Goal: Task Accomplishment & Management: Use online tool/utility

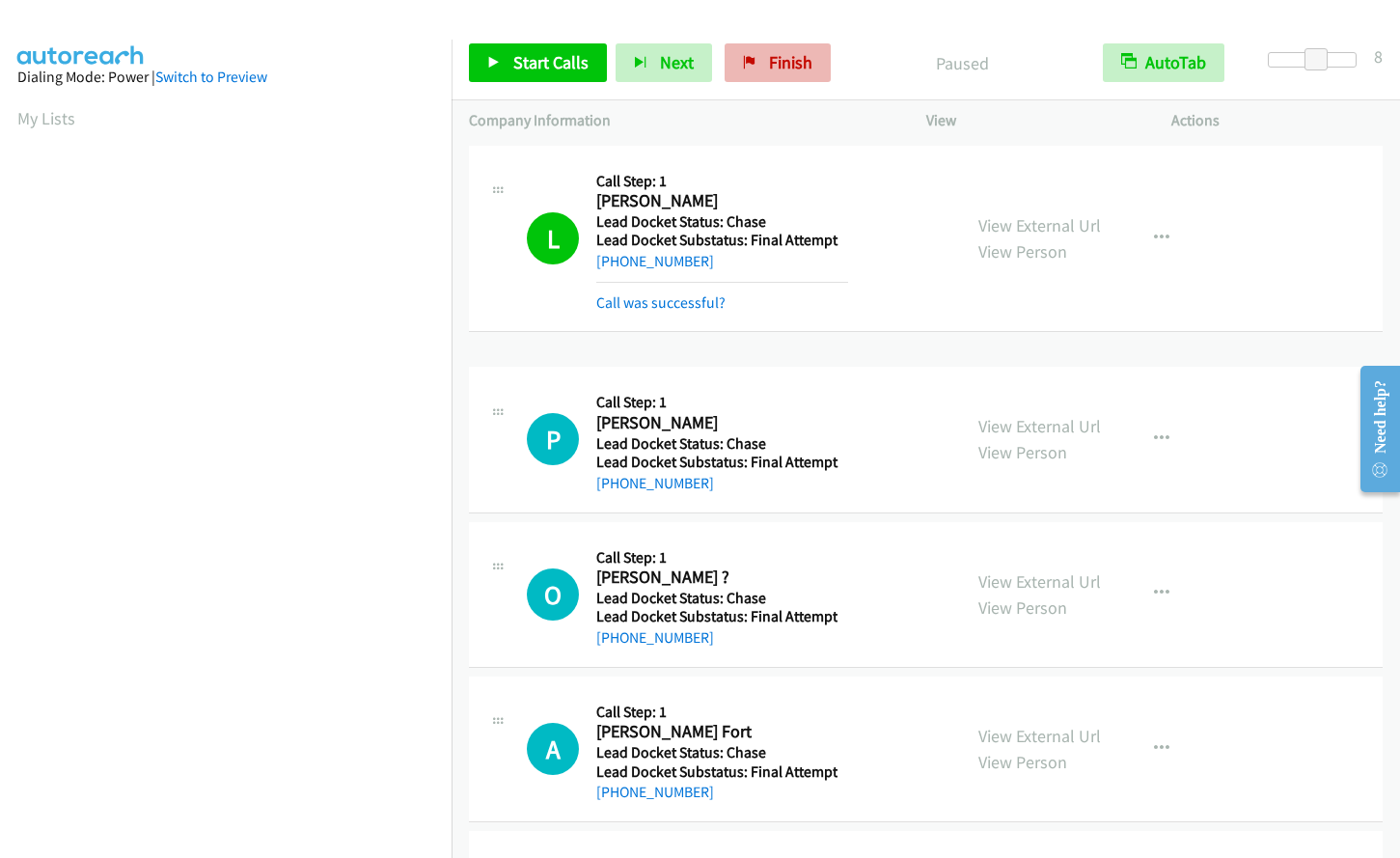
scroll to position [224, 0]
click at [811, 59] on link "Finish" at bounding box center [778, 63] width 107 height 39
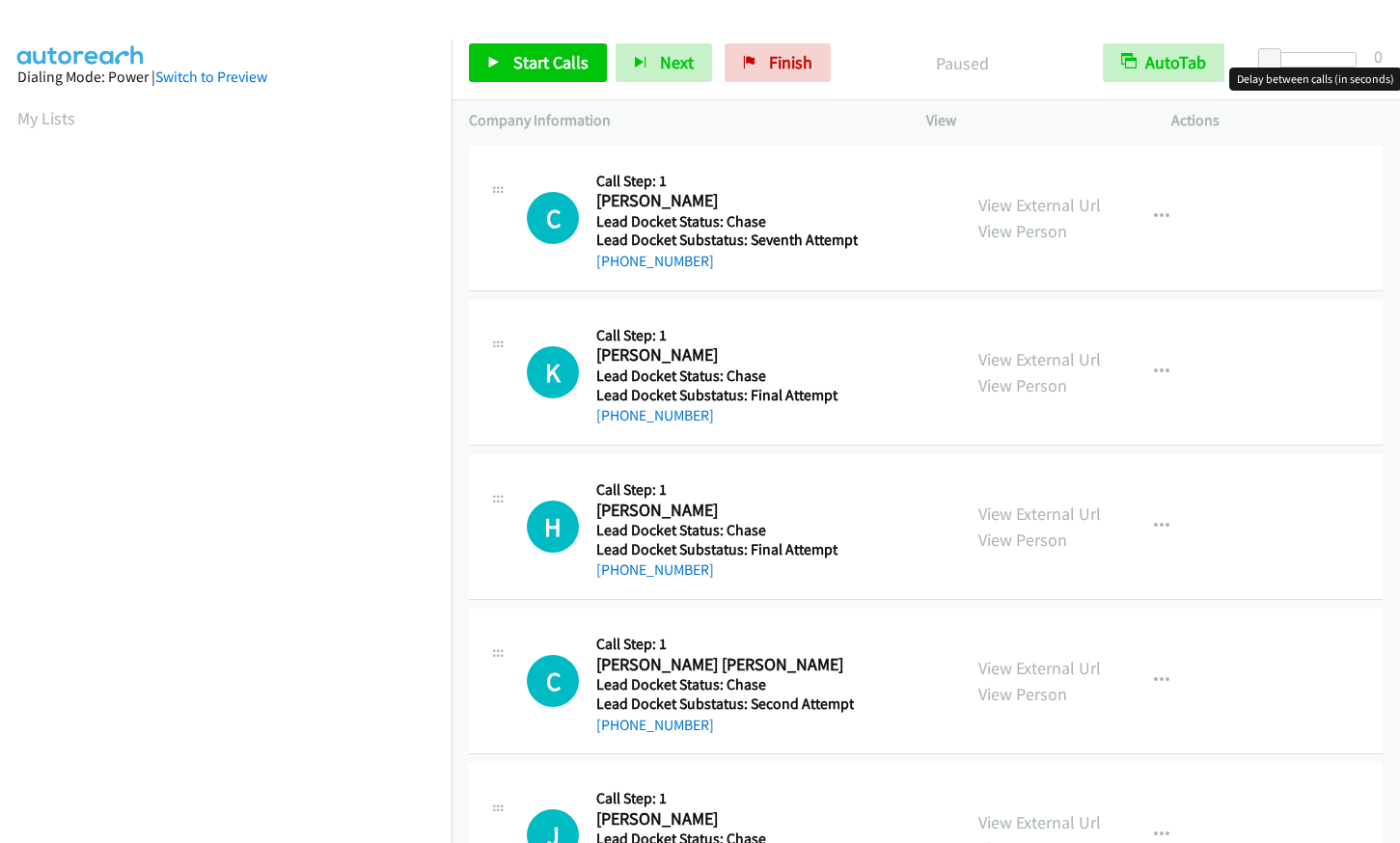
click at [1328, 62] on div at bounding box center [1313, 60] width 89 height 15
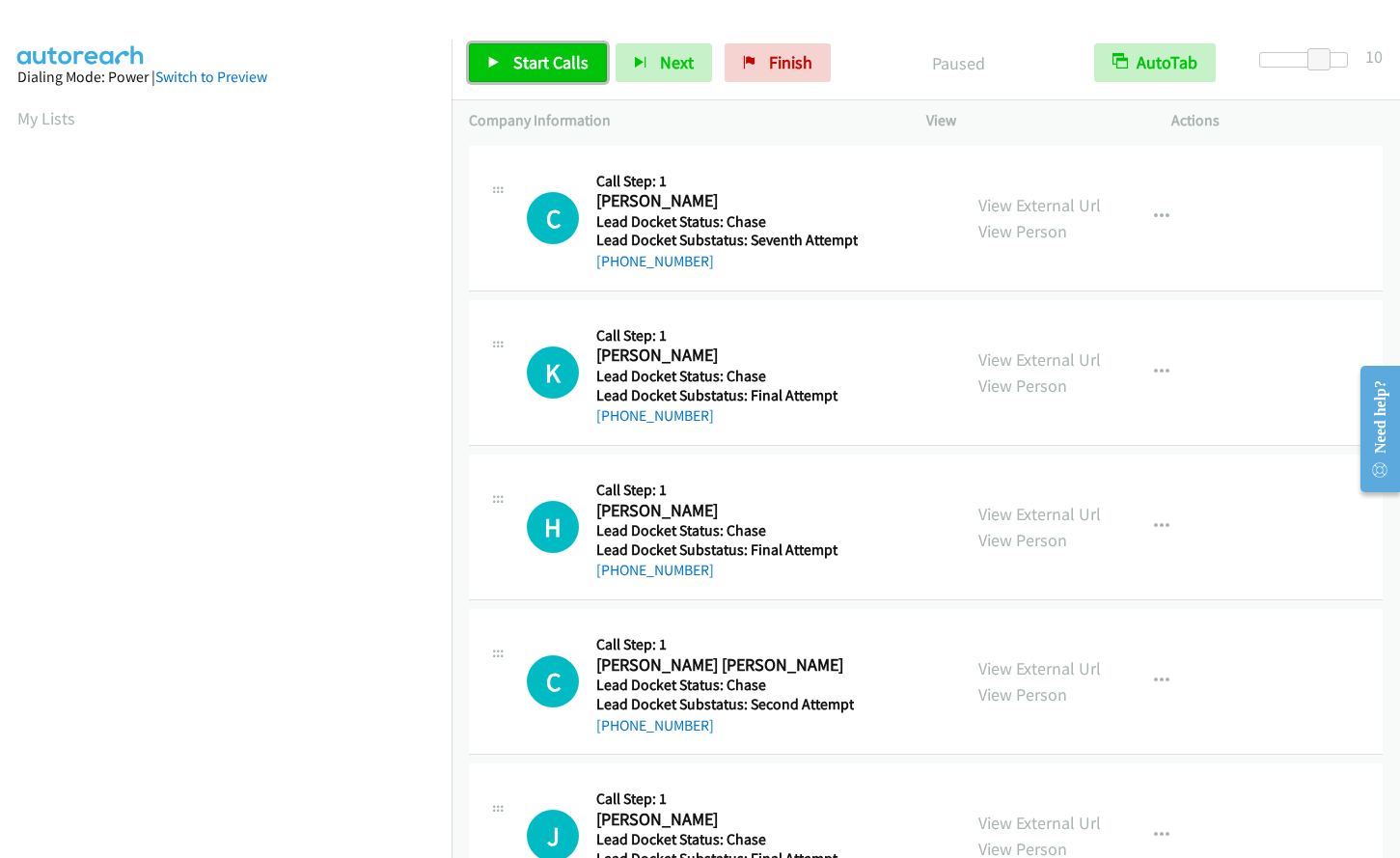
click at [521, 63] on span "Start Calls" at bounding box center [551, 62] width 76 height 22
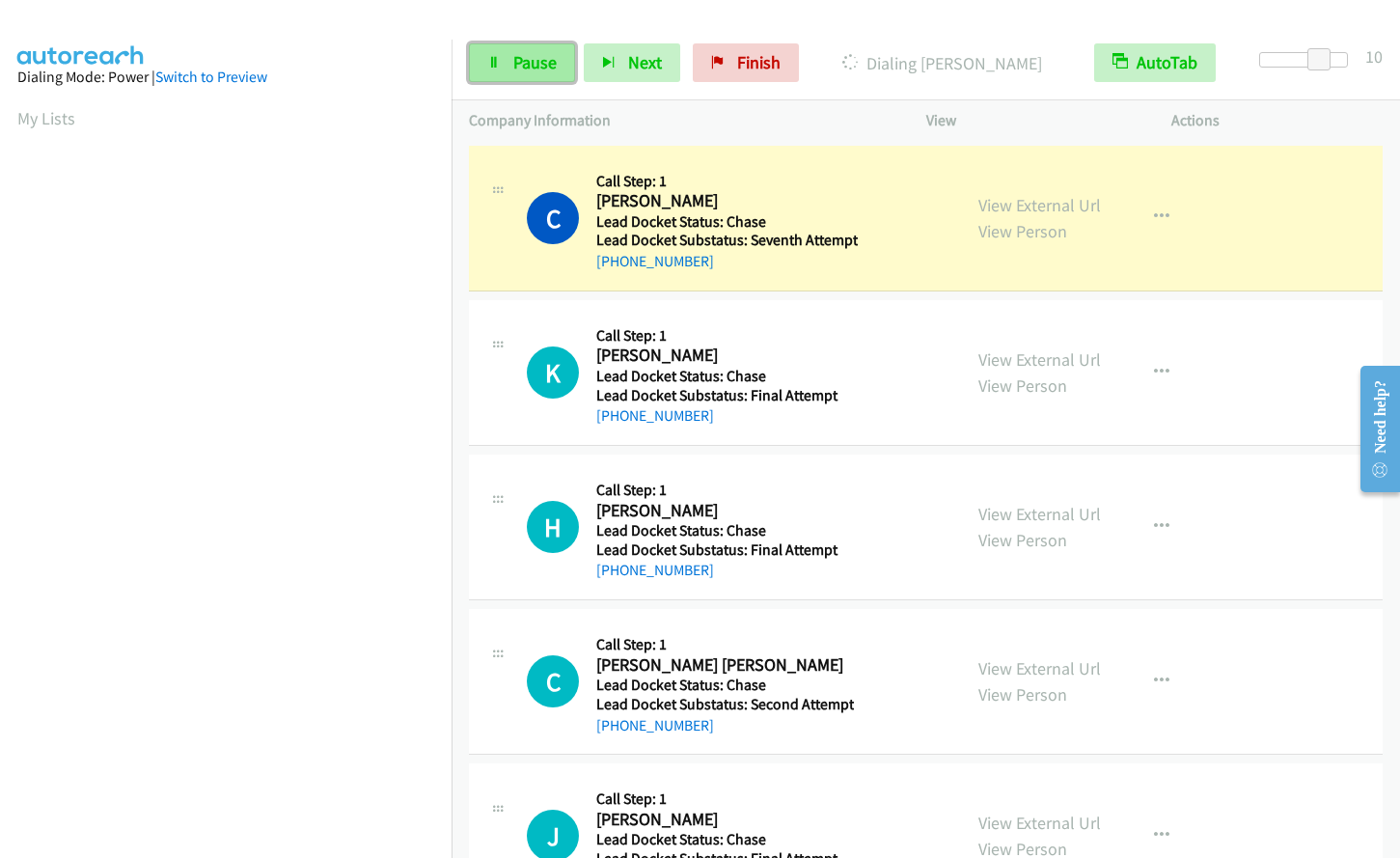
click at [546, 61] on span "Pause" at bounding box center [534, 62] width 44 height 22
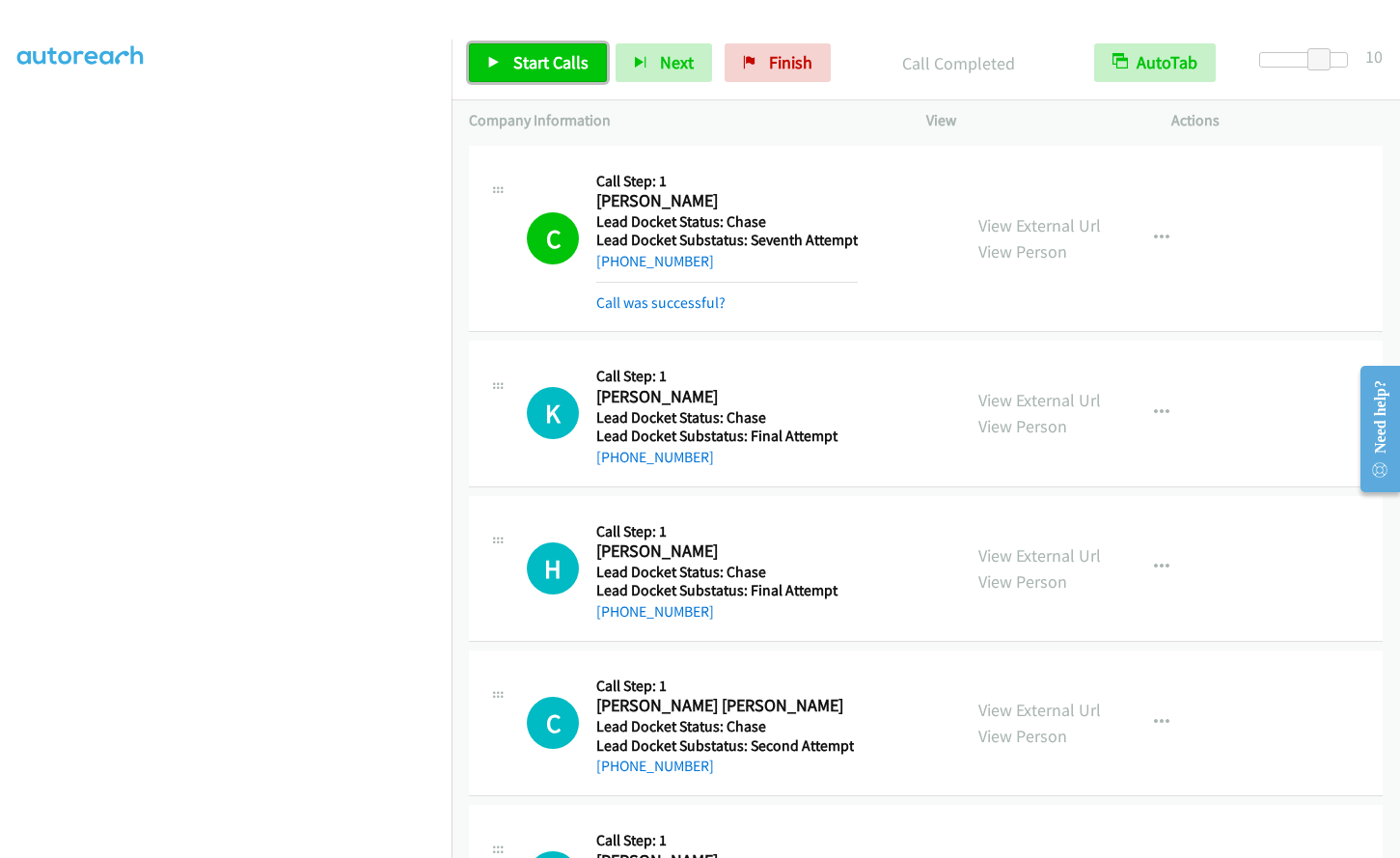
click at [534, 65] on span "Start Calls" at bounding box center [551, 62] width 76 height 22
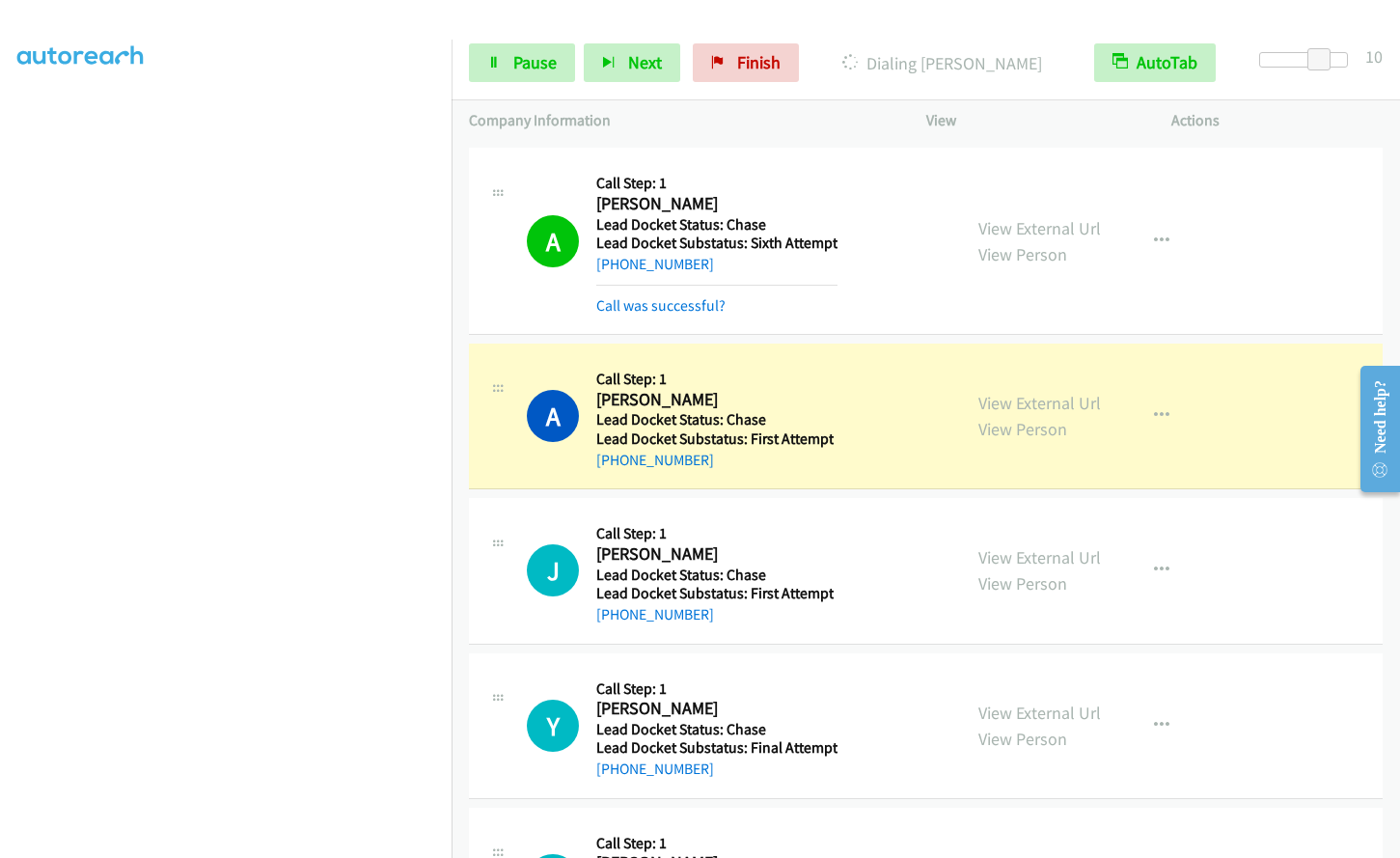
scroll to position [1255, 0]
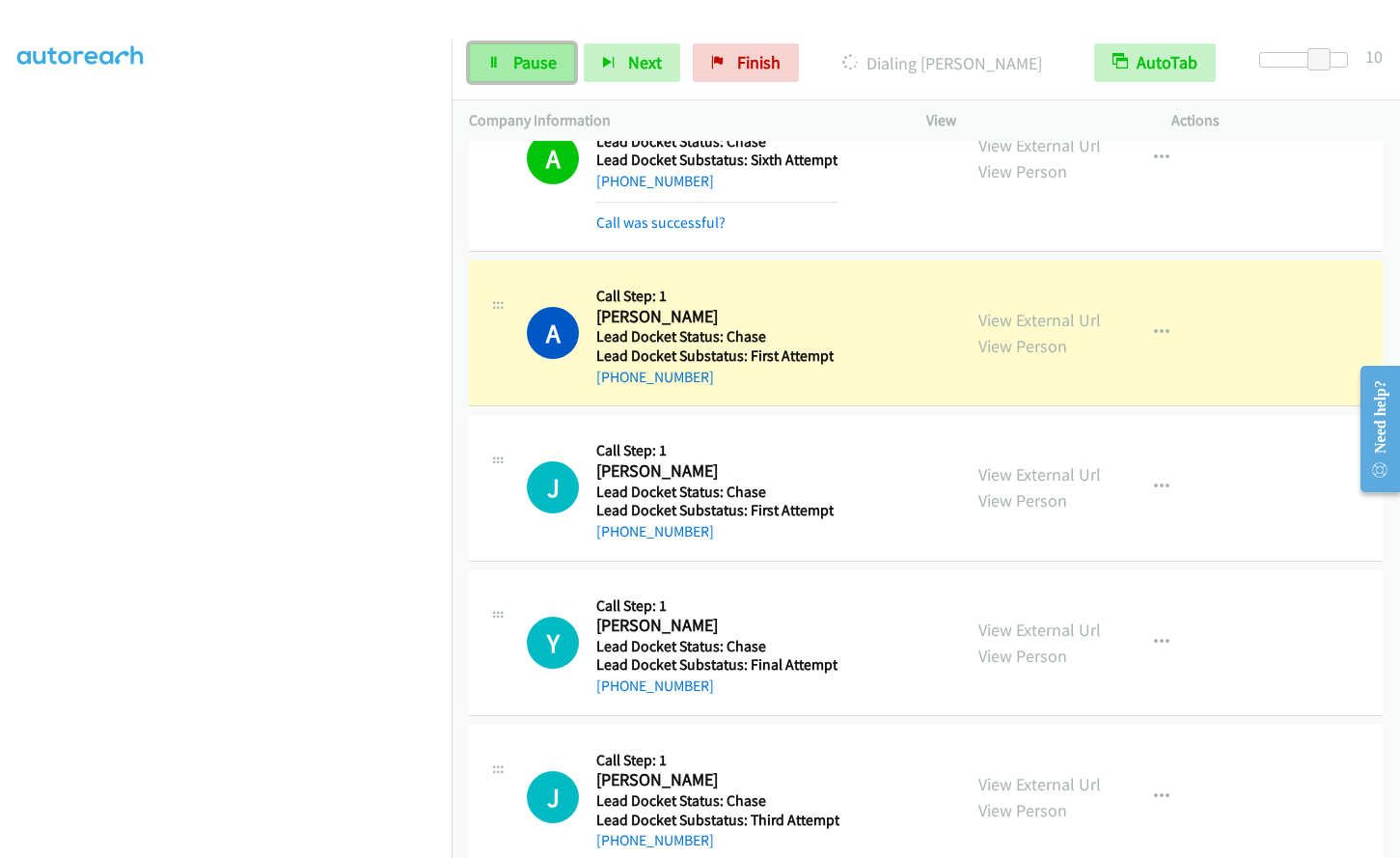
click at [522, 58] on span "Pause" at bounding box center [534, 62] width 44 height 22
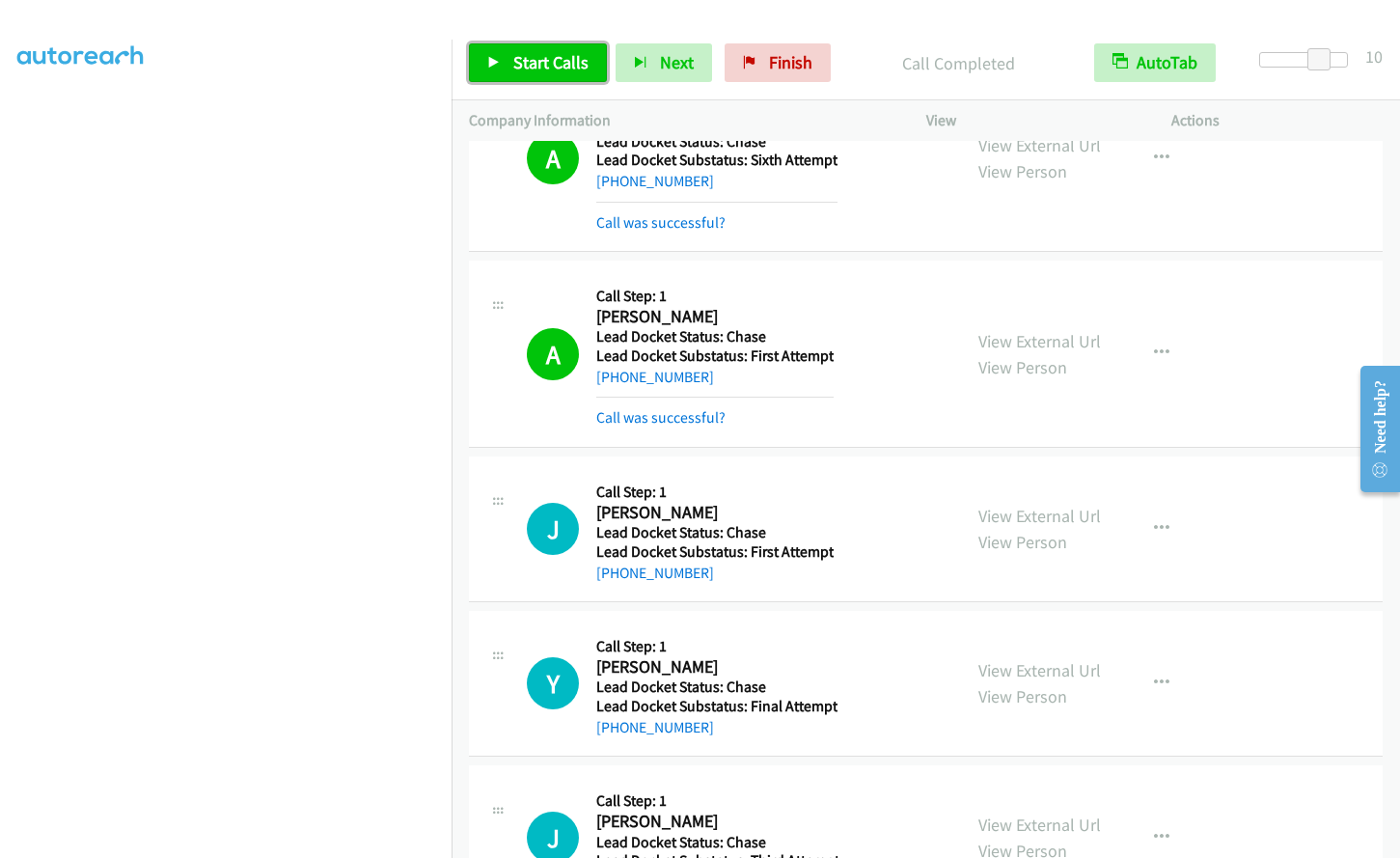
click at [540, 70] on span "Start Calls" at bounding box center [551, 62] width 76 height 22
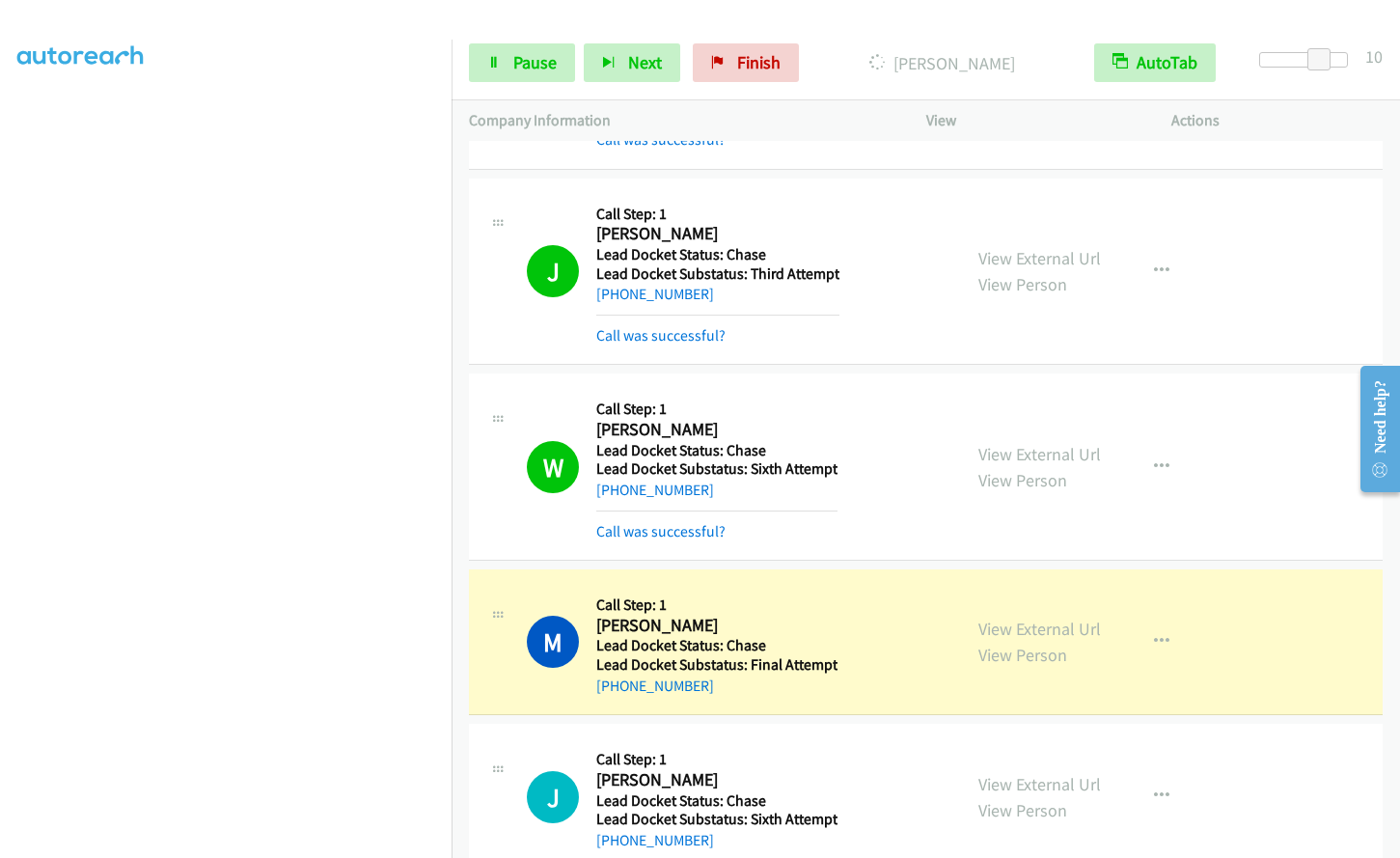
scroll to position [2118, 0]
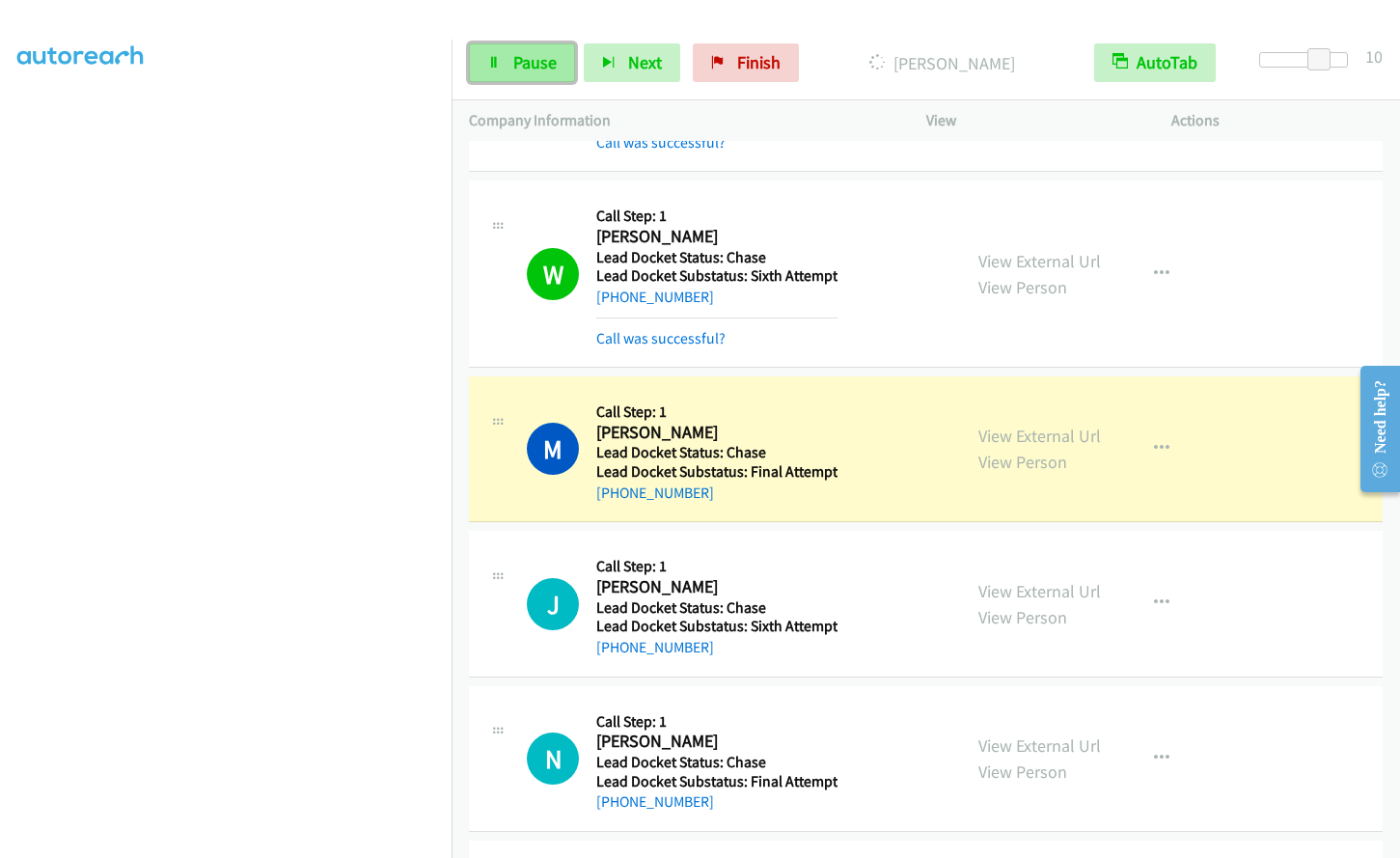
click at [511, 70] on link "Pause" at bounding box center [522, 63] width 107 height 39
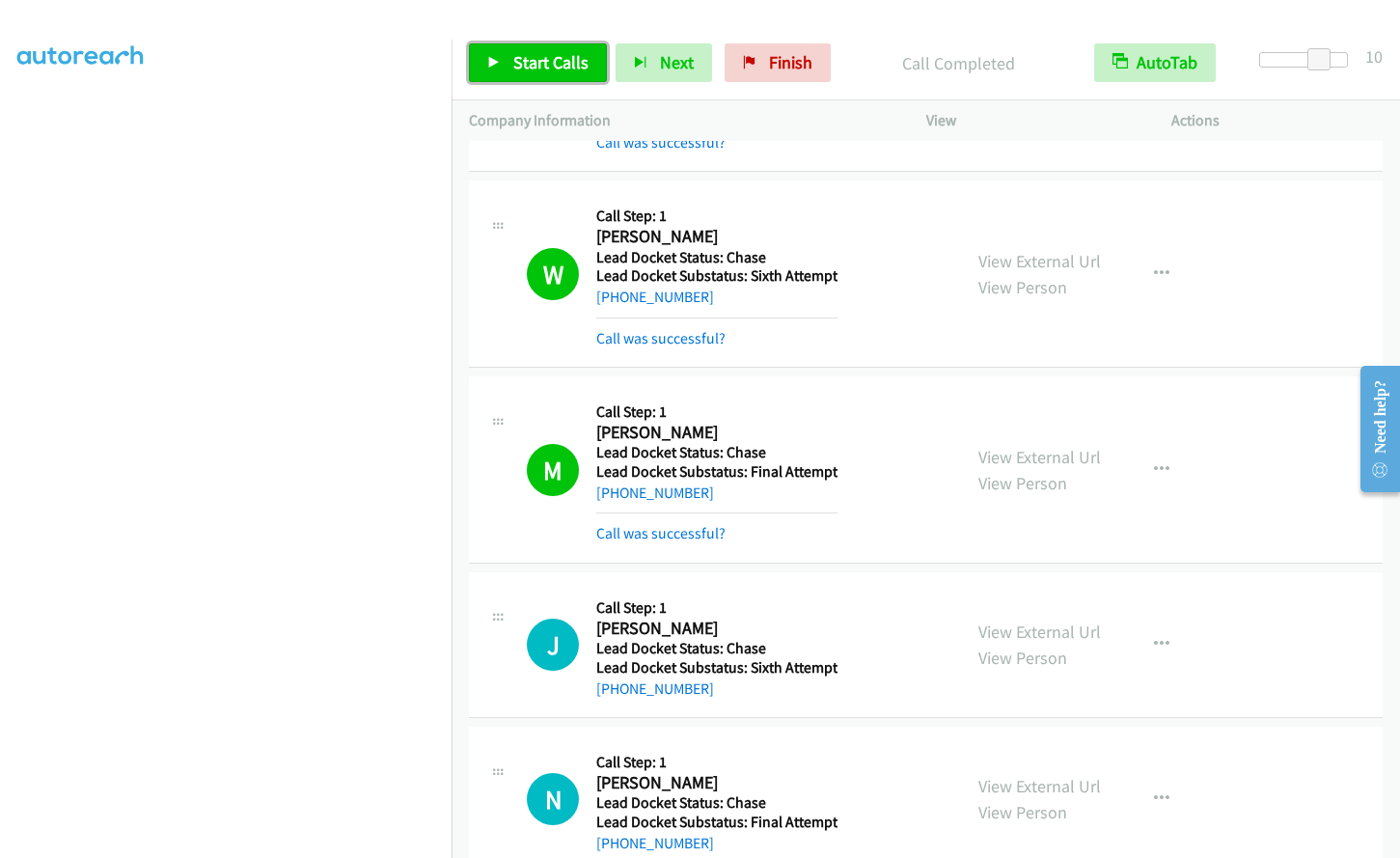
click at [520, 74] on link "Start Calls" at bounding box center [537, 63] width 138 height 39
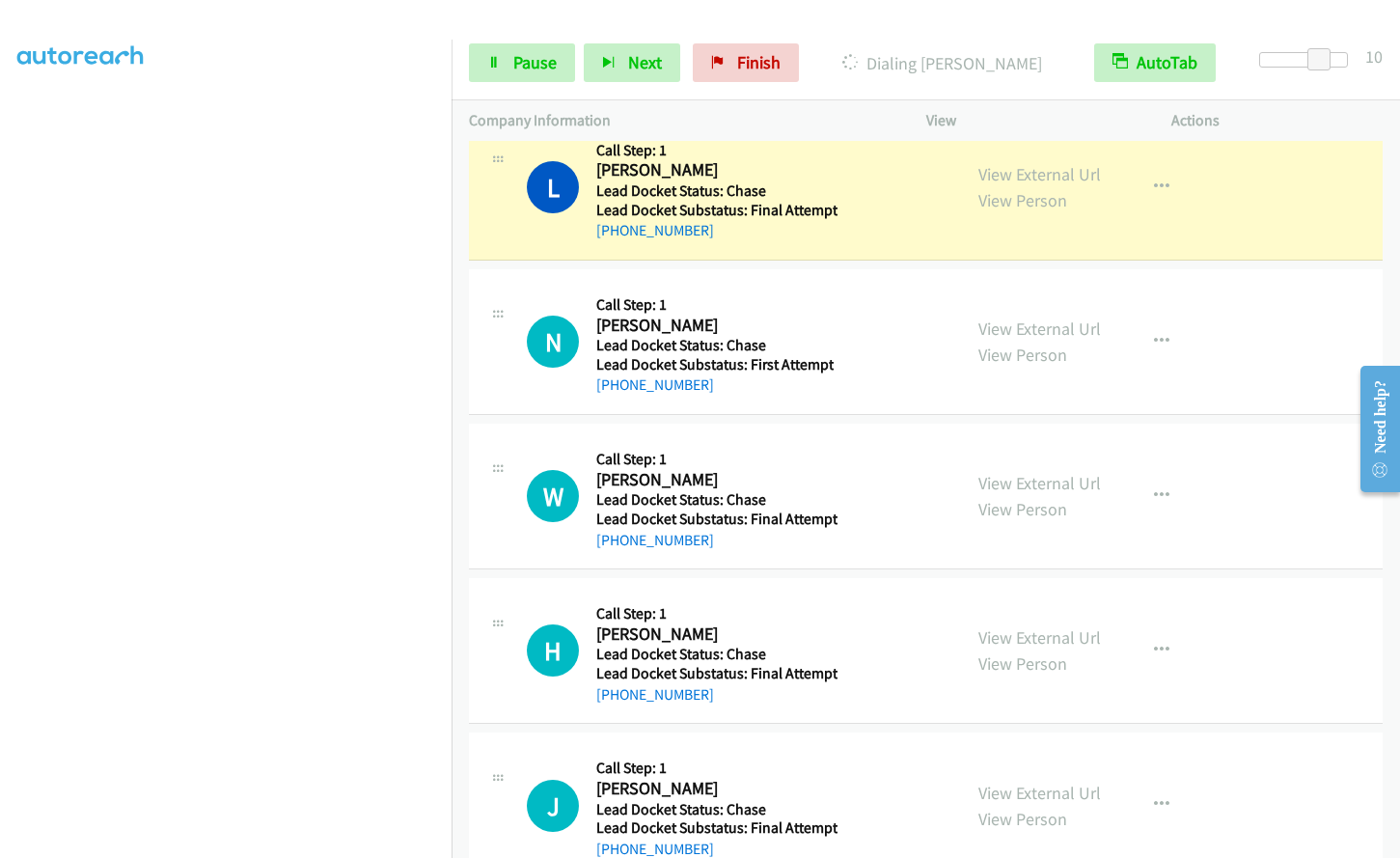
scroll to position [2994, 0]
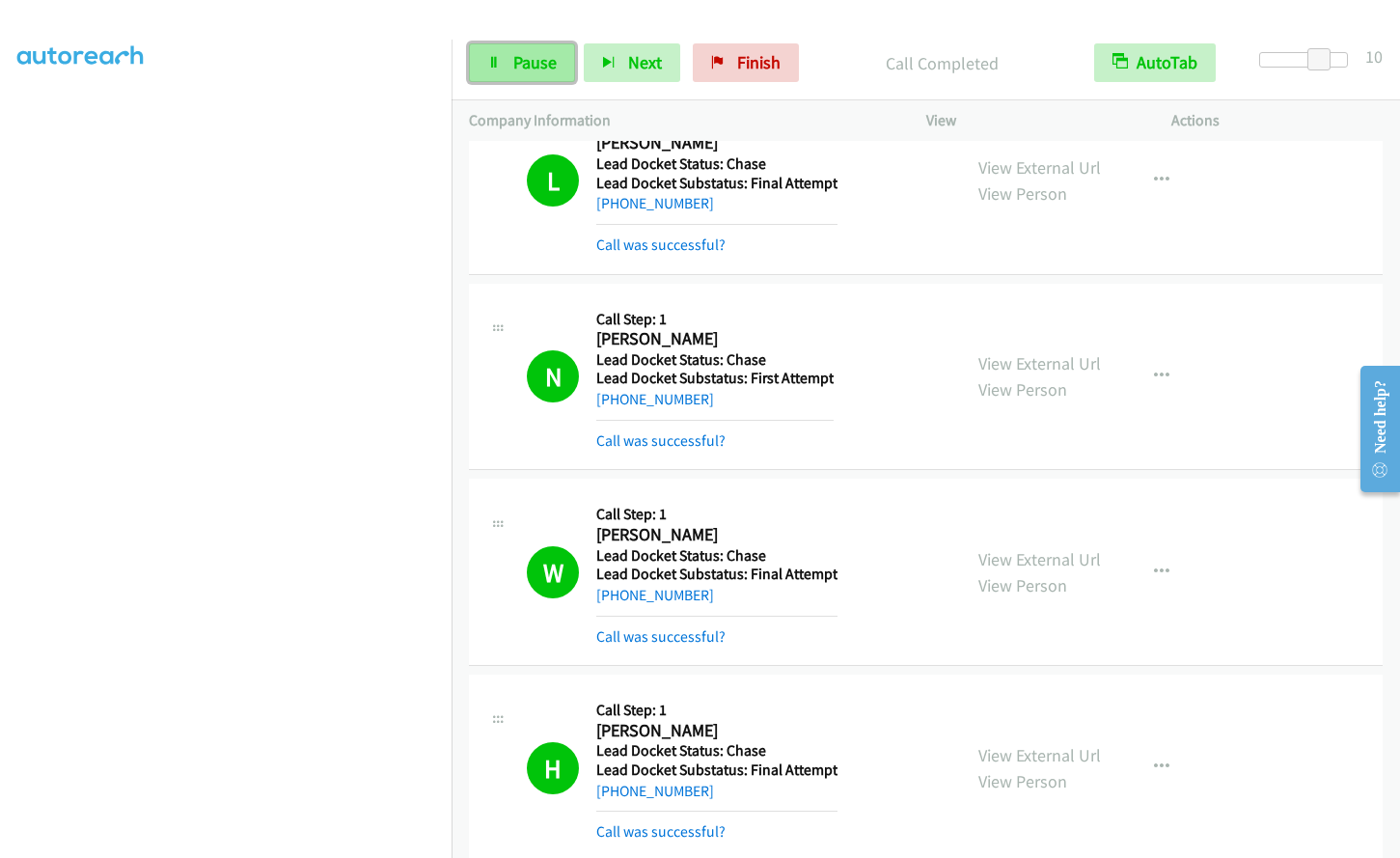
click at [505, 66] on link "Pause" at bounding box center [522, 63] width 107 height 39
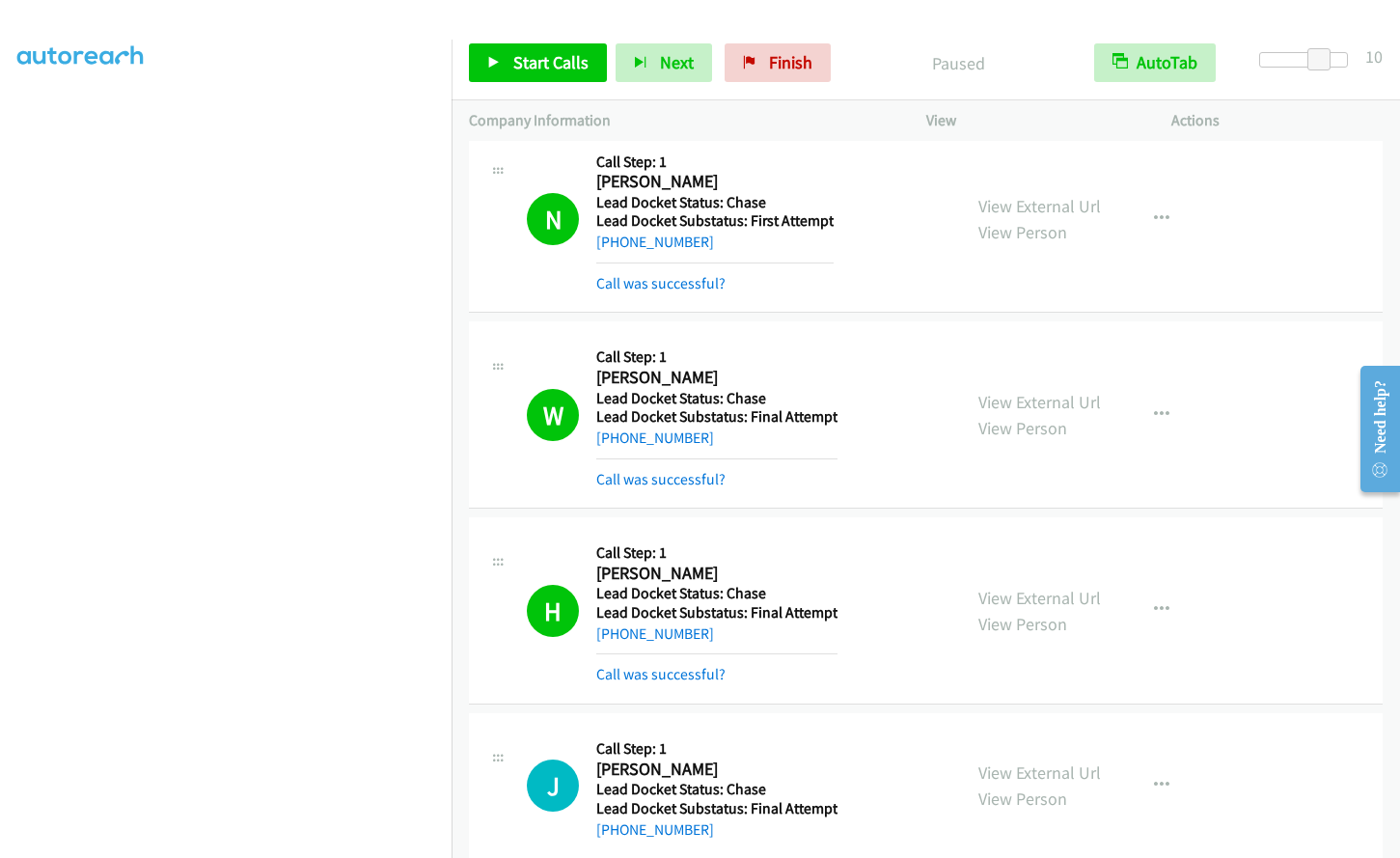
scroll to position [3188, 0]
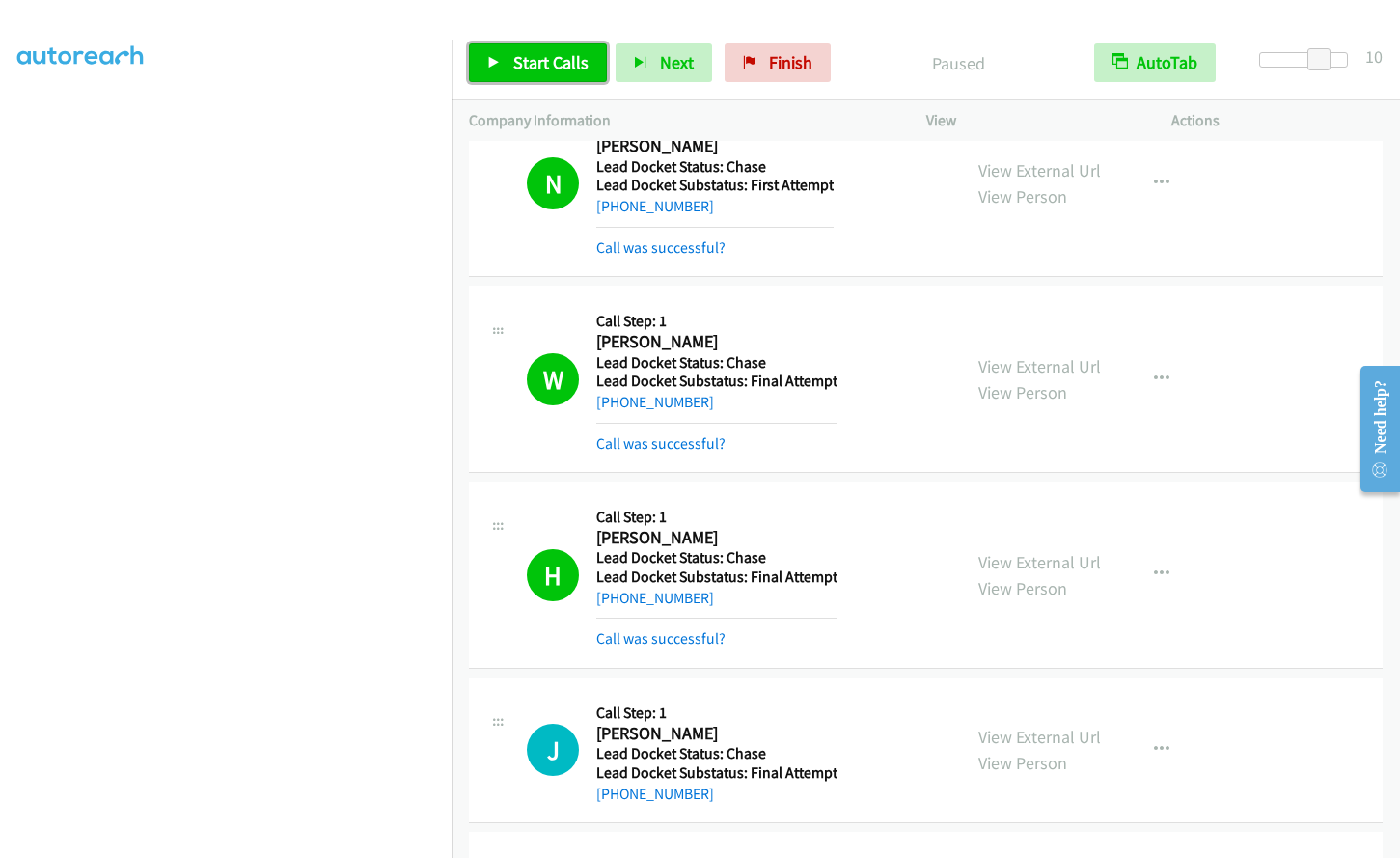
click at [521, 59] on span "Start Calls" at bounding box center [551, 62] width 76 height 22
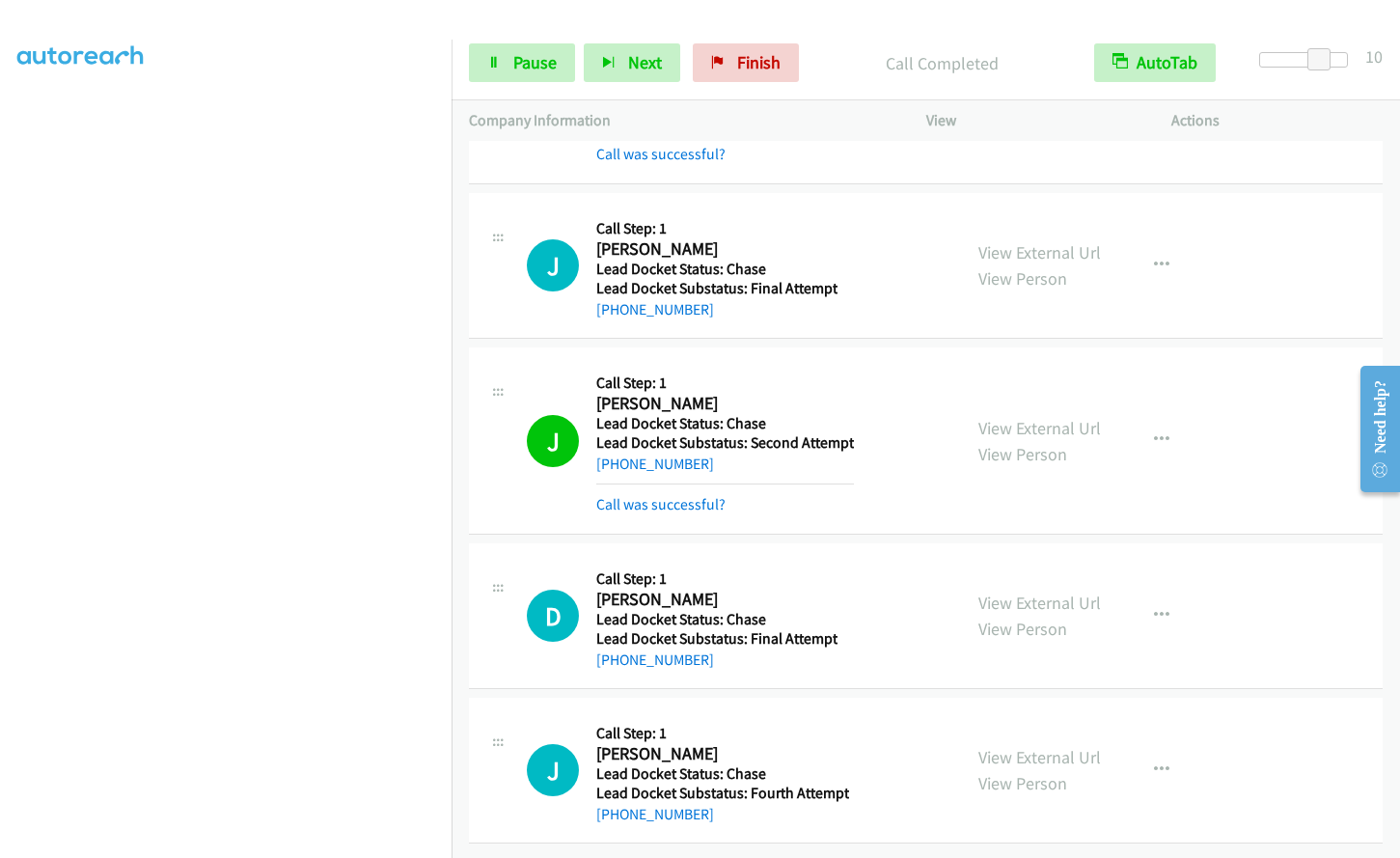
scroll to position [3687, 0]
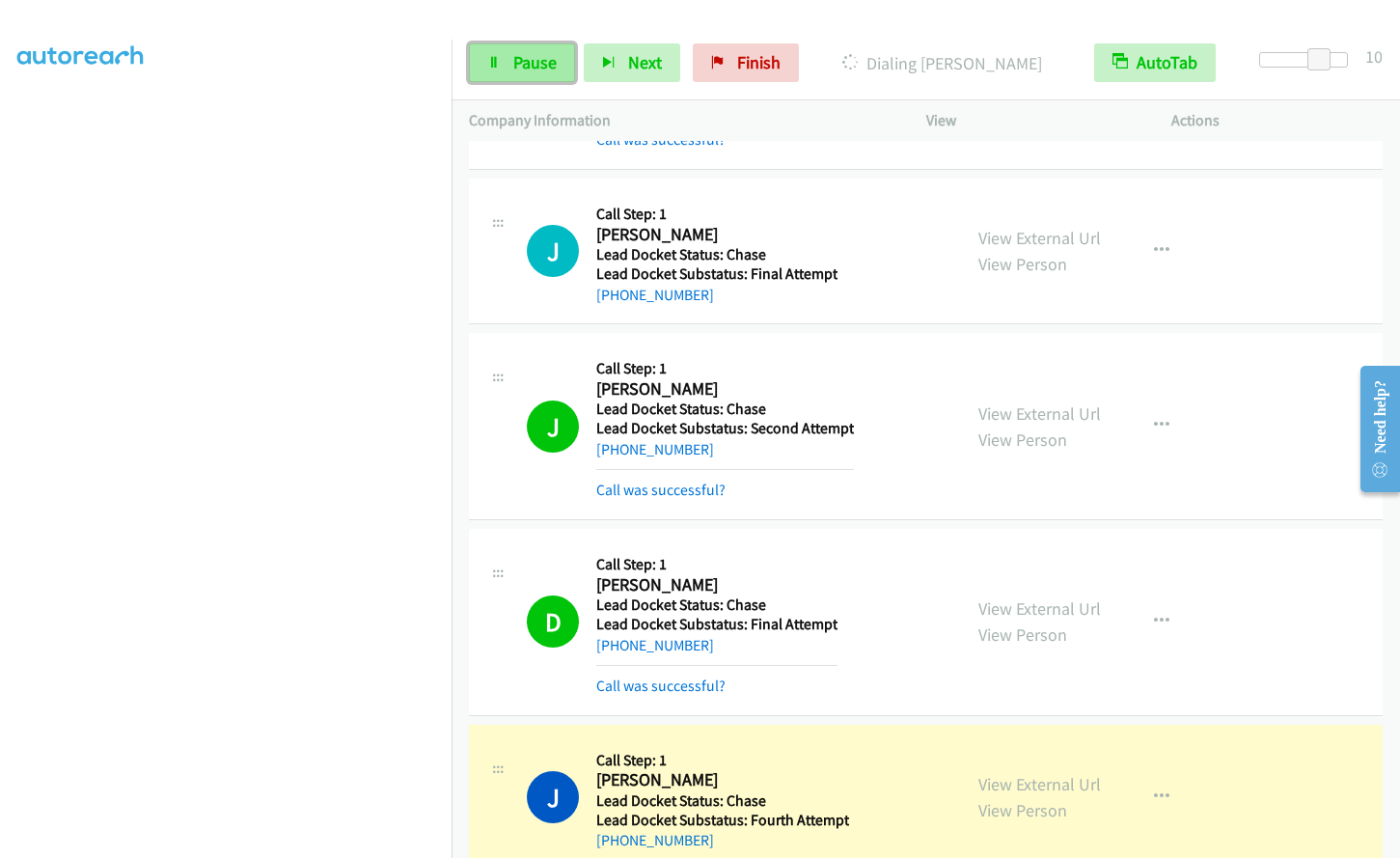
click at [522, 70] on span "Pause" at bounding box center [534, 62] width 44 height 22
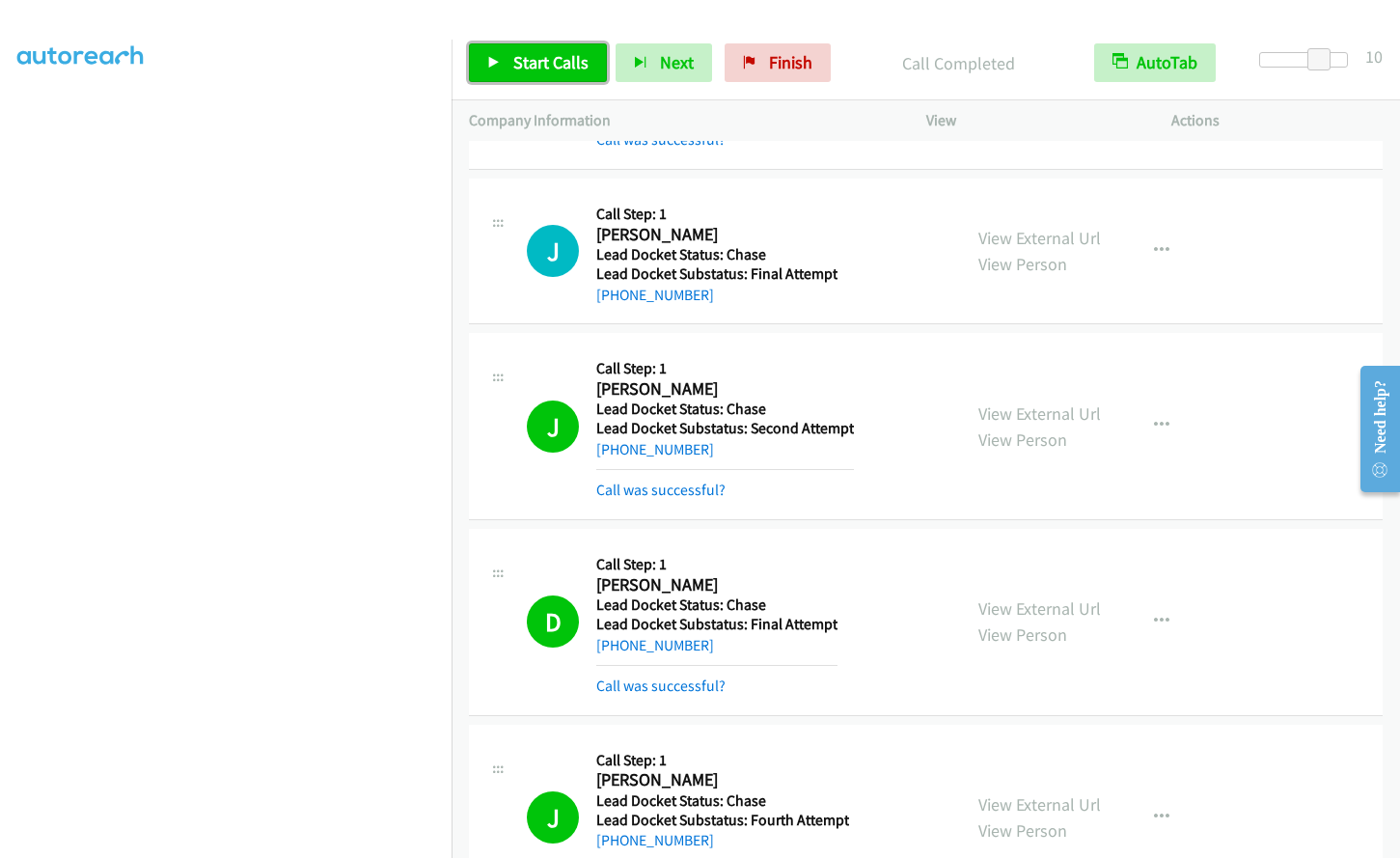
click at [502, 47] on link "Start Calls" at bounding box center [537, 63] width 138 height 39
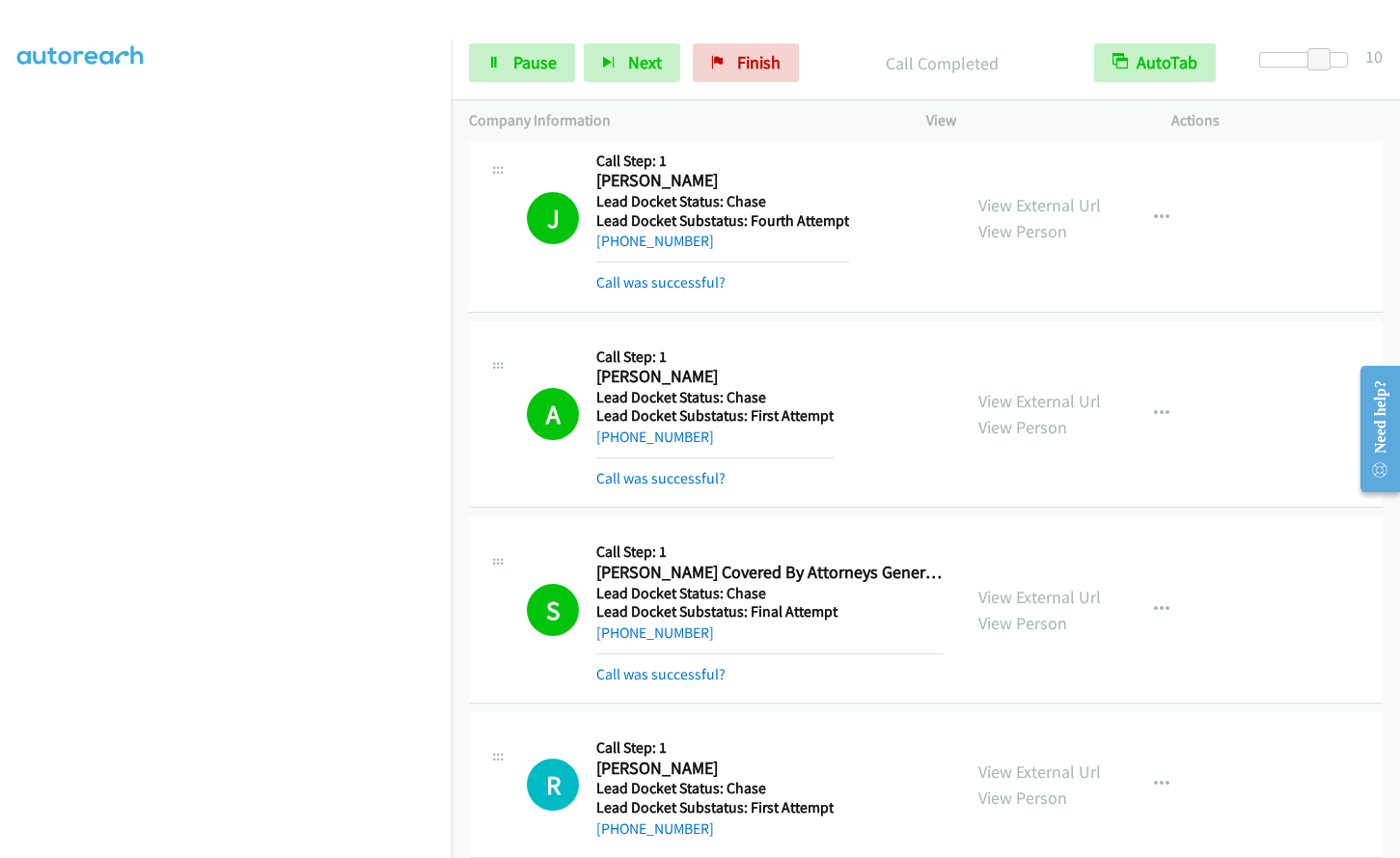
scroll to position [4315, 0]
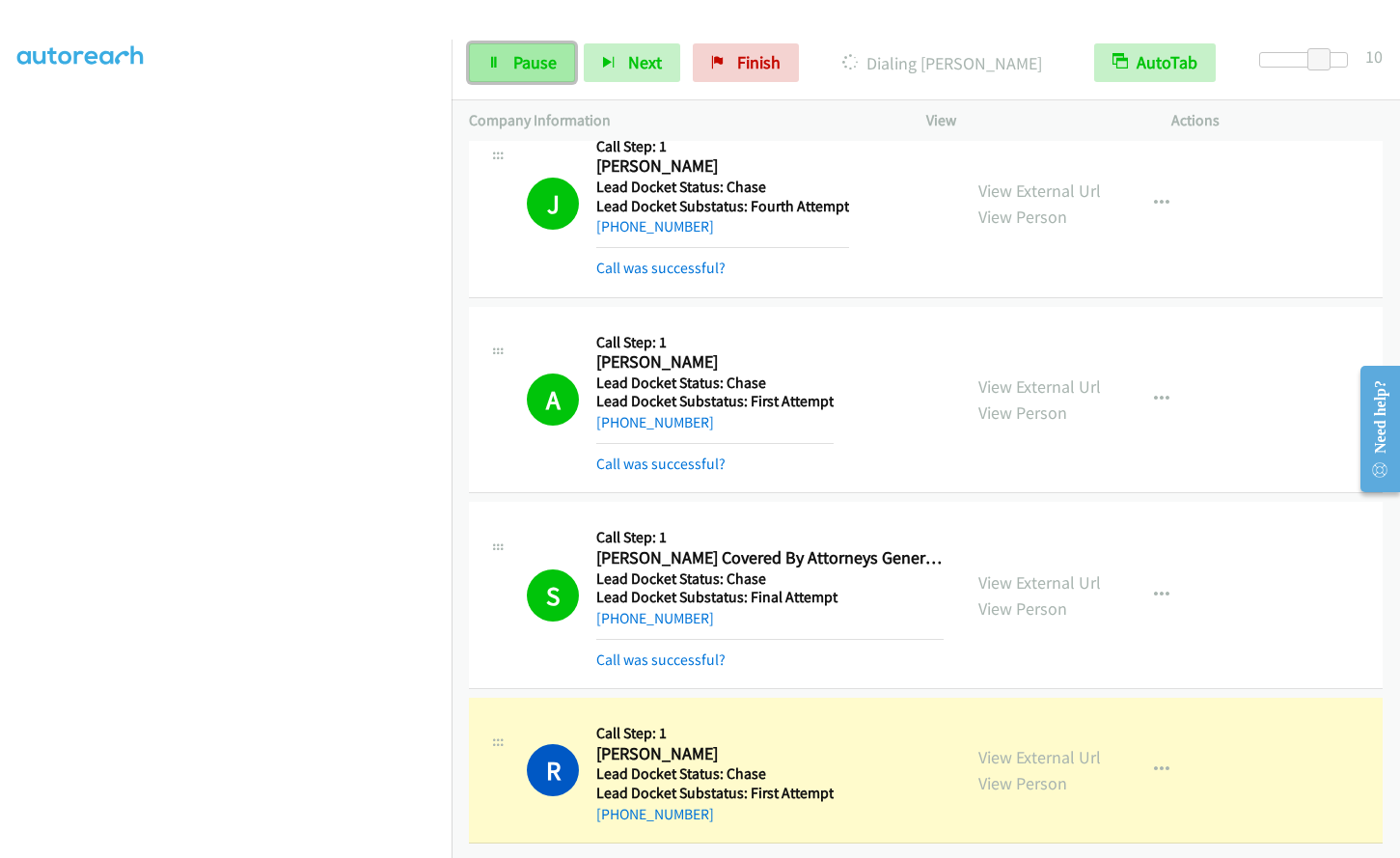
click at [511, 69] on link "Pause" at bounding box center [522, 63] width 107 height 39
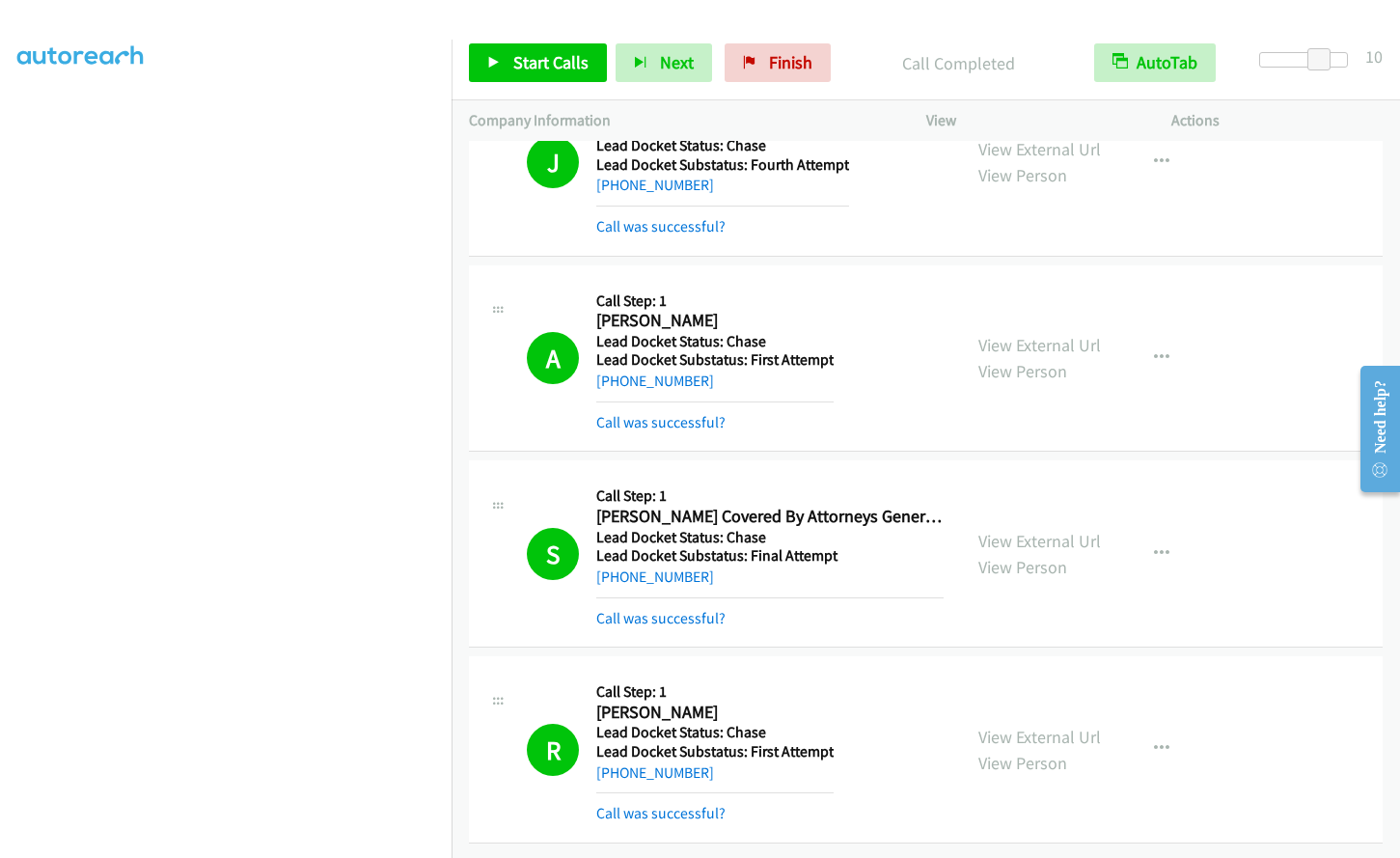
scroll to position [4357, 0]
click at [557, 56] on span "Start Calls" at bounding box center [551, 62] width 76 height 22
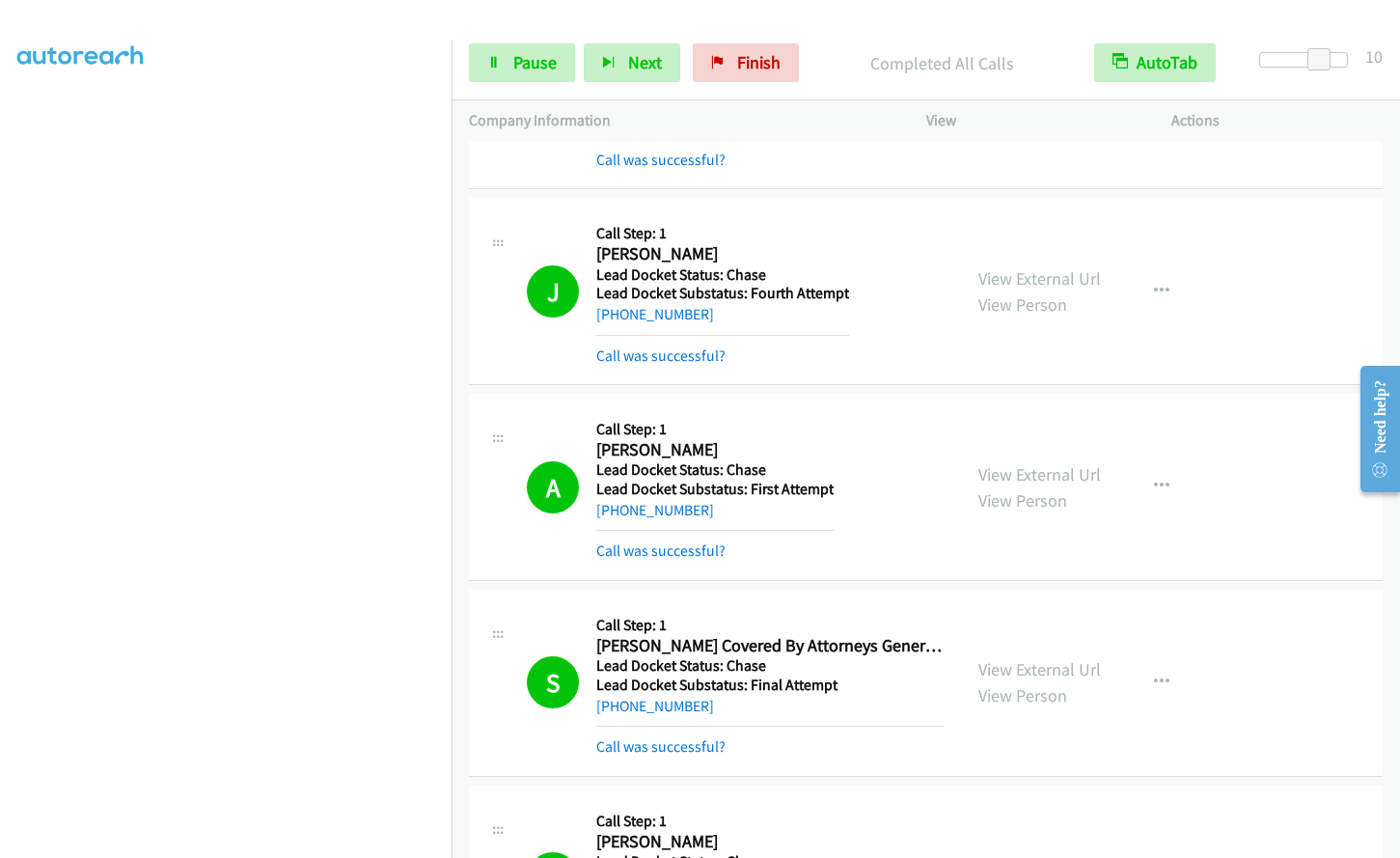
scroll to position [4485, 0]
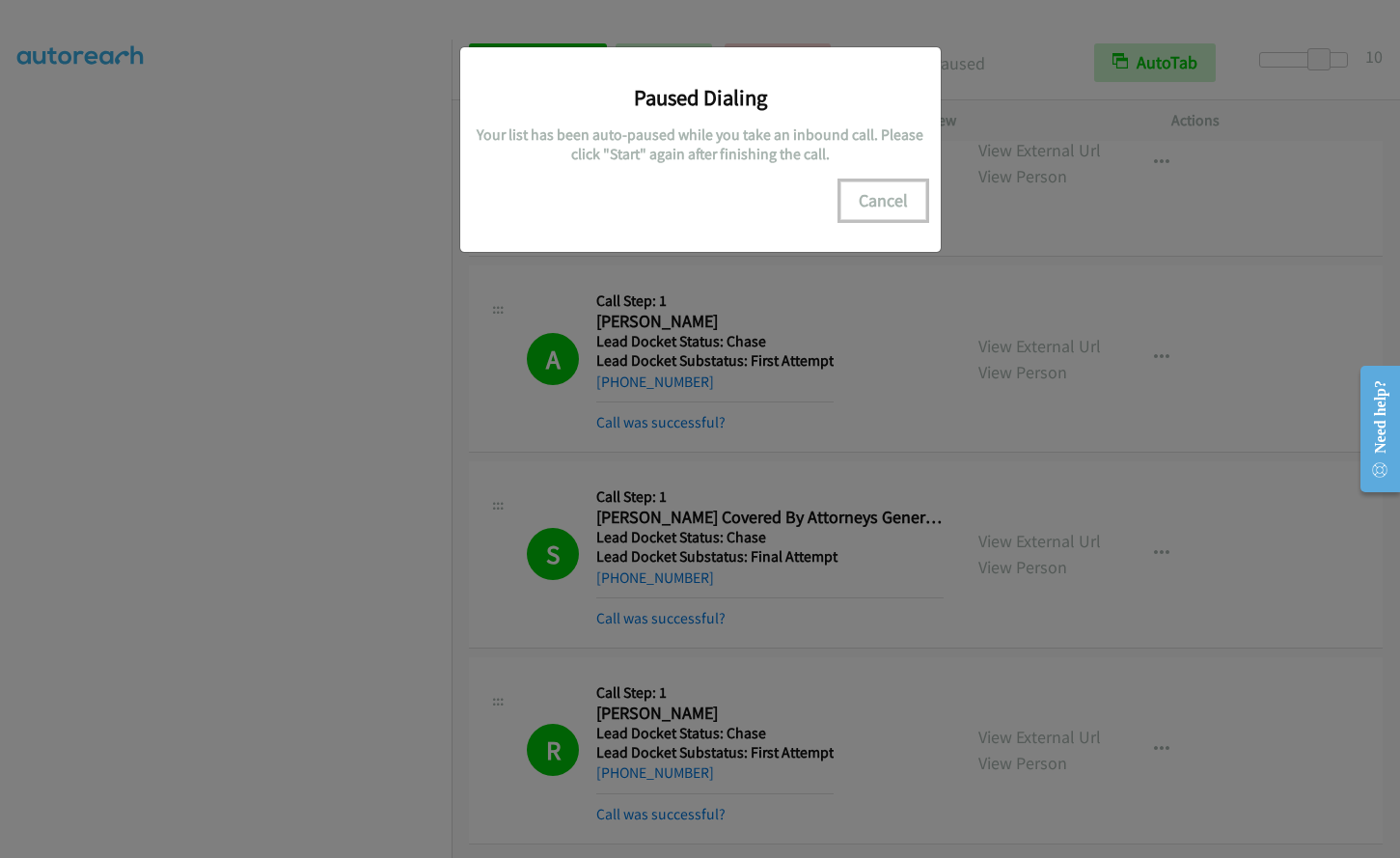
drag, startPoint x: 858, startPoint y: 214, endPoint x: 875, endPoint y: 202, distance: 20.8
click at [860, 211] on button "Cancel" at bounding box center [883, 200] width 86 height 39
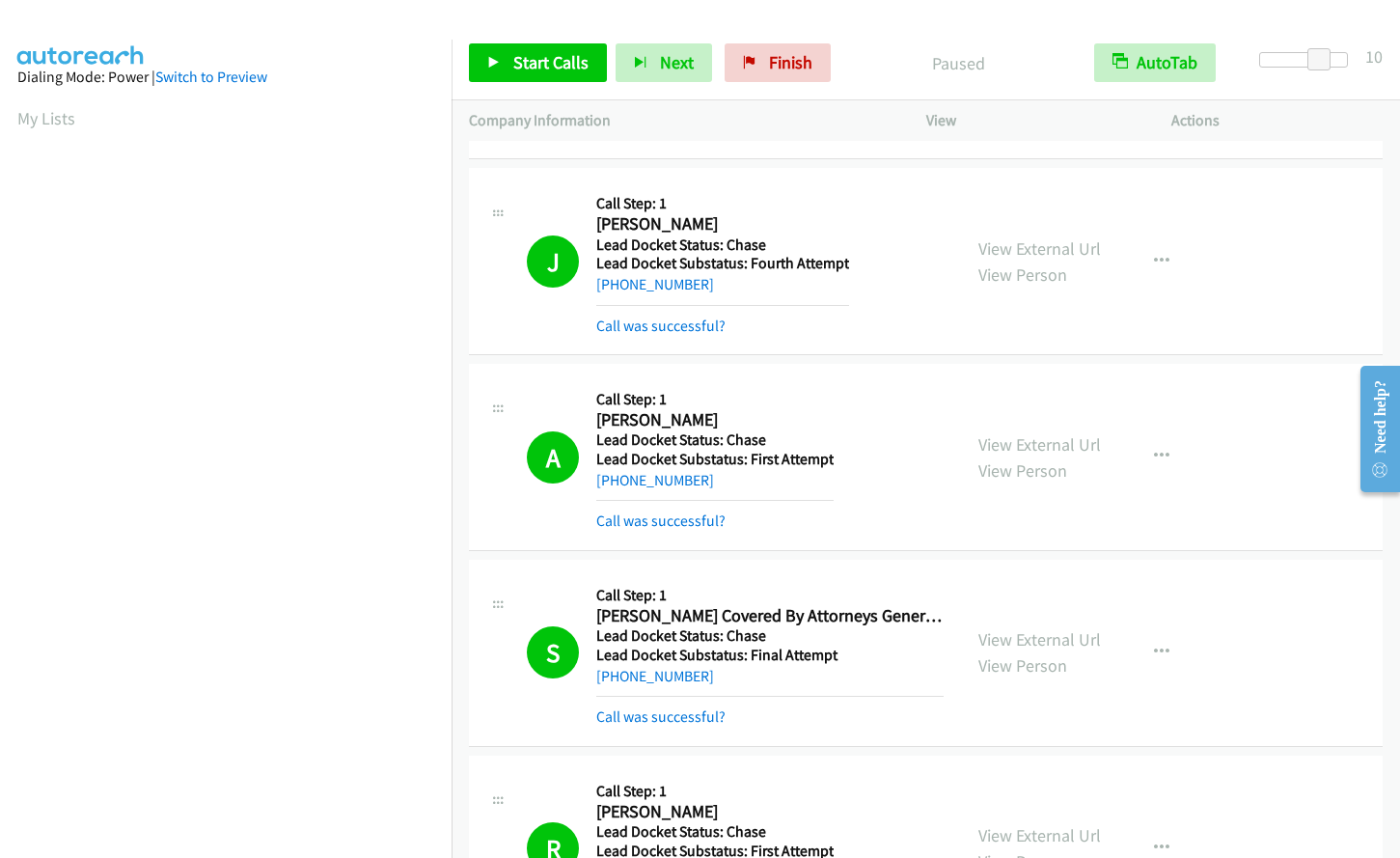
scroll to position [4002, 0]
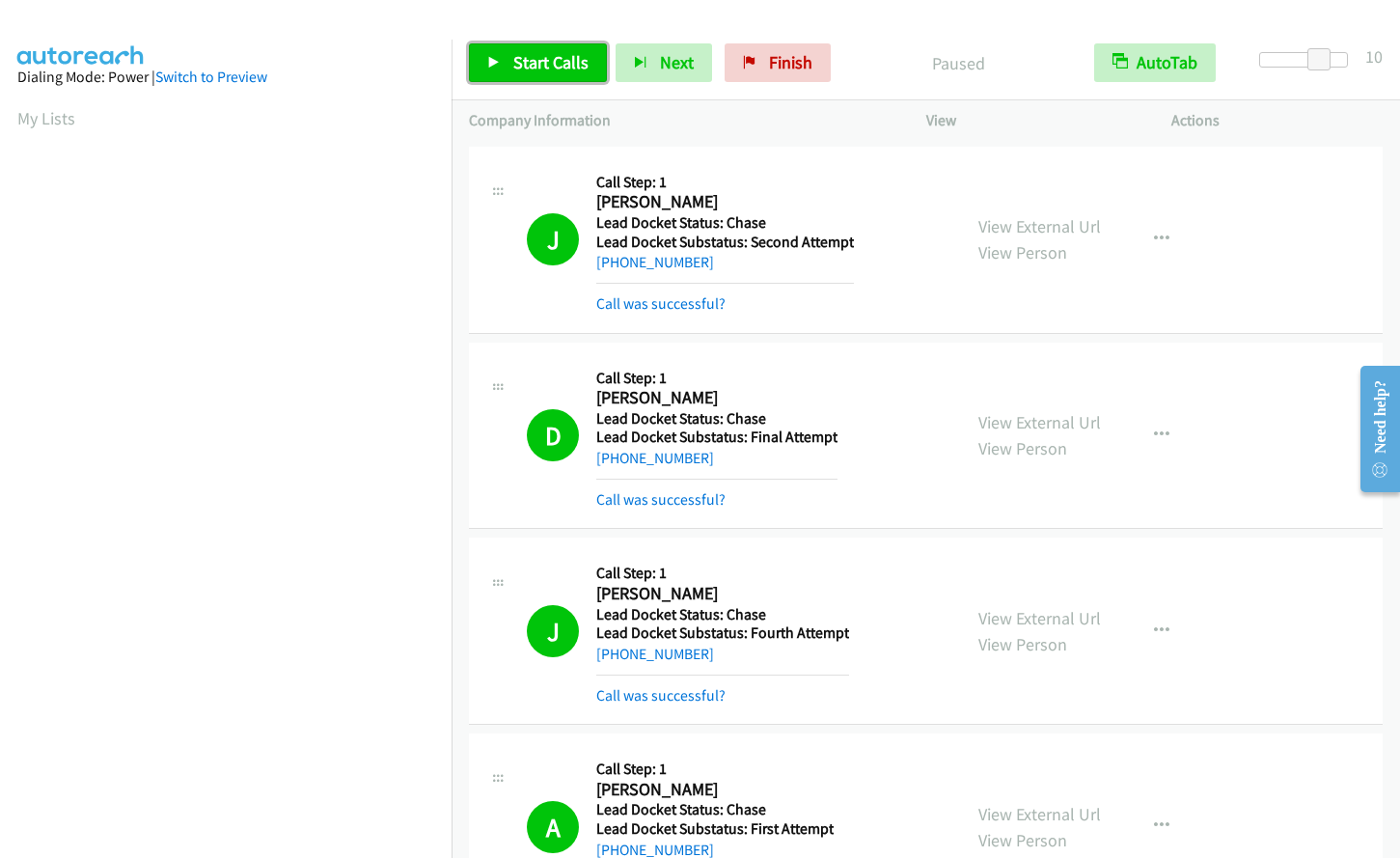
click at [536, 65] on span "Start Calls" at bounding box center [551, 62] width 76 height 22
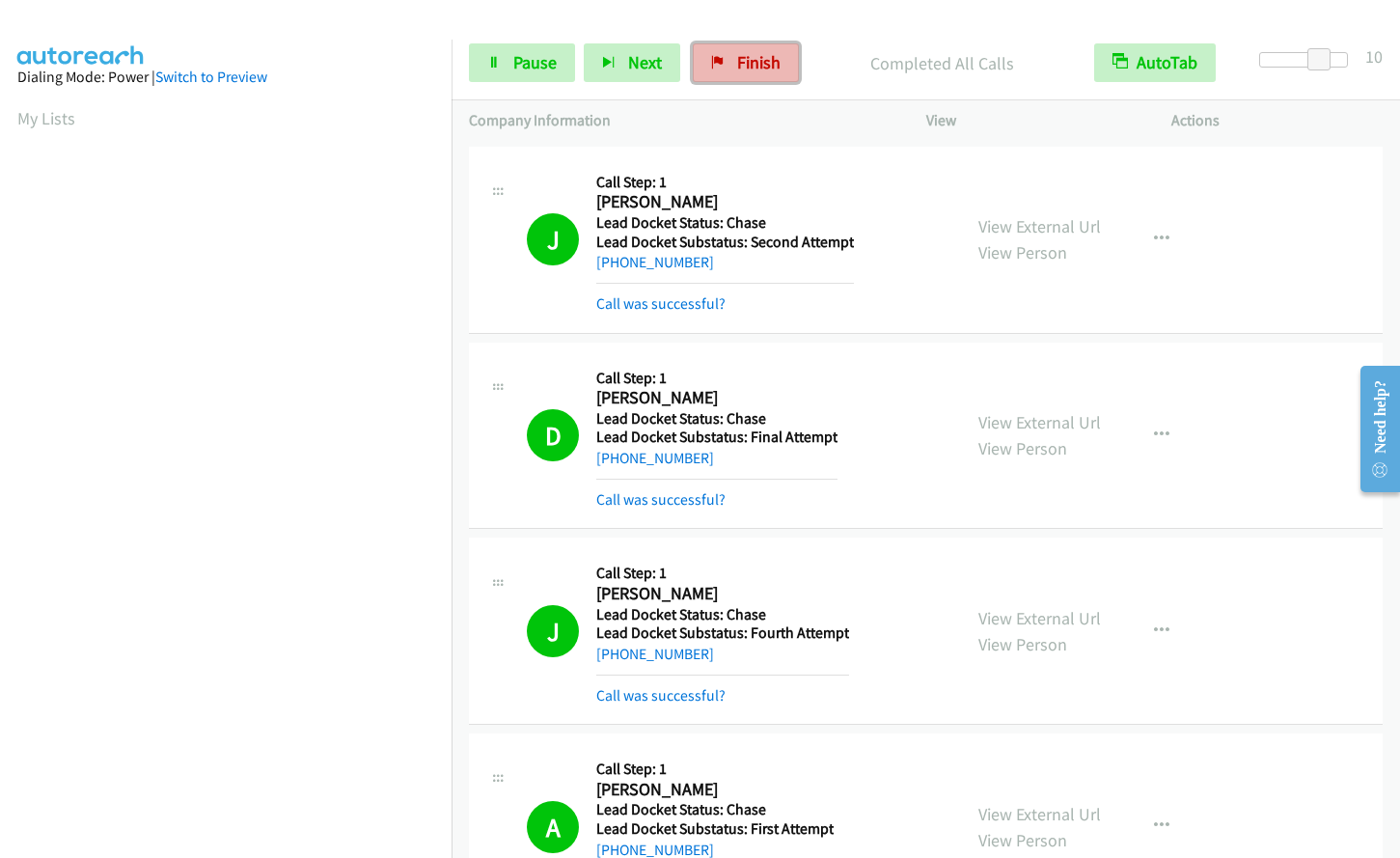
click at [773, 64] on span "Finish" at bounding box center [759, 62] width 44 height 22
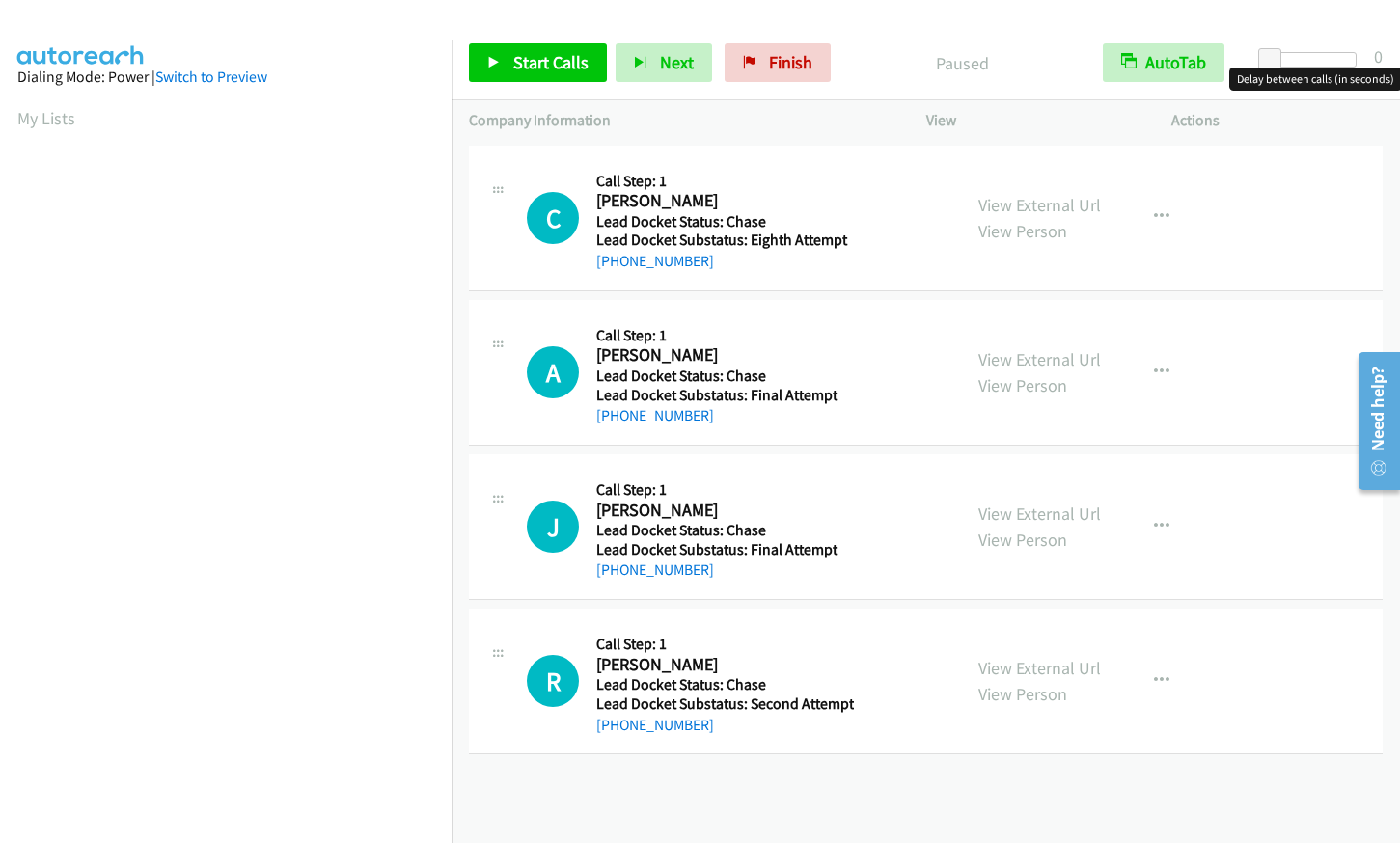
click at [1319, 55] on div at bounding box center [1313, 60] width 89 height 15
click at [1324, 54] on span at bounding box center [1317, 60] width 23 height 23
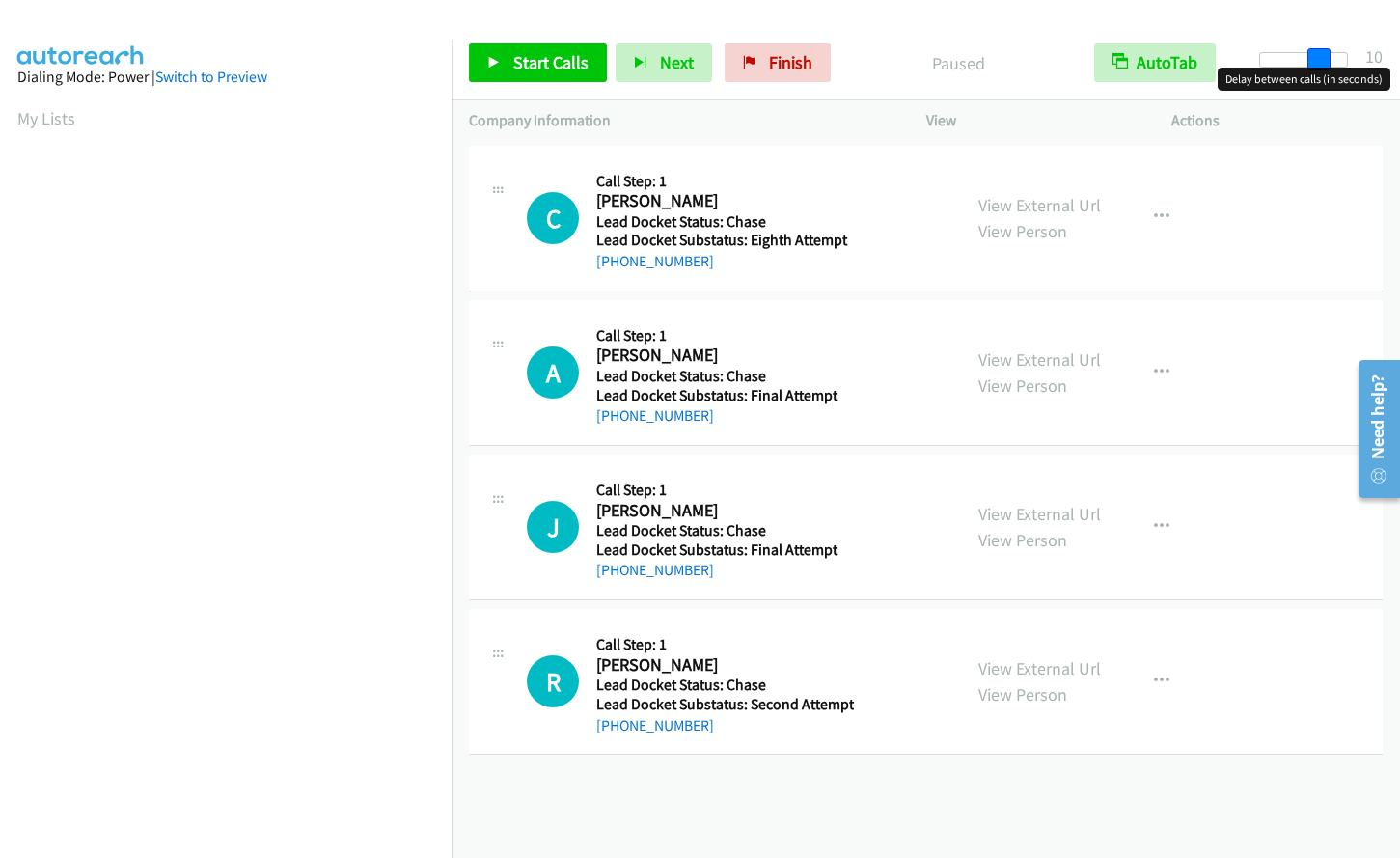
click at [1328, 53] on div at bounding box center [1304, 60] width 89 height 15
click at [525, 63] on span "Start Calls" at bounding box center [551, 62] width 76 height 22
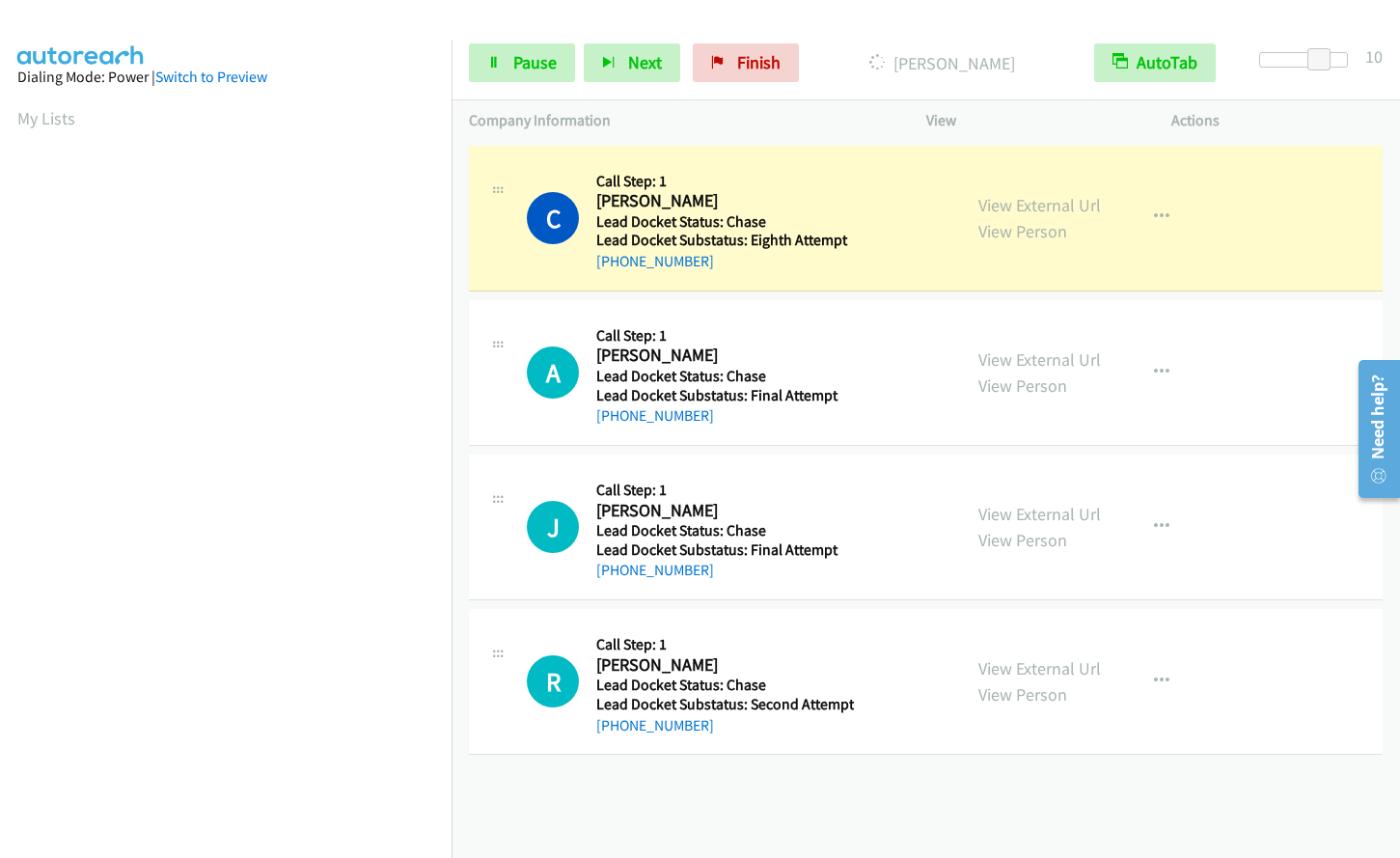
scroll to position [224, 0]
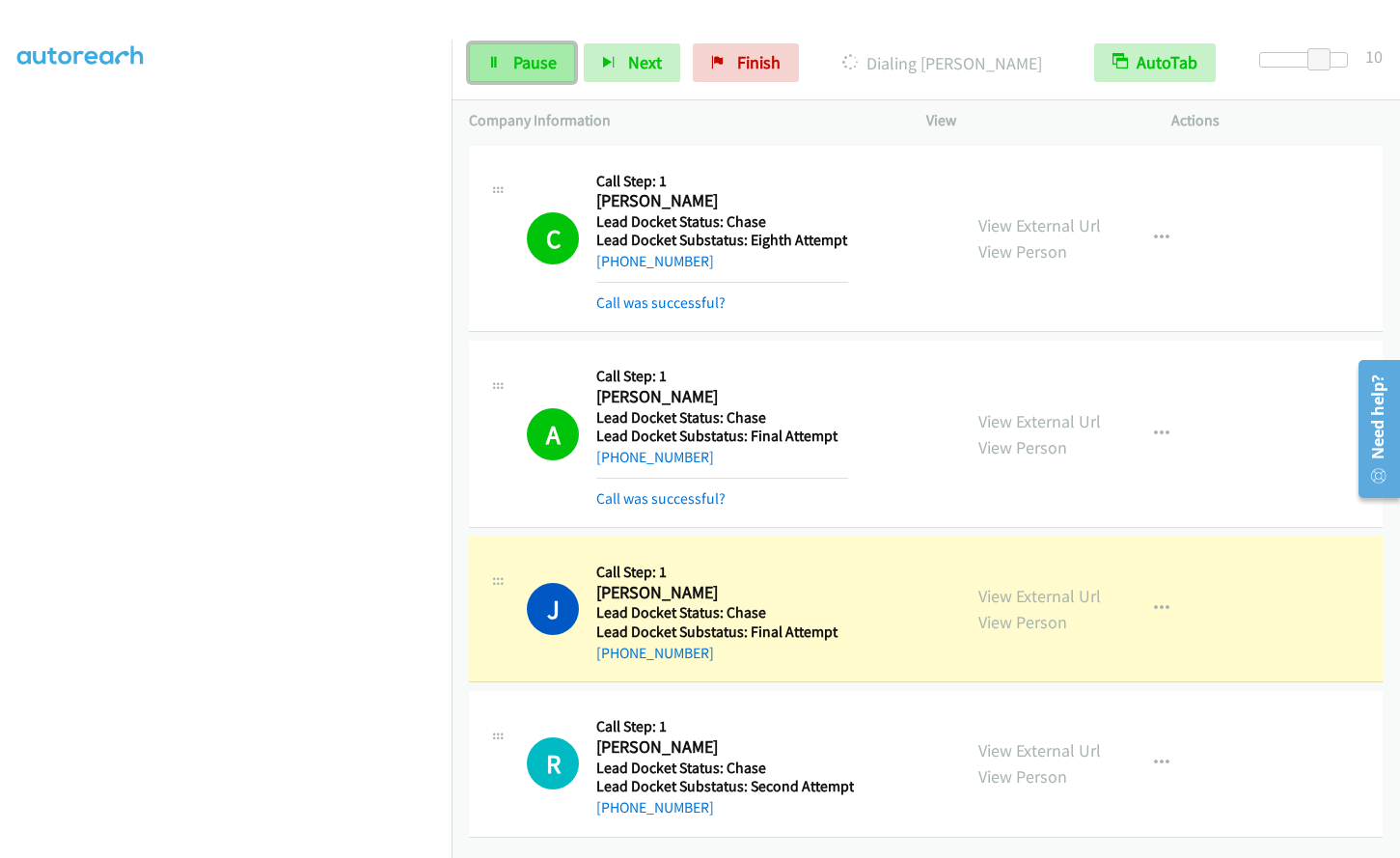
click at [501, 67] on link "Pause" at bounding box center [522, 63] width 107 height 39
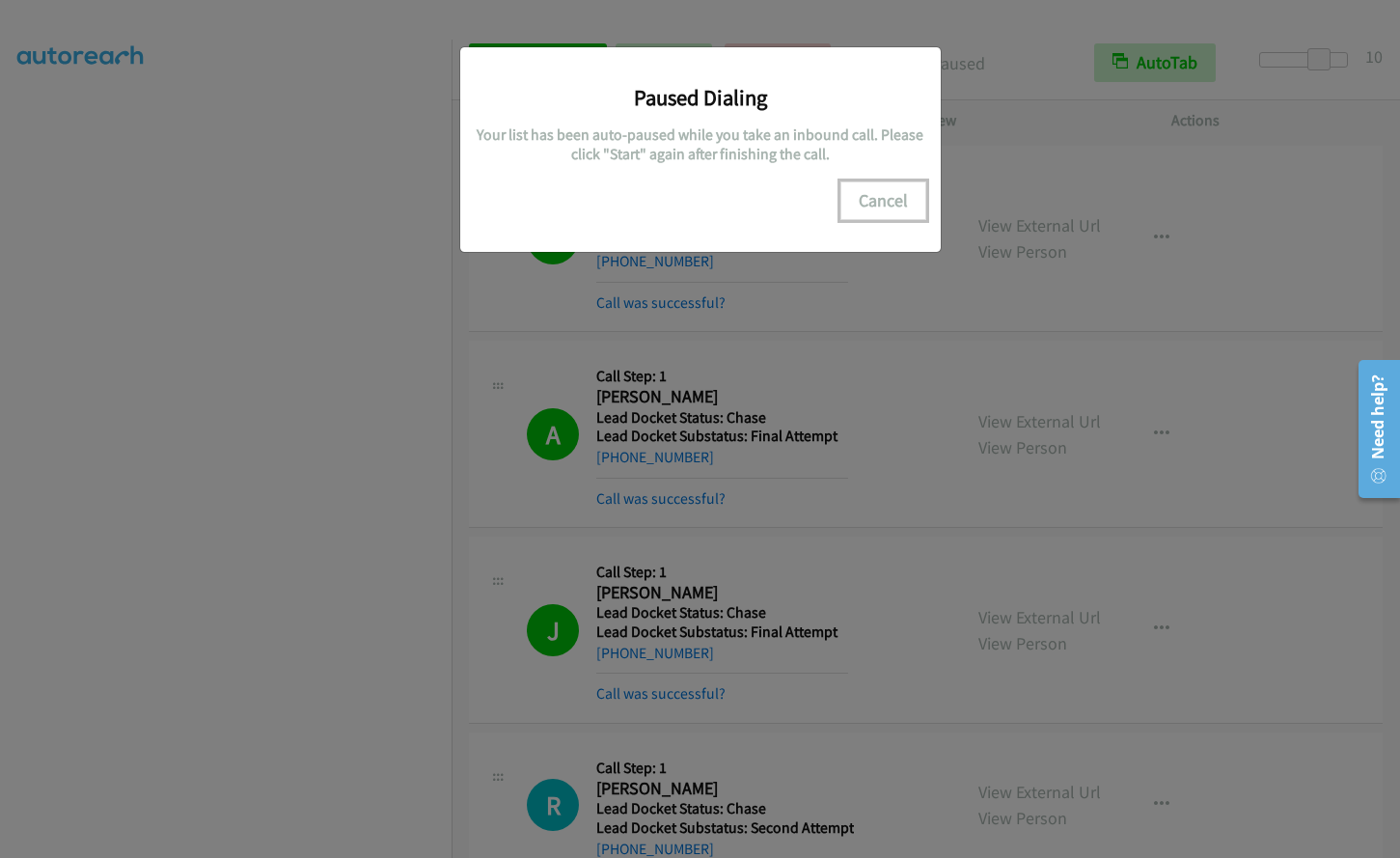
click at [894, 185] on button "Cancel" at bounding box center [883, 200] width 86 height 39
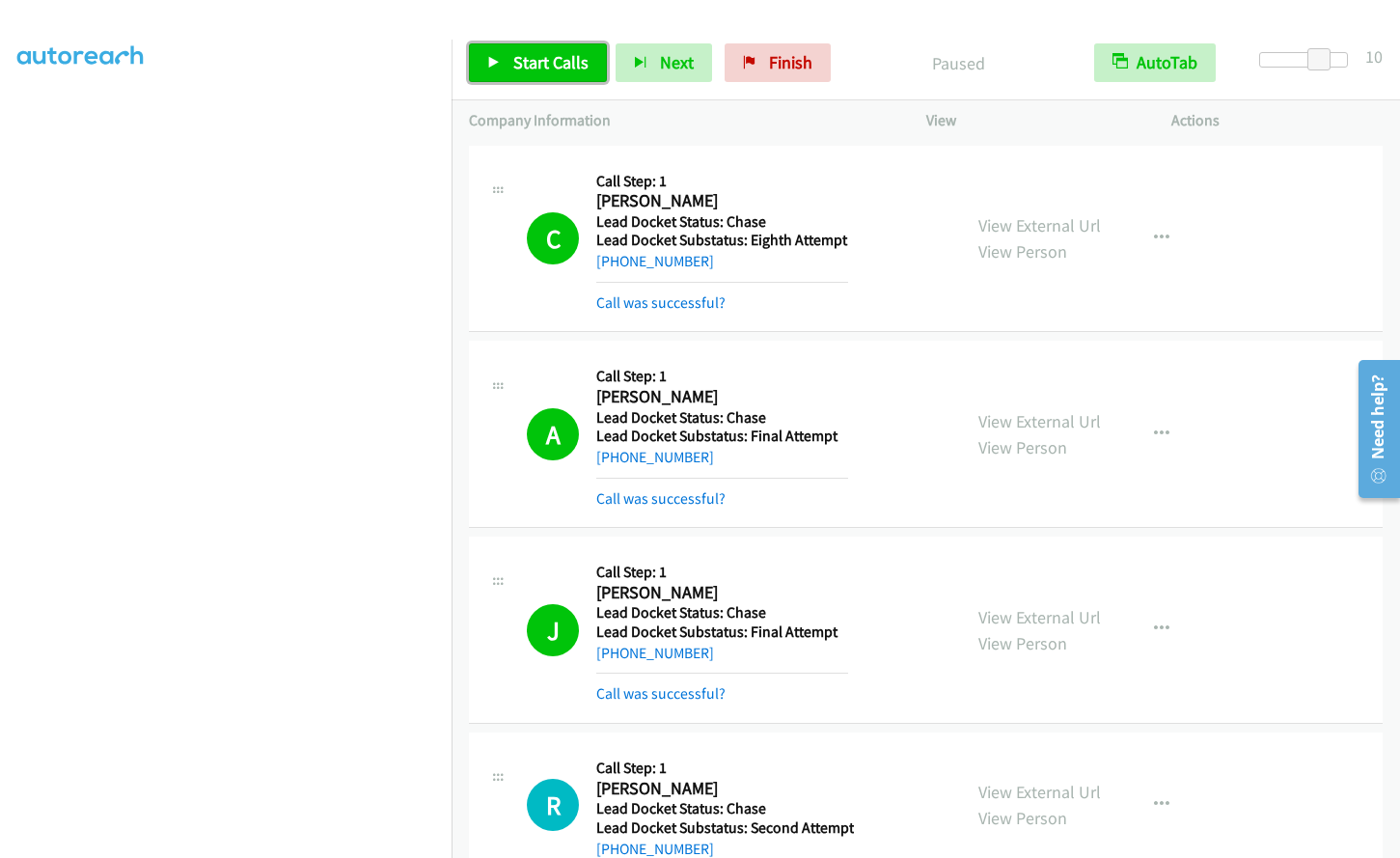
click at [545, 73] on span "Start Calls" at bounding box center [551, 62] width 76 height 22
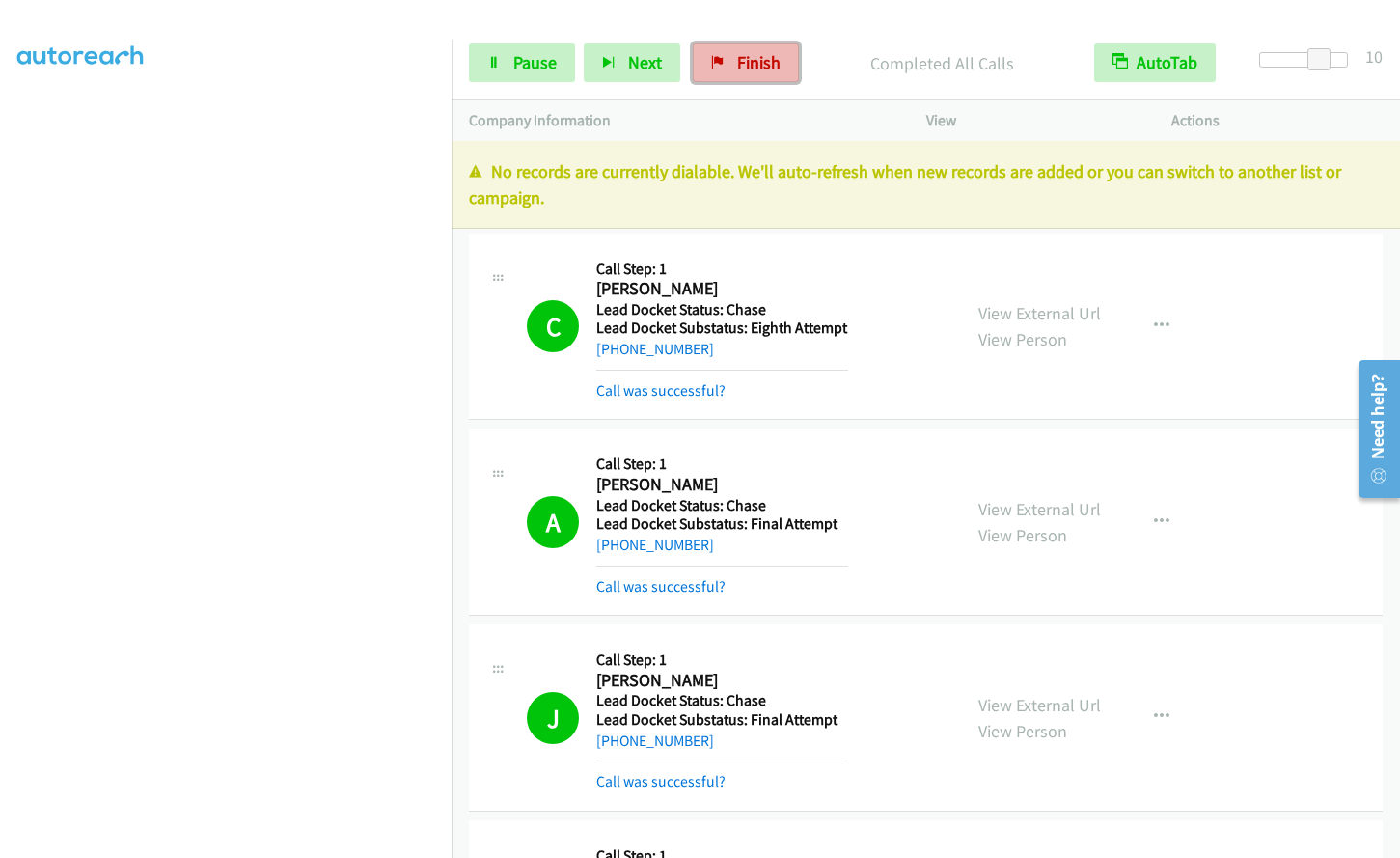
drag, startPoint x: 720, startPoint y: 57, endPoint x: 774, endPoint y: 64, distance: 54.5
click at [720, 58] on icon at bounding box center [718, 64] width 14 height 14
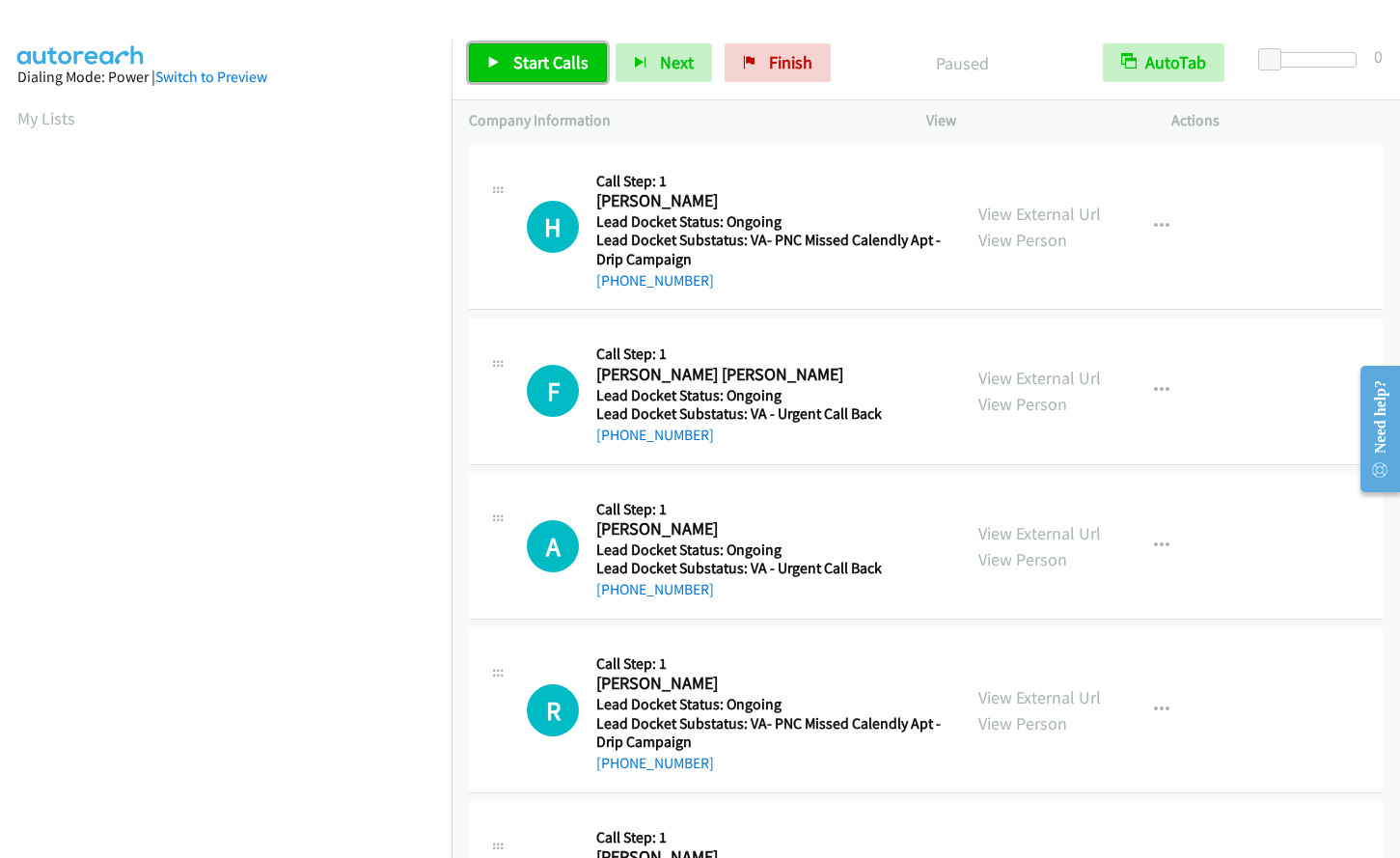
click at [502, 57] on link "Start Calls" at bounding box center [537, 63] width 138 height 39
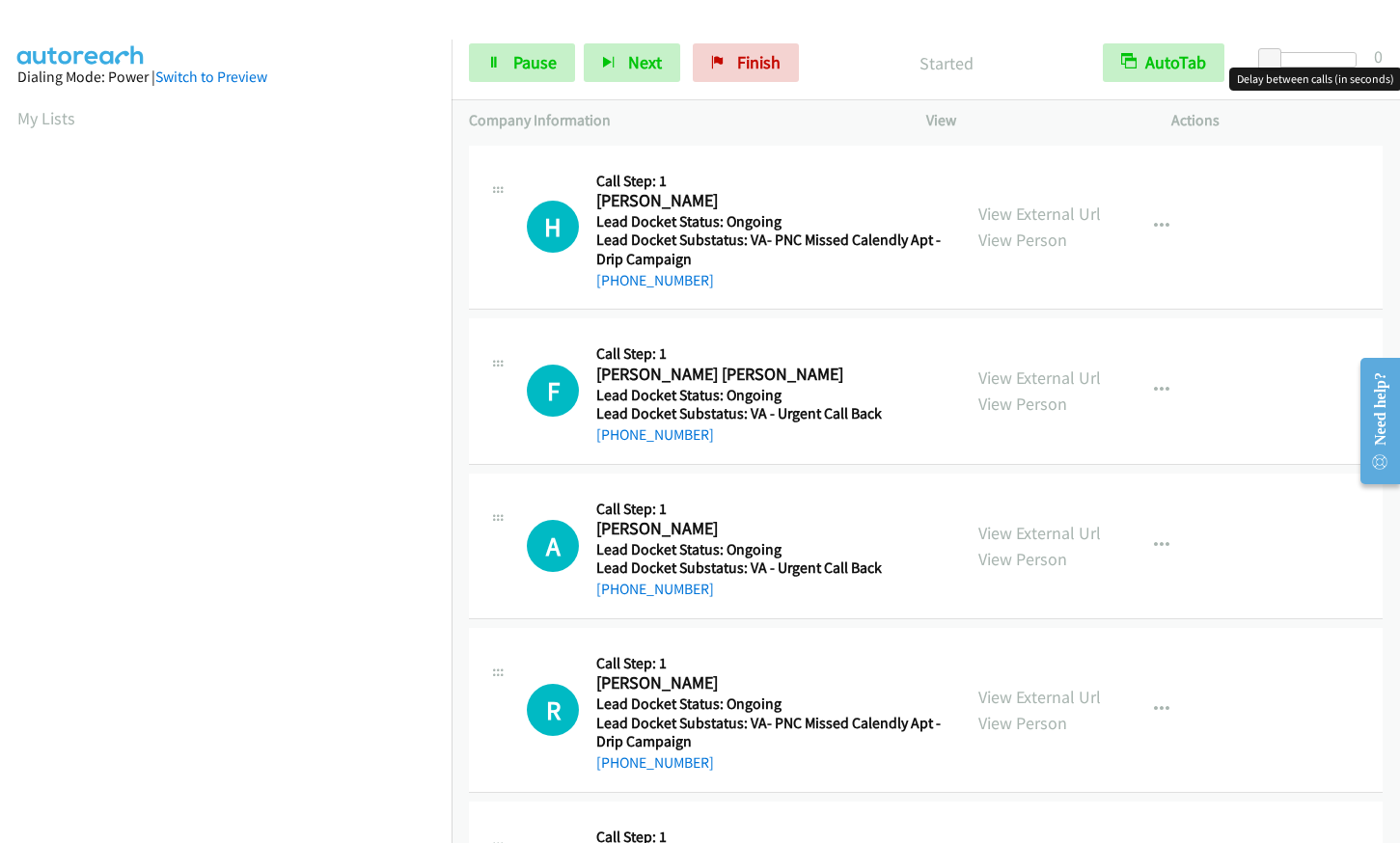
click at [1324, 58] on div at bounding box center [1313, 60] width 89 height 15
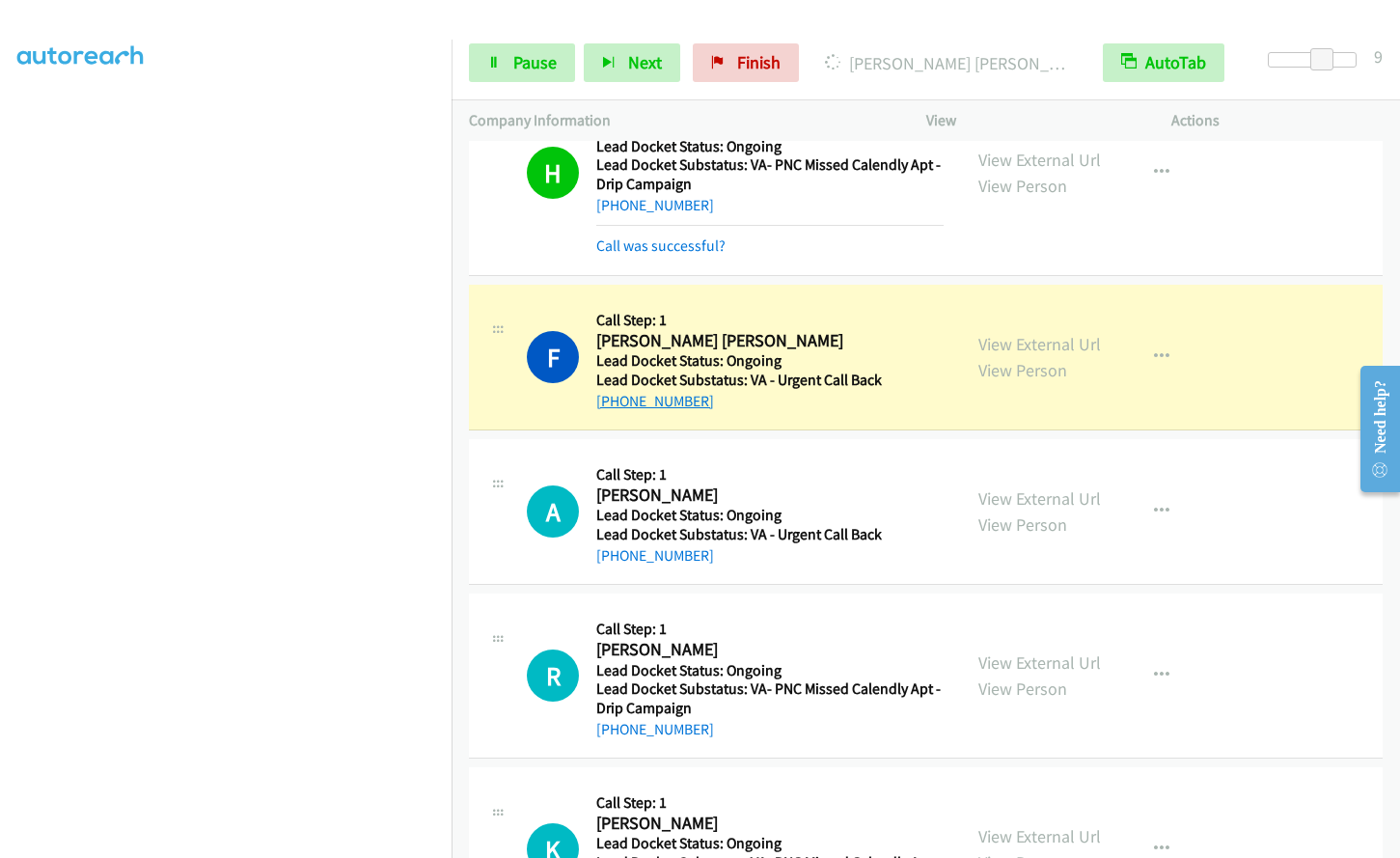
scroll to position [178, 0]
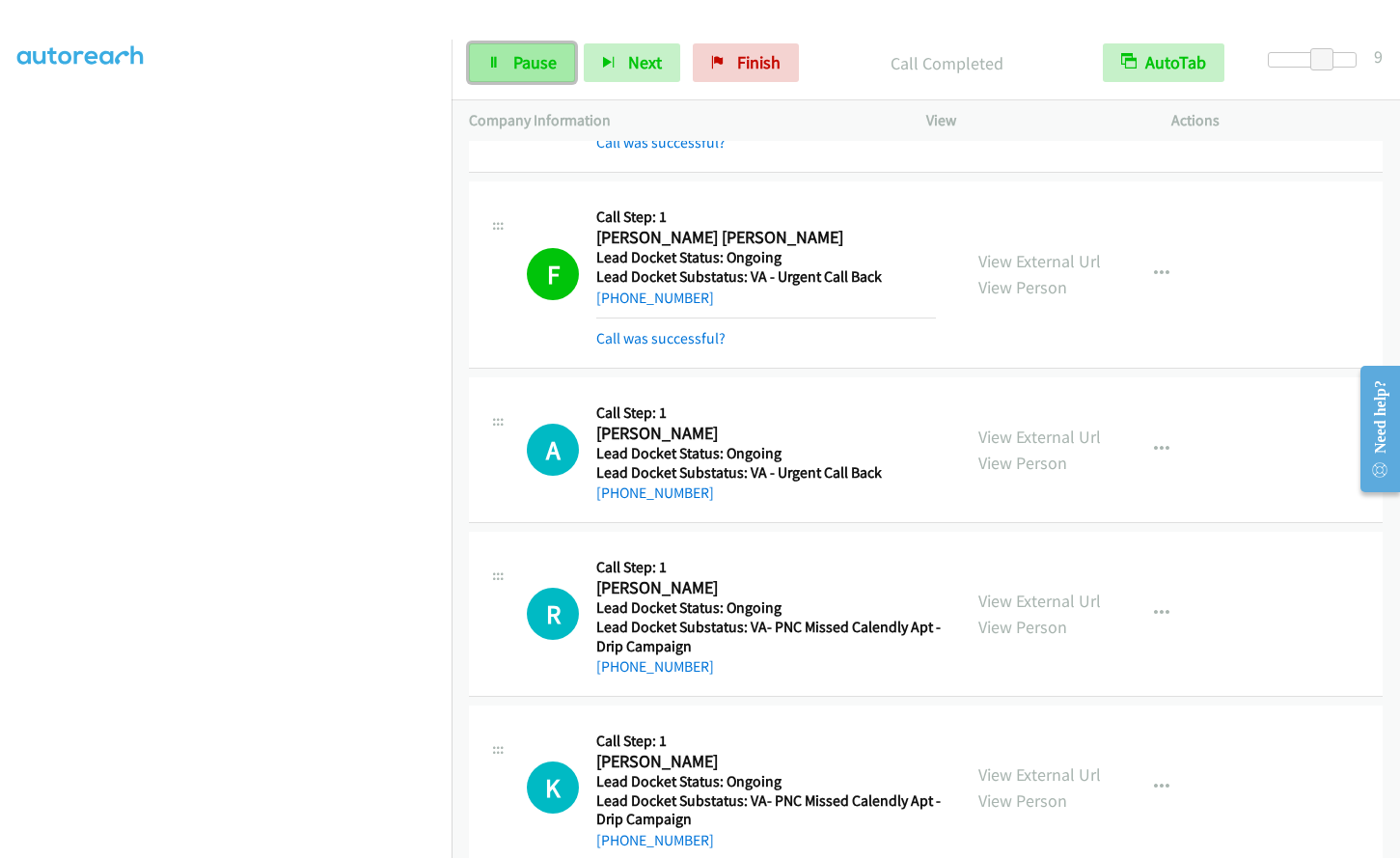
click at [535, 77] on link "Pause" at bounding box center [522, 63] width 107 height 39
click at [562, 74] on link "Start Calls" at bounding box center [537, 63] width 138 height 39
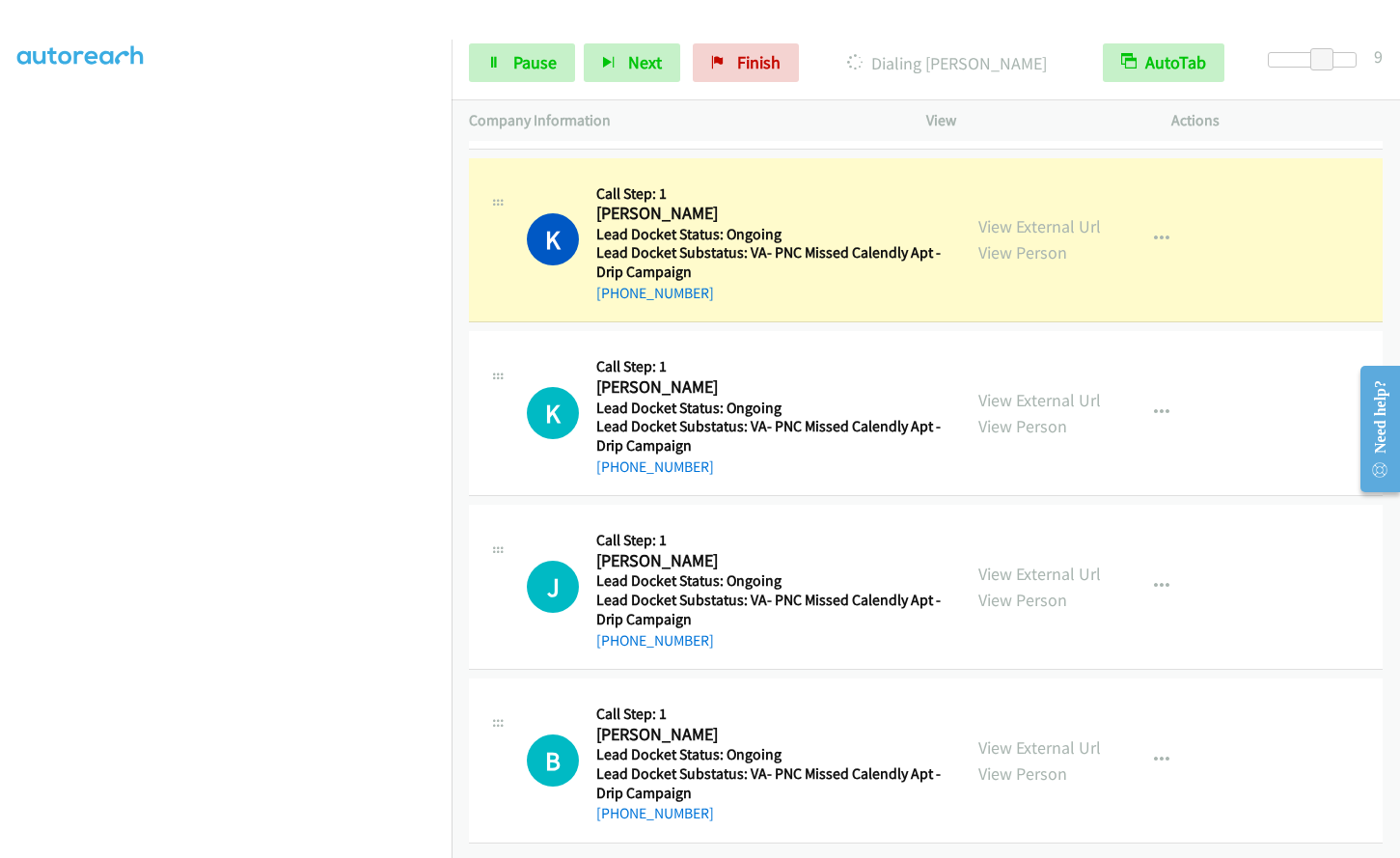
scroll to position [781, 0]
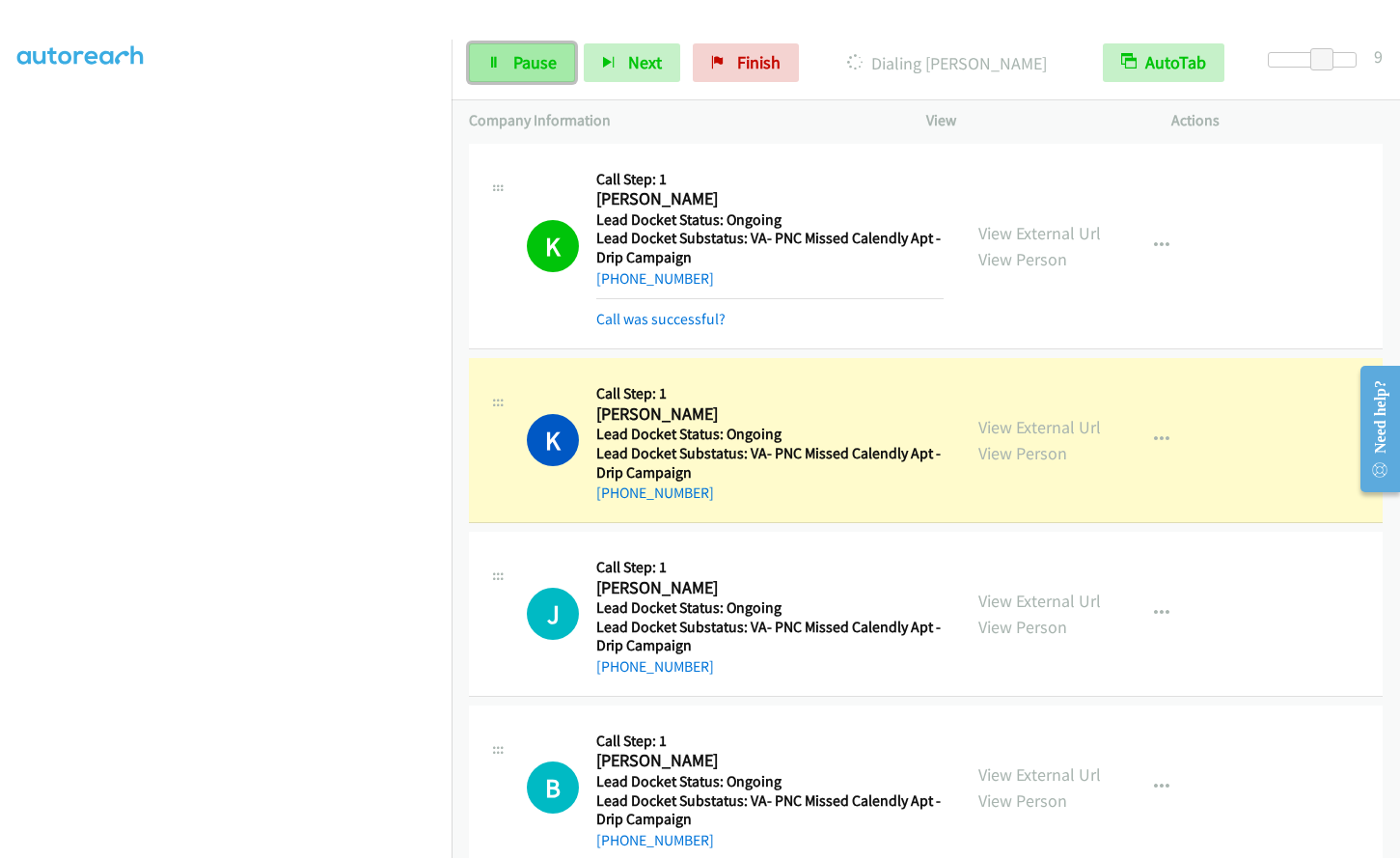
click at [528, 66] on span "Pause" at bounding box center [534, 62] width 44 height 22
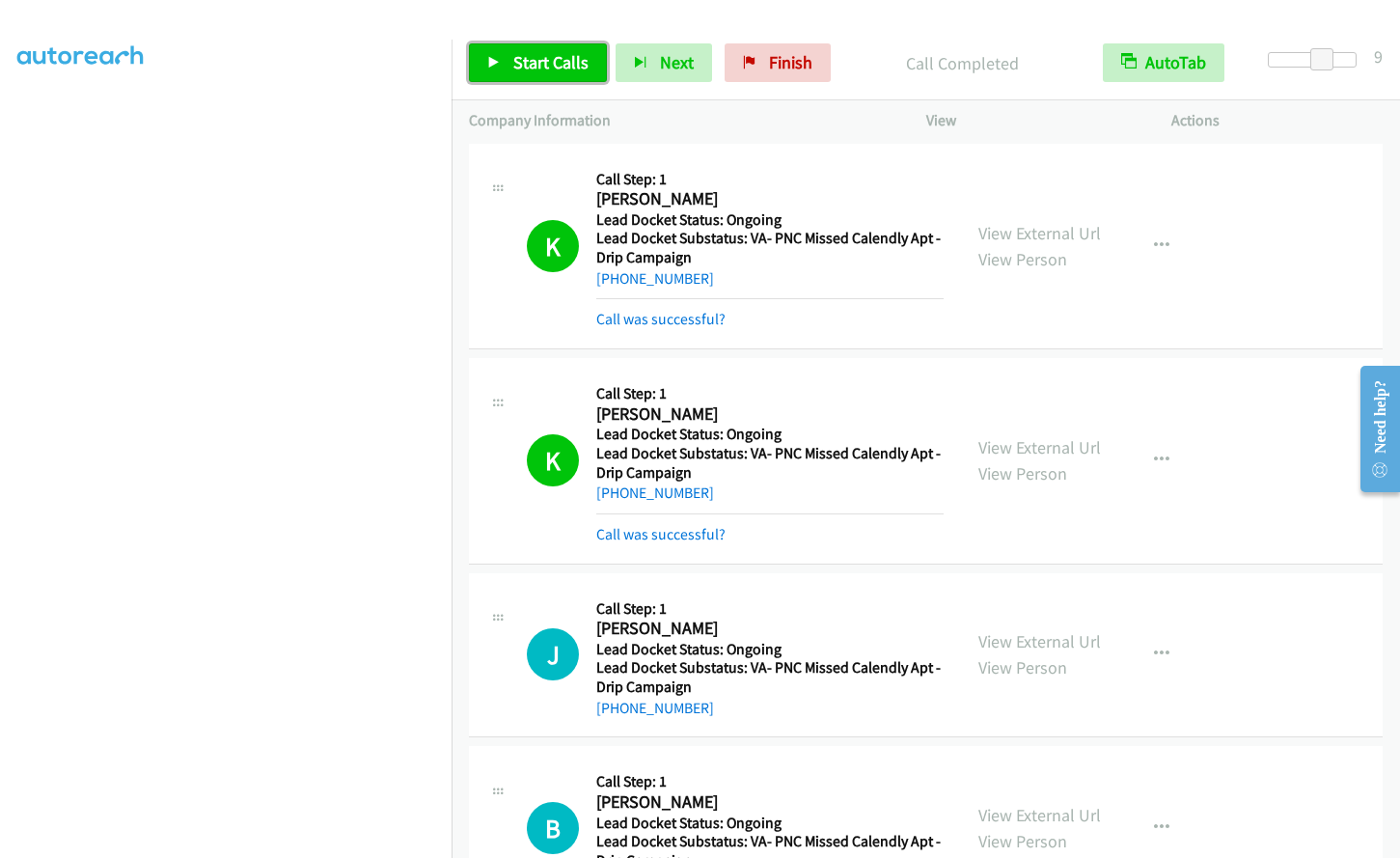
click at [539, 64] on span "Start Calls" at bounding box center [551, 62] width 76 height 22
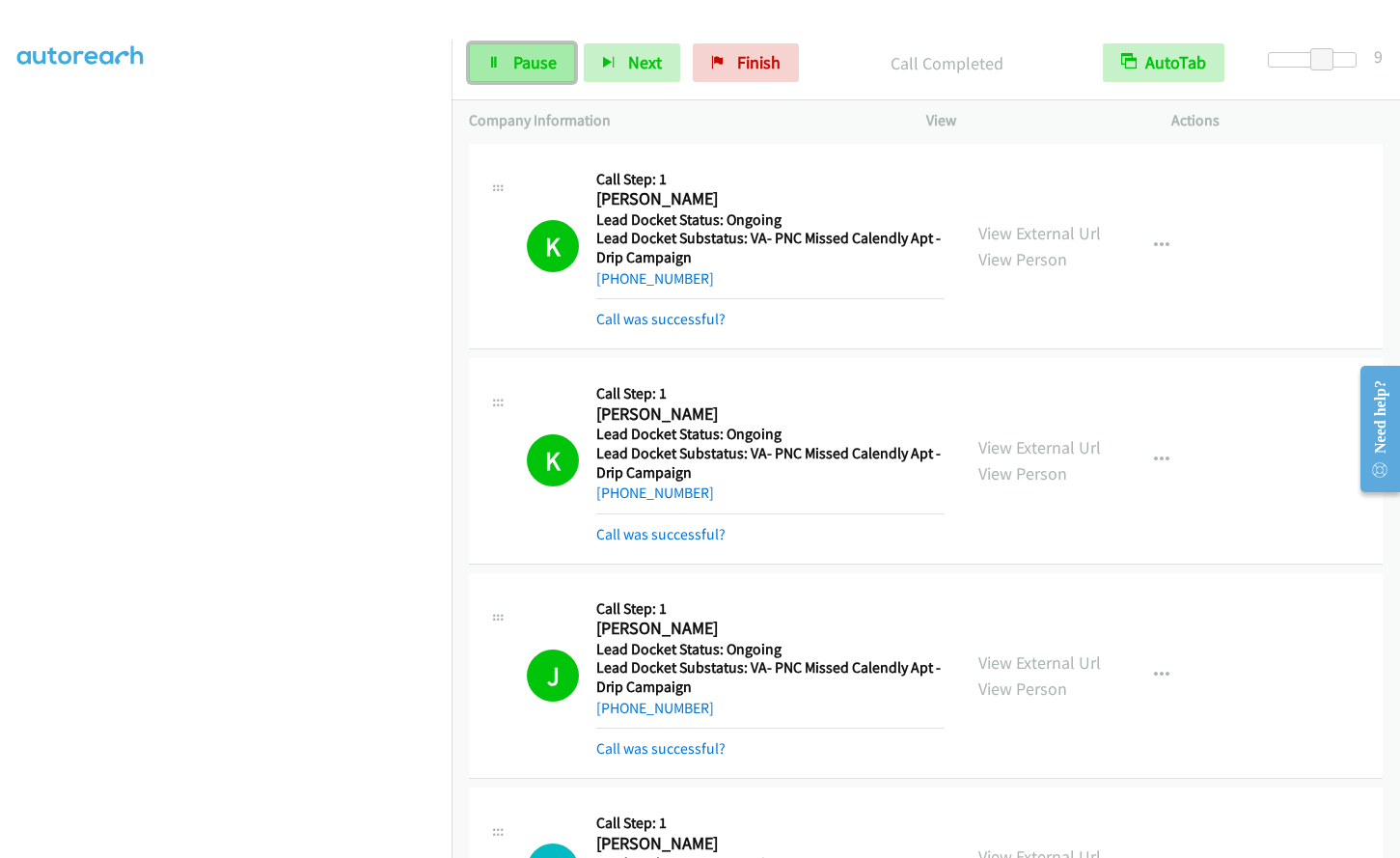
click at [536, 69] on span "Pause" at bounding box center [534, 62] width 44 height 22
click at [524, 53] on span "Start Calls" at bounding box center [551, 62] width 76 height 22
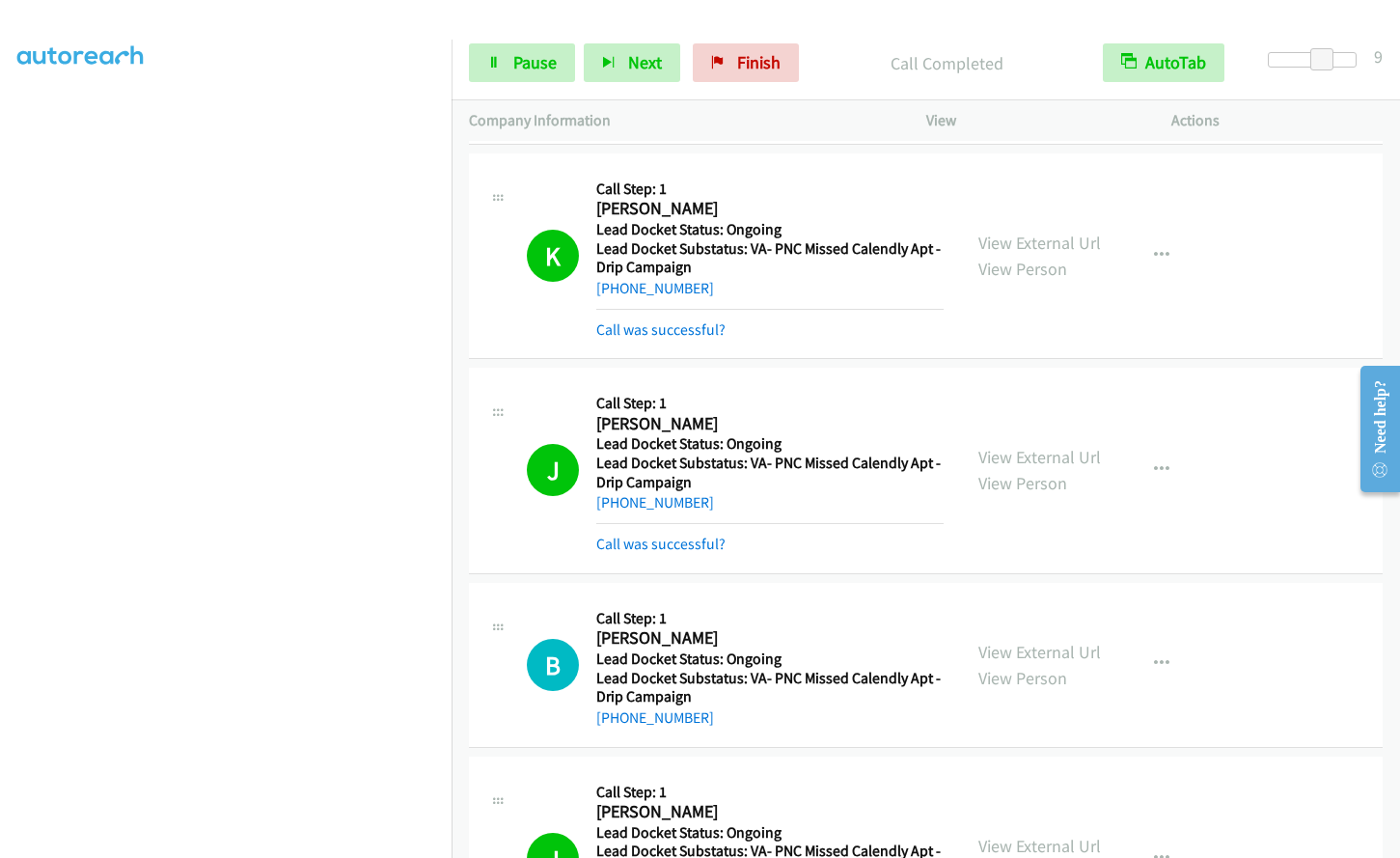
scroll to position [1086, 0]
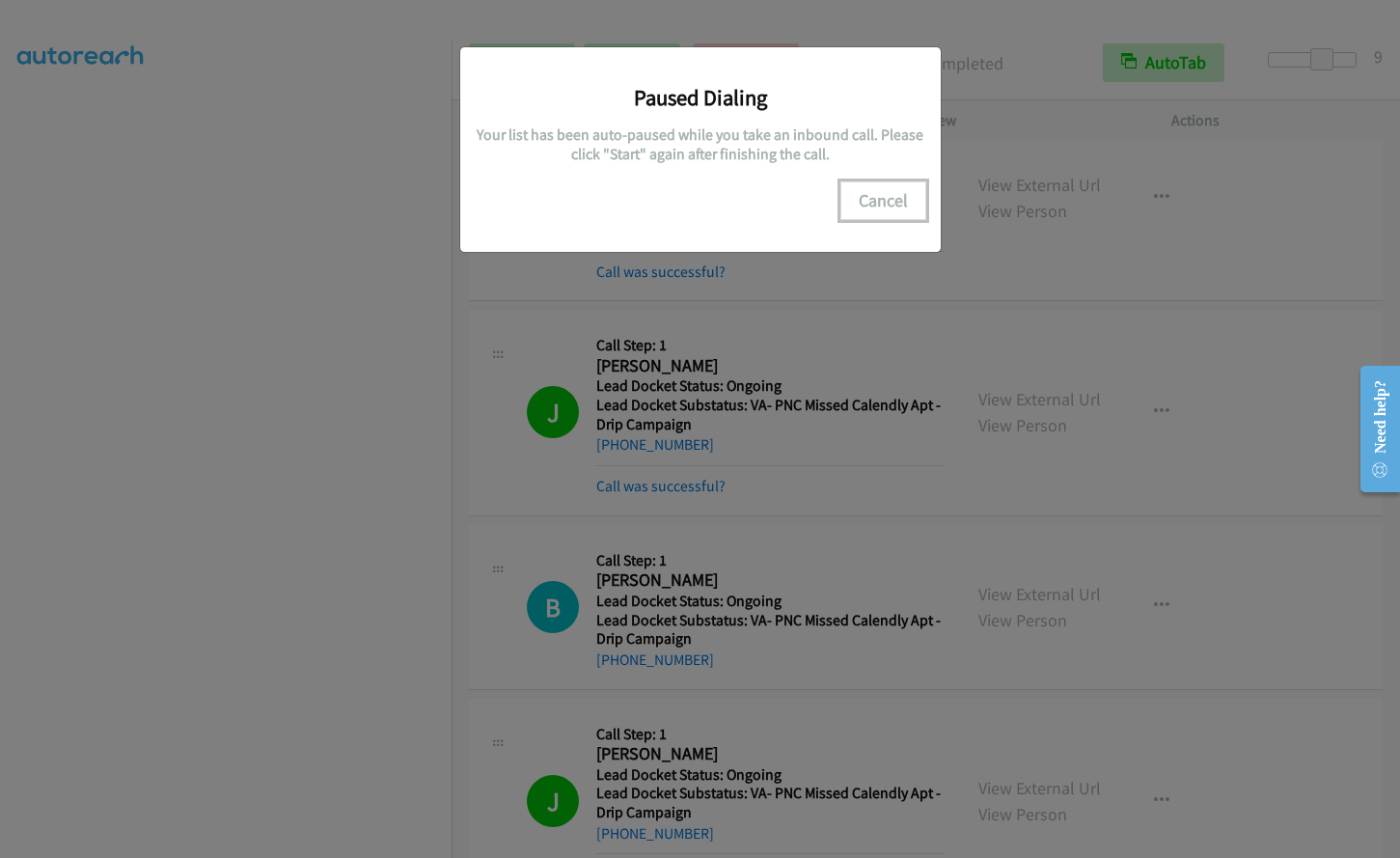
click at [880, 200] on button "Cancel" at bounding box center [883, 200] width 86 height 39
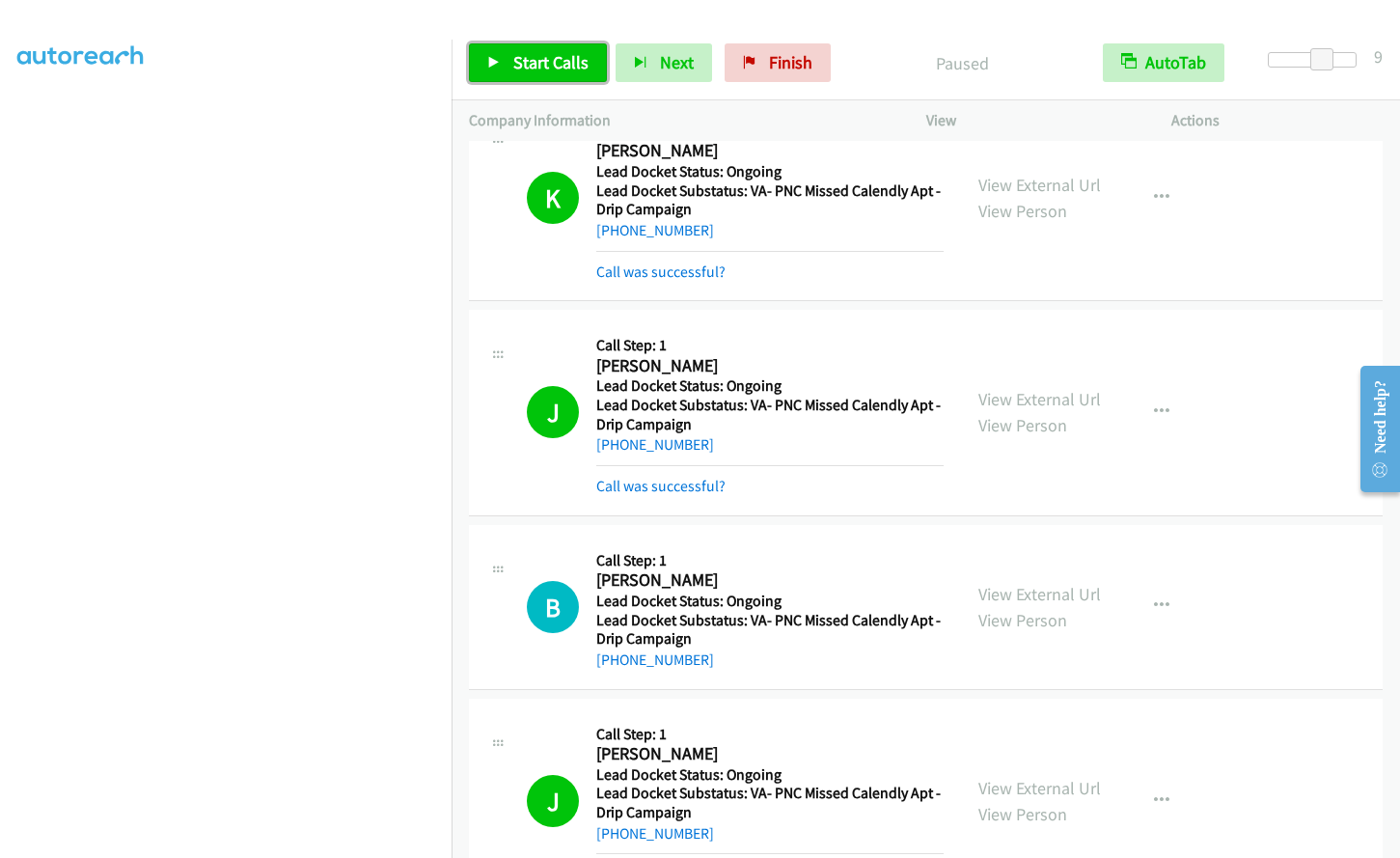
click at [546, 72] on span "Start Calls" at bounding box center [551, 62] width 76 height 22
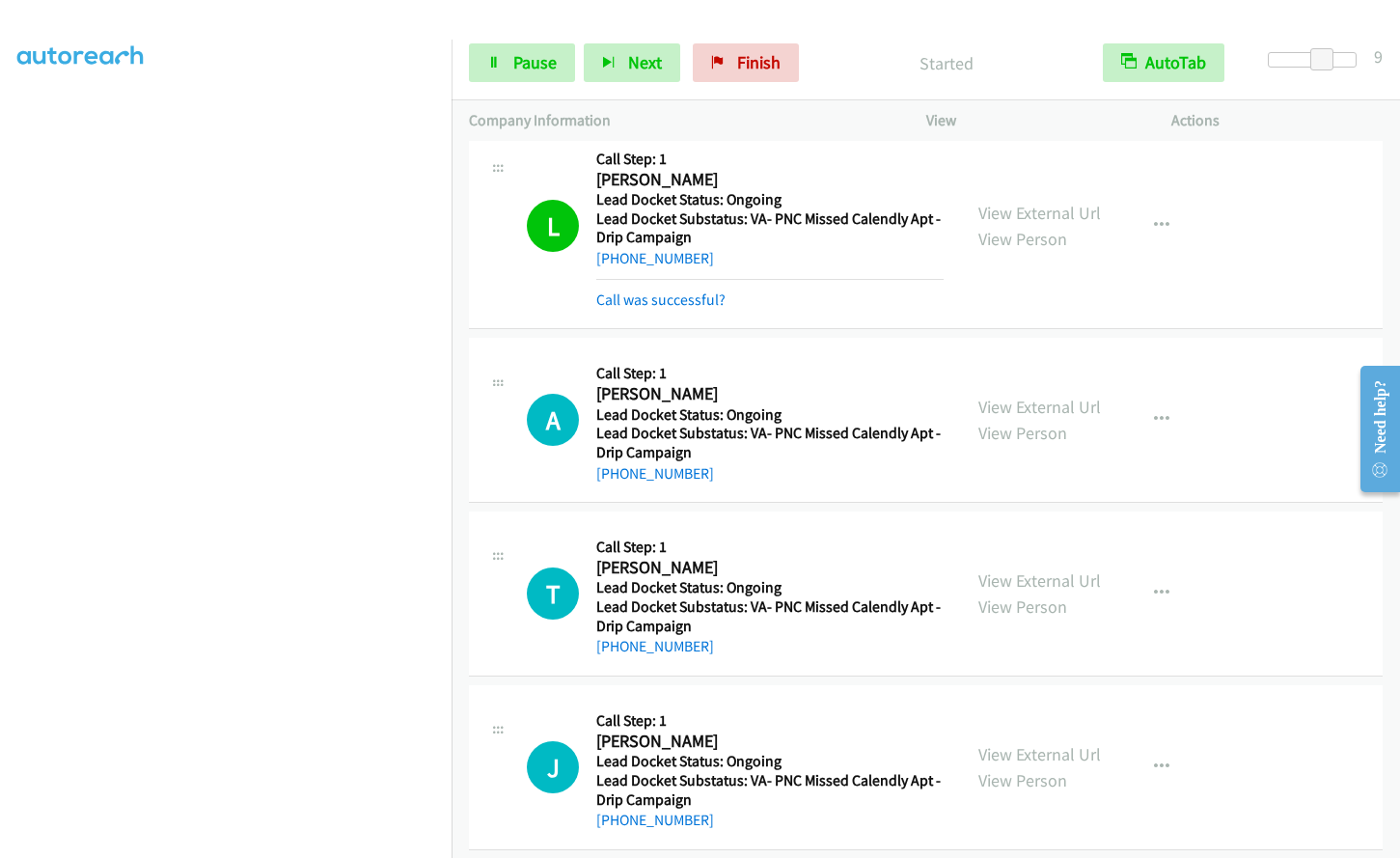
scroll to position [2092, 0]
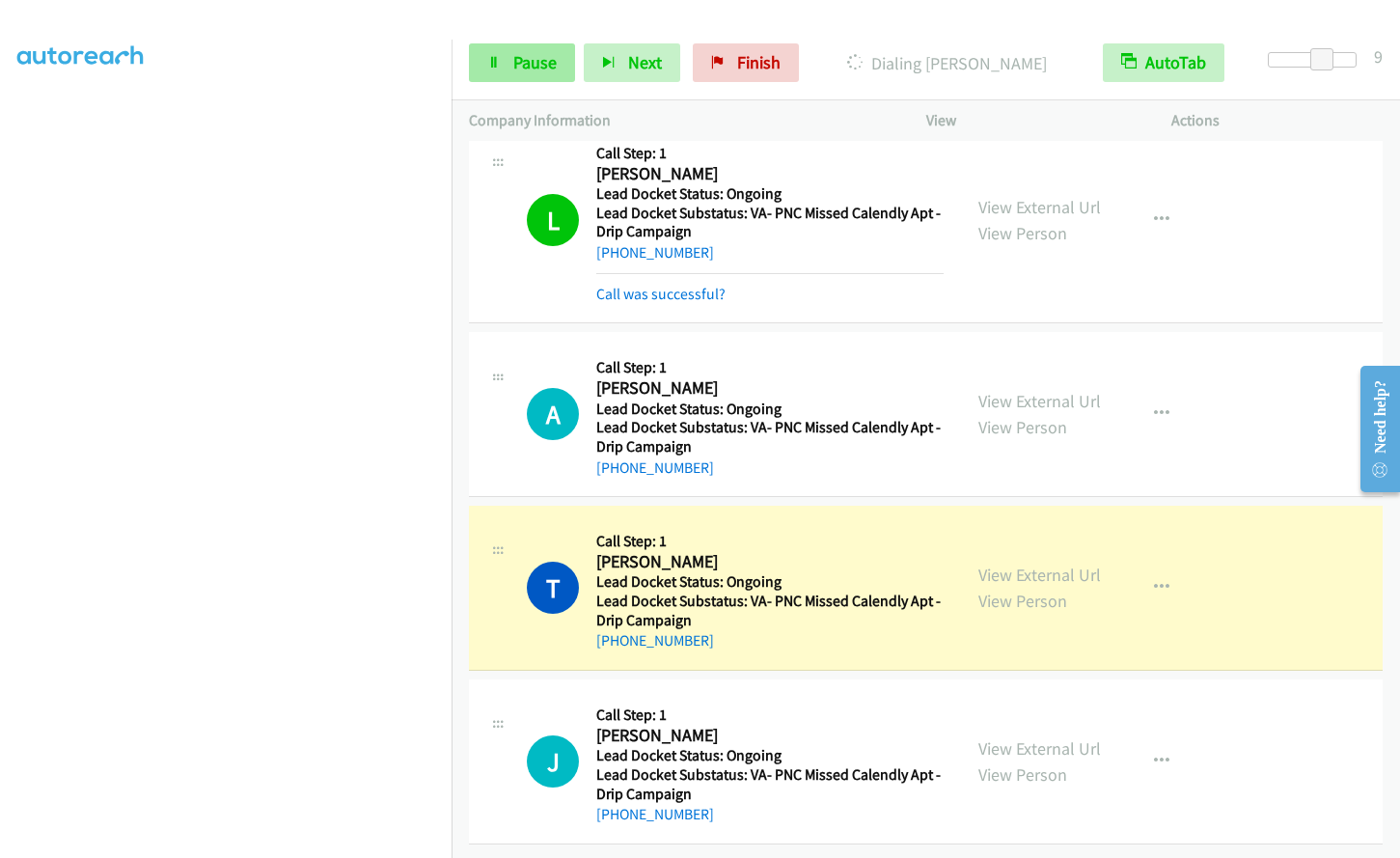
drag, startPoint x: 509, startPoint y: 40, endPoint x: 511, endPoint y: 51, distance: 11.2
click at [509, 41] on div "Start Calls Pause Next Finish Dialing [PERSON_NAME] AutoTab AutoTab 9" at bounding box center [927, 63] width 949 height 75
click at [511, 53] on link "Pause" at bounding box center [522, 63] width 107 height 39
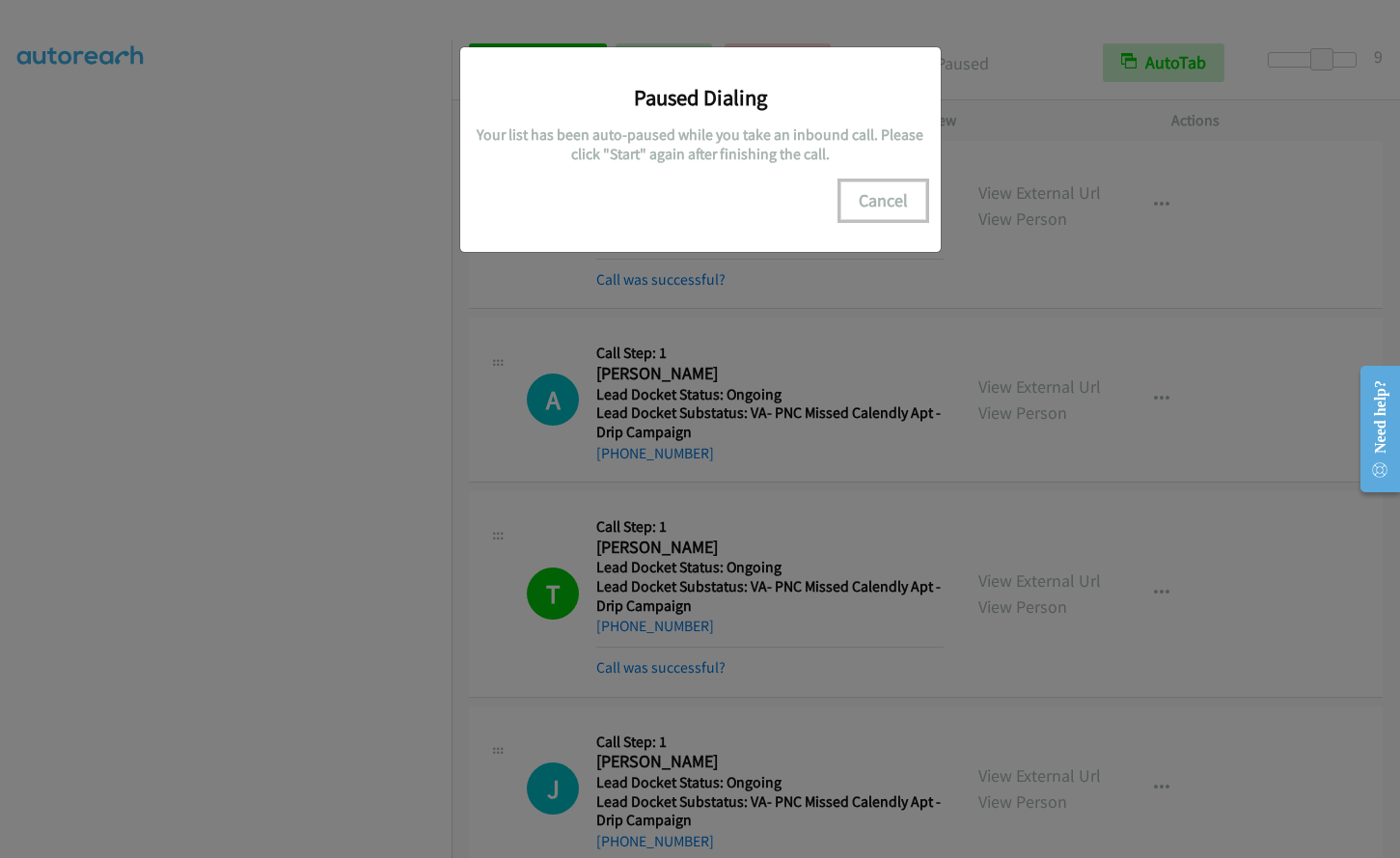
click at [892, 203] on button "Cancel" at bounding box center [883, 200] width 86 height 39
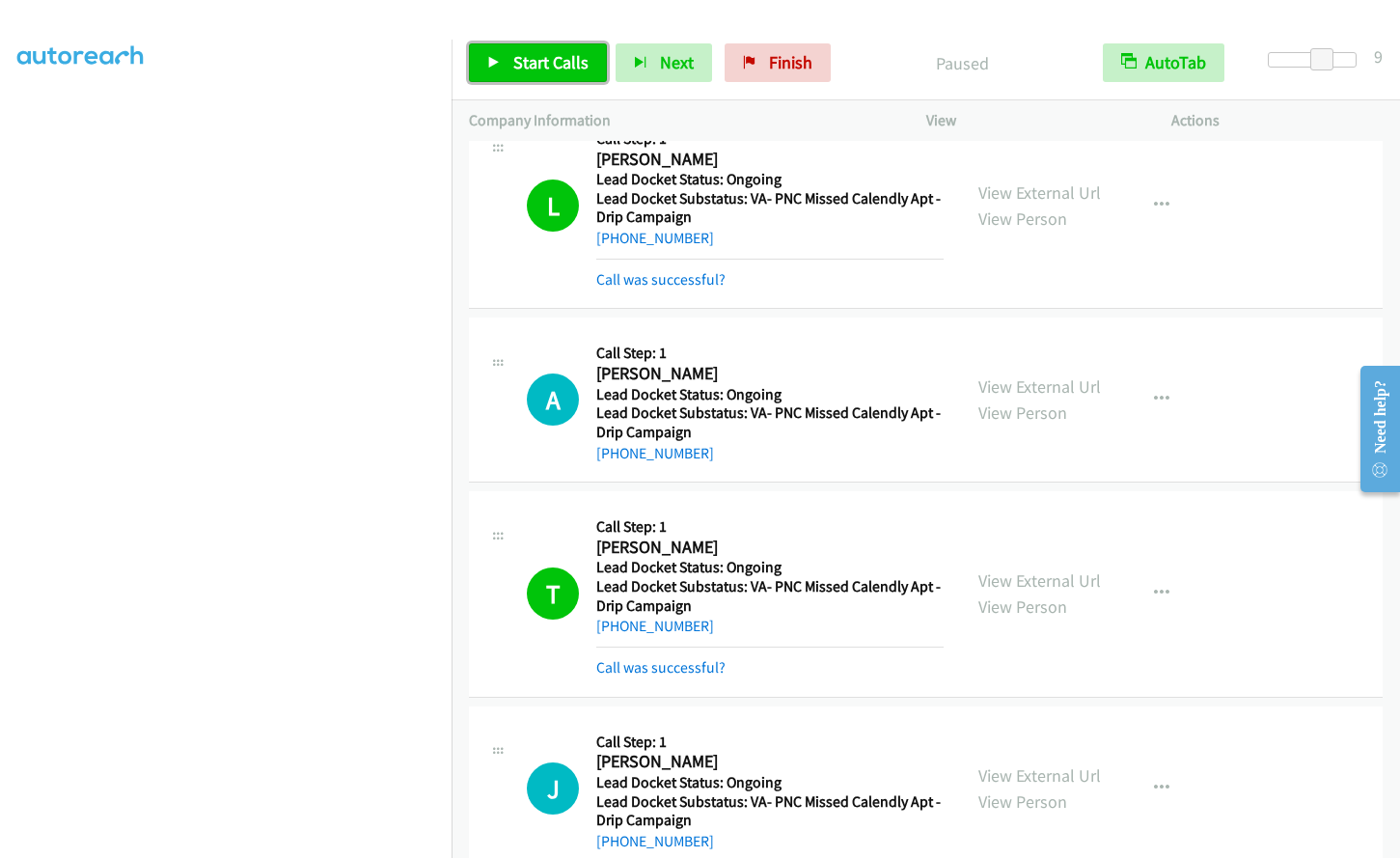
click at [556, 51] on link "Start Calls" at bounding box center [537, 63] width 138 height 39
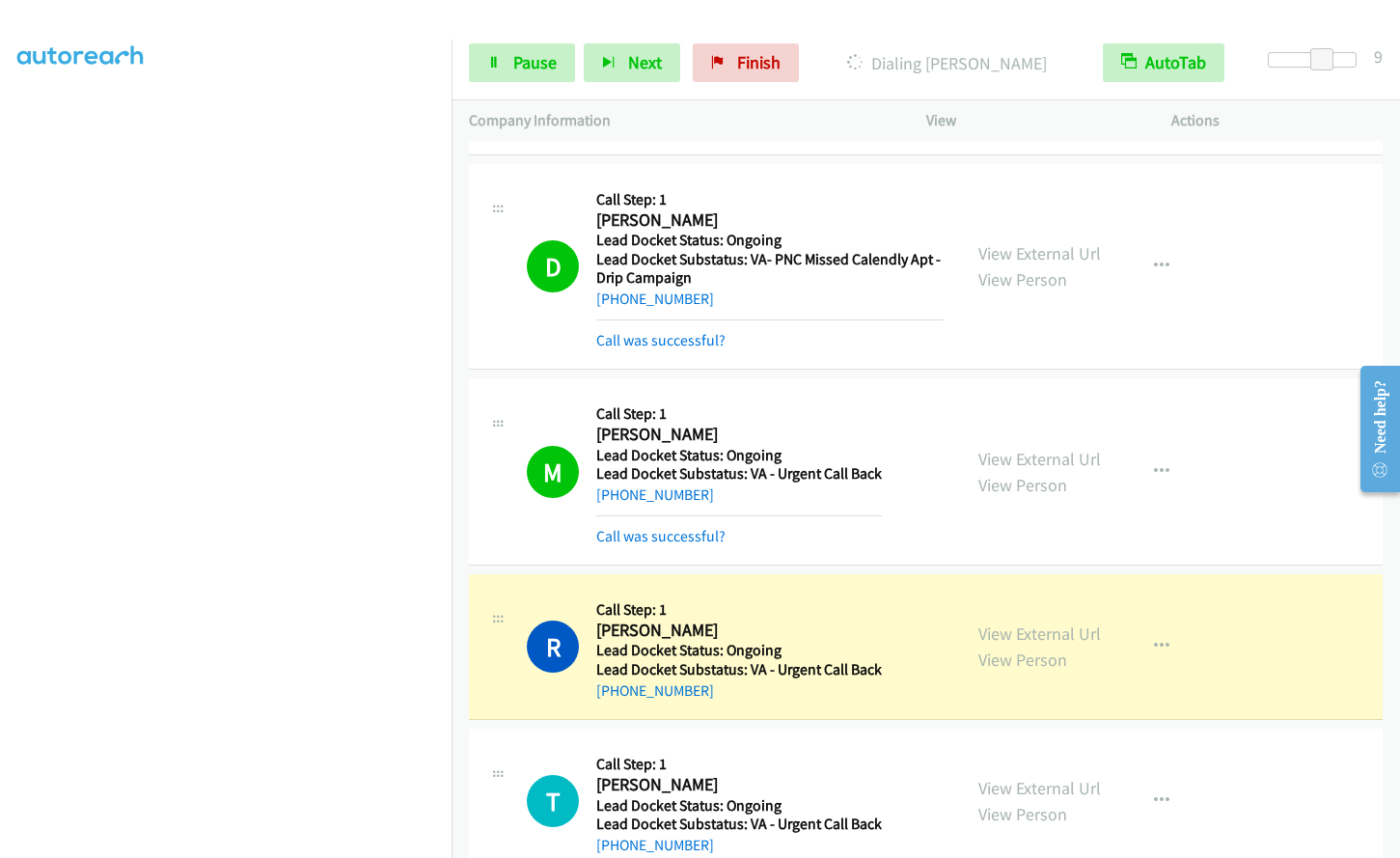
scroll to position [2988, 0]
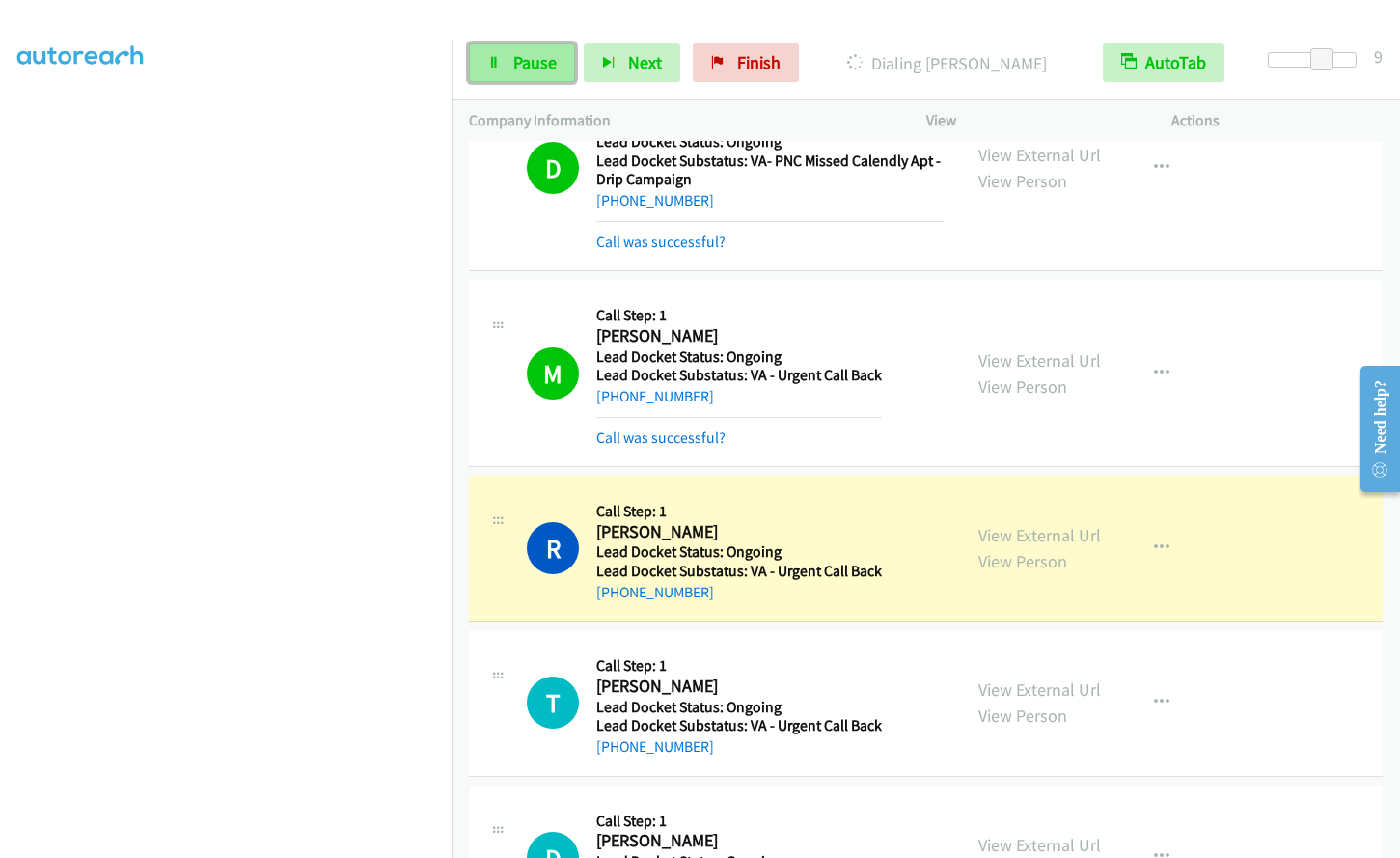
click at [529, 61] on span "Pause" at bounding box center [534, 62] width 44 height 22
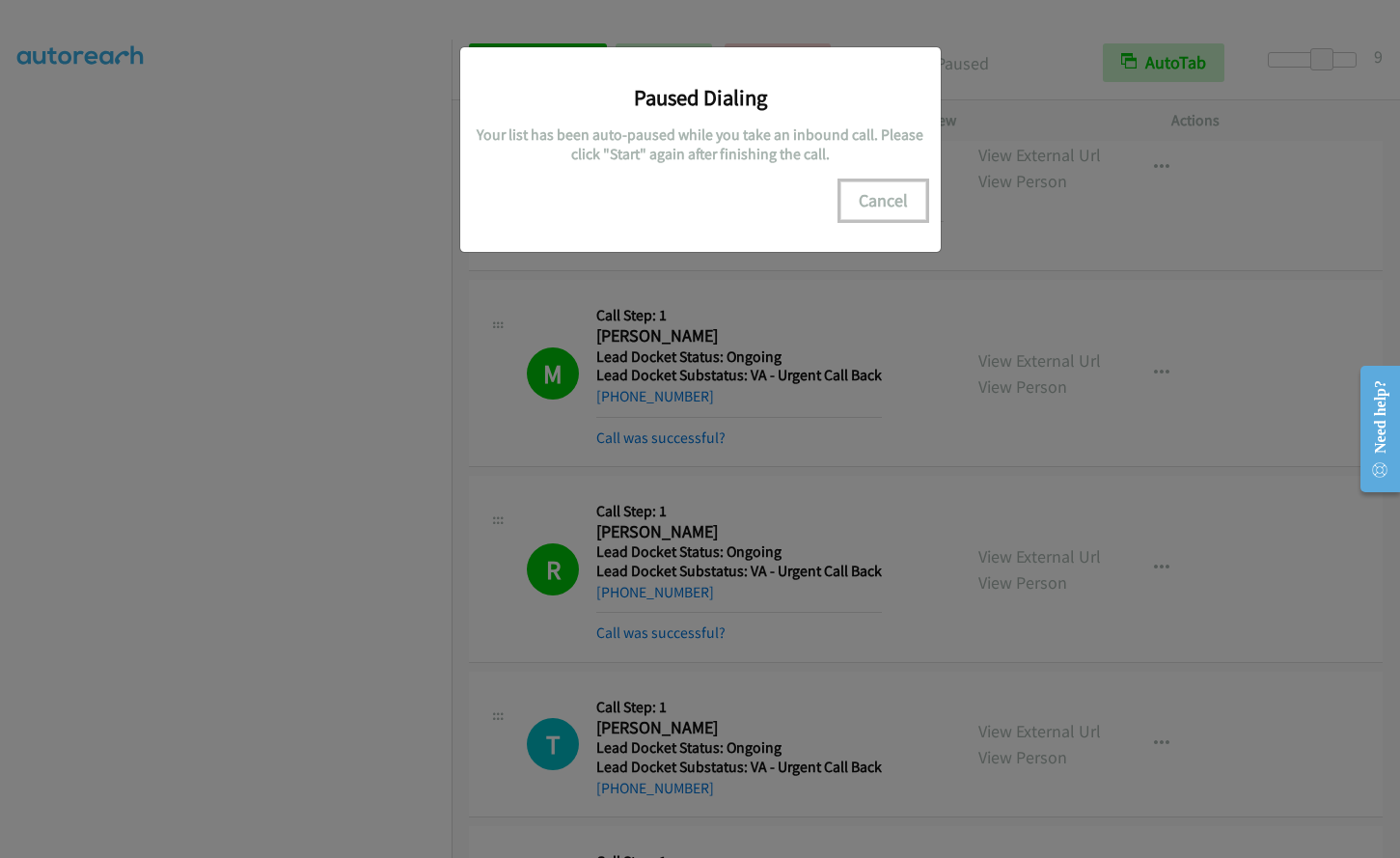
click at [877, 202] on button "Cancel" at bounding box center [883, 200] width 86 height 39
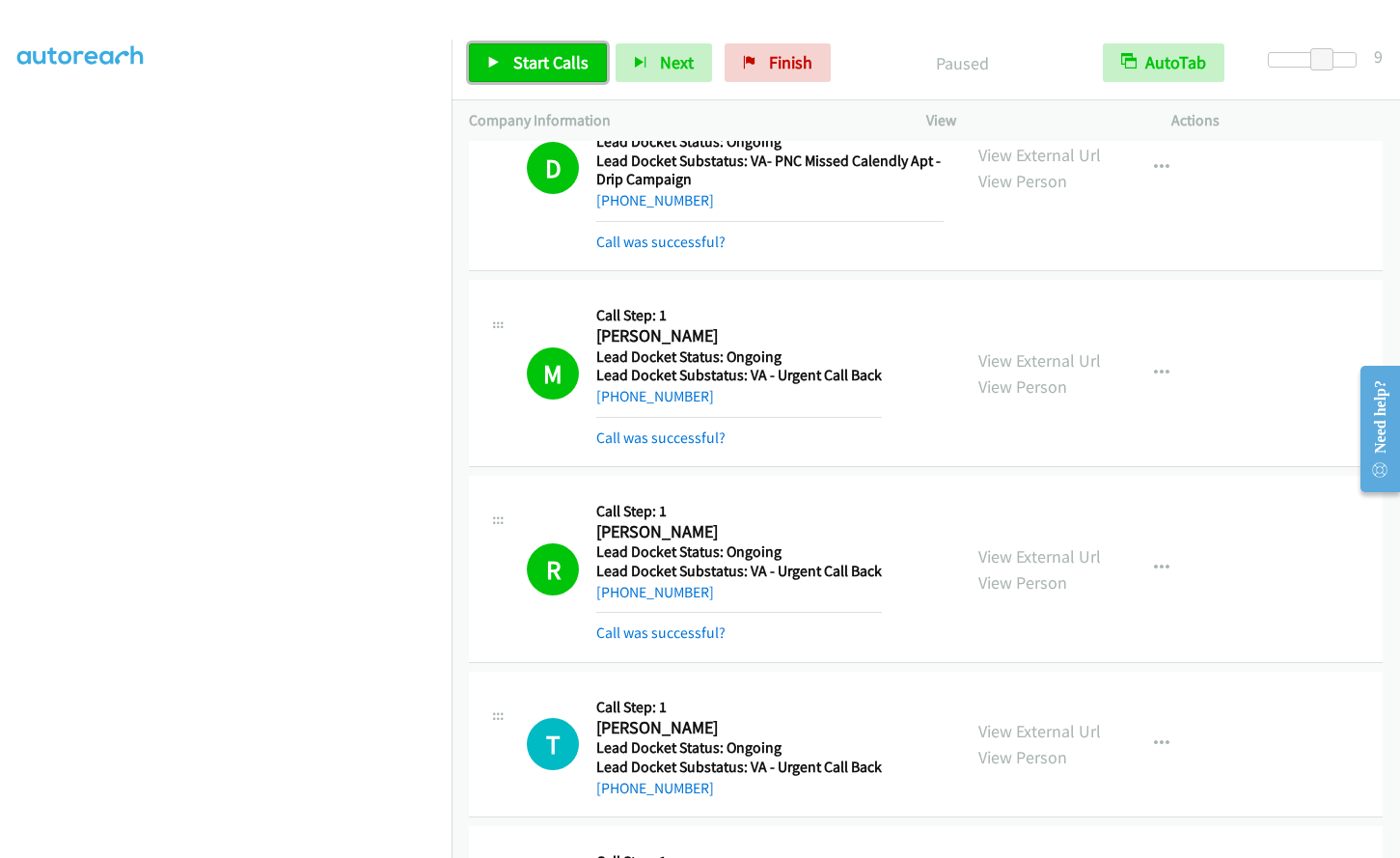
click at [572, 72] on span "Start Calls" at bounding box center [551, 62] width 76 height 22
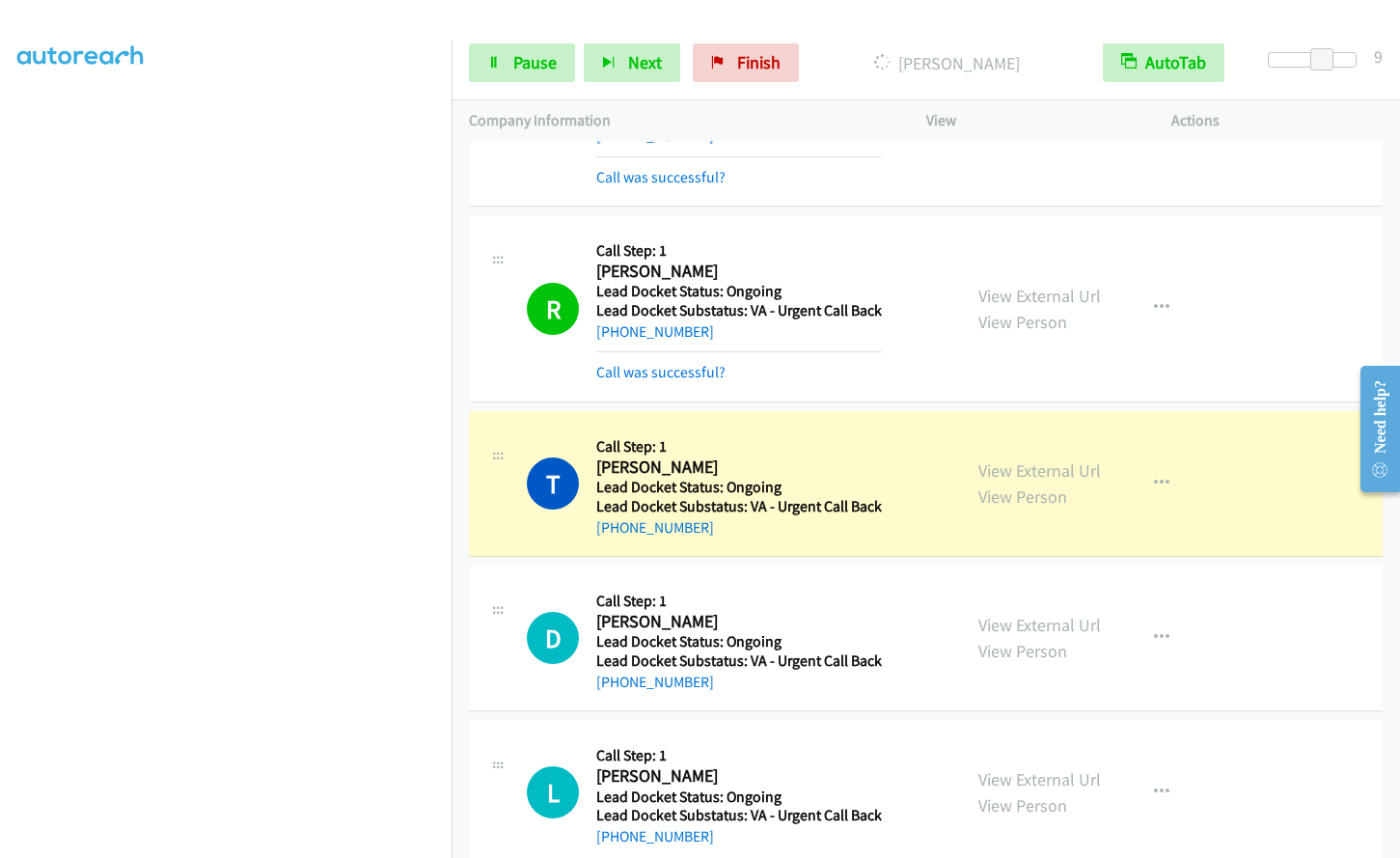
scroll to position [3286, 0]
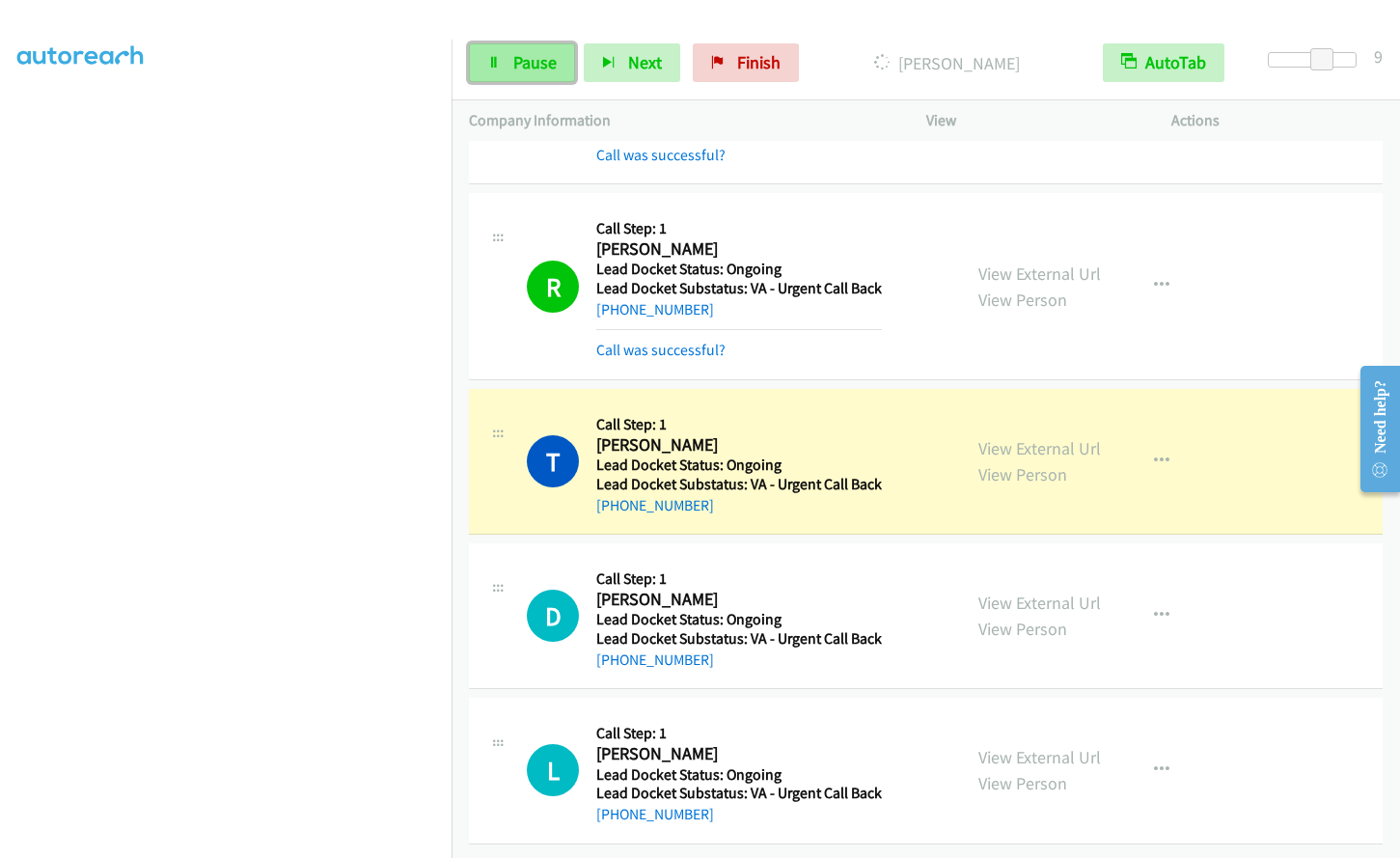
click at [539, 59] on span "Pause" at bounding box center [534, 62] width 44 height 22
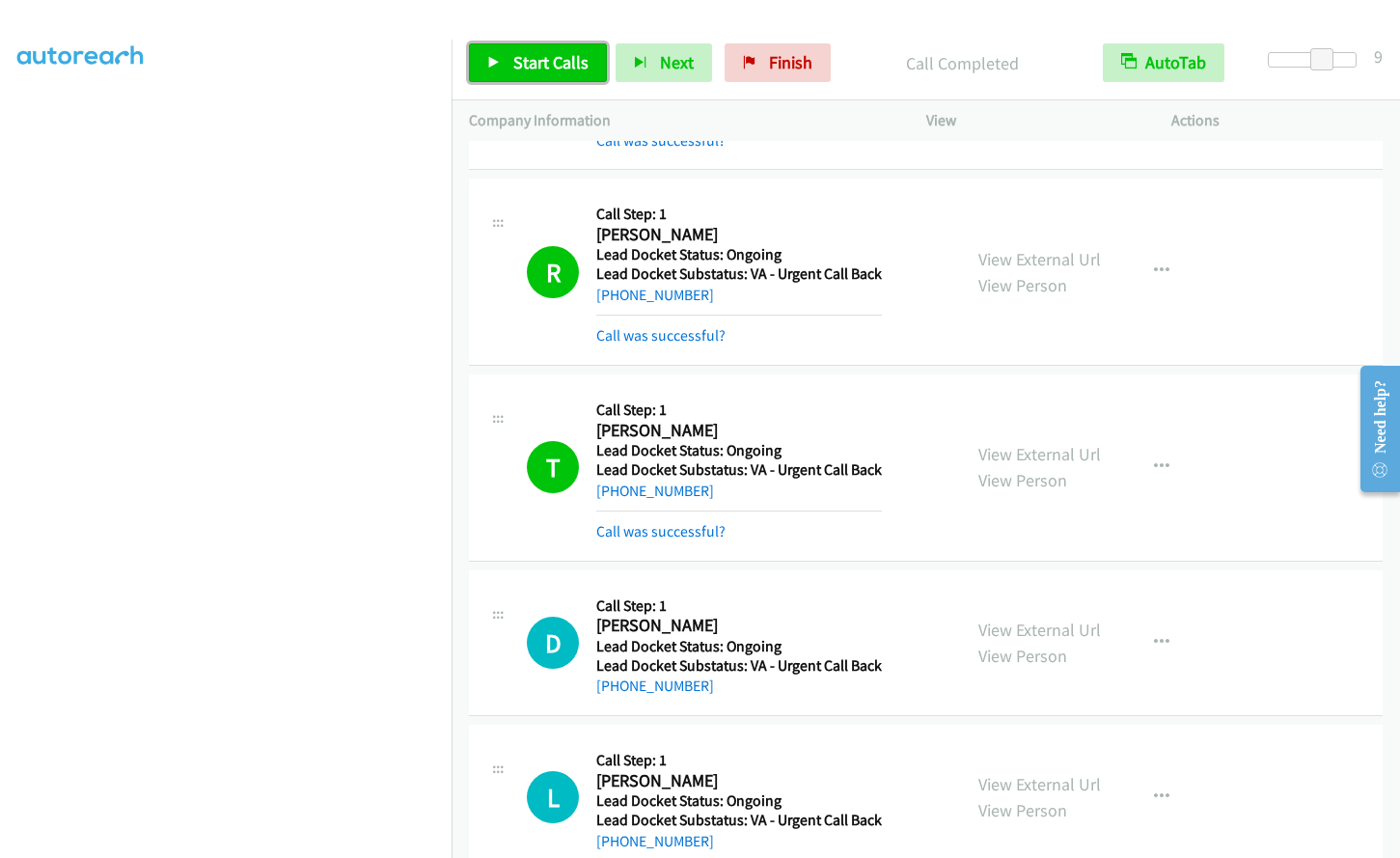
click at [513, 54] on span "Start Calls" at bounding box center [551, 62] width 76 height 22
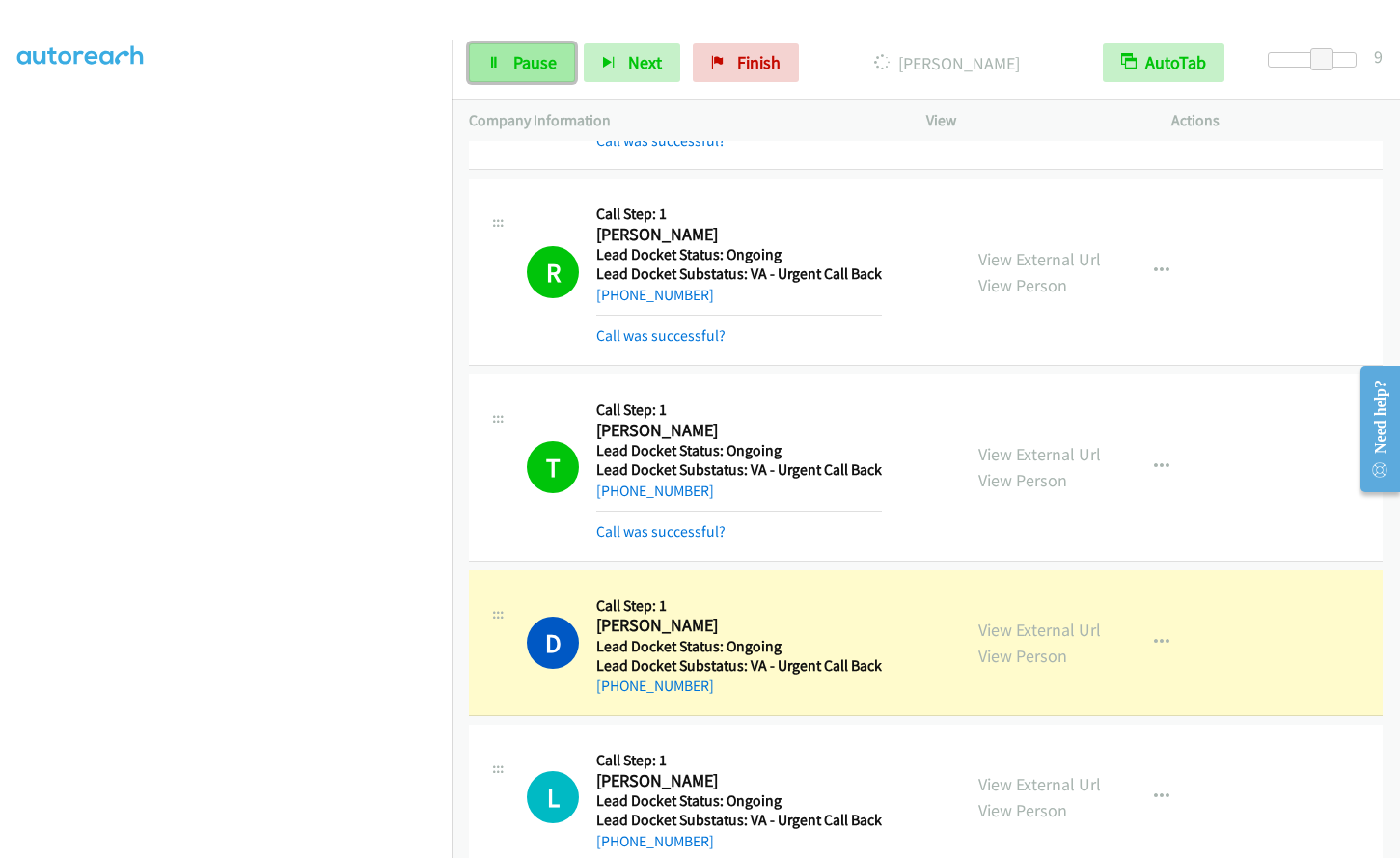
click at [503, 74] on link "Pause" at bounding box center [522, 63] width 107 height 39
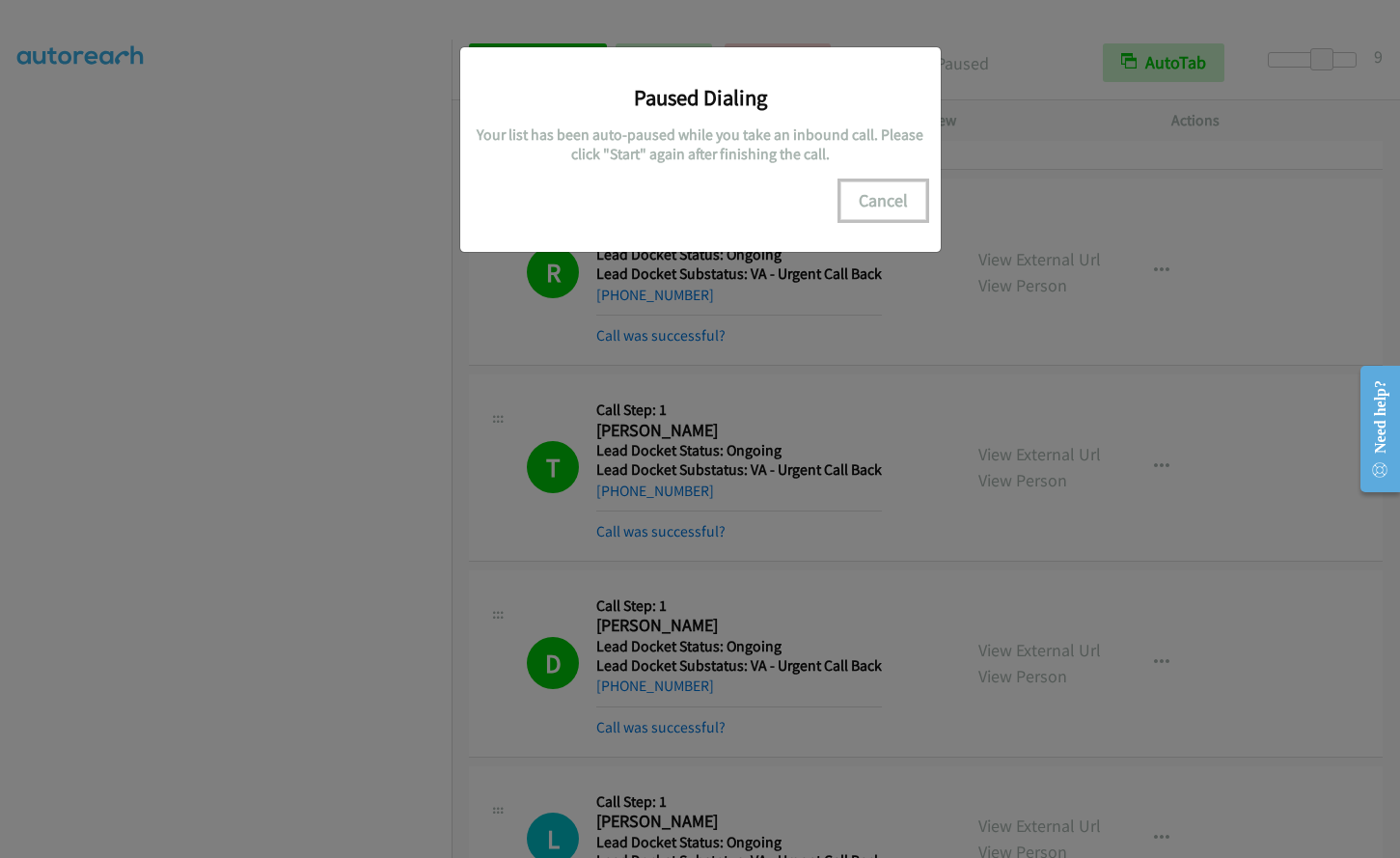
click at [880, 203] on button "Cancel" at bounding box center [883, 200] width 86 height 39
click at [890, 199] on button "Cancel" at bounding box center [883, 200] width 86 height 39
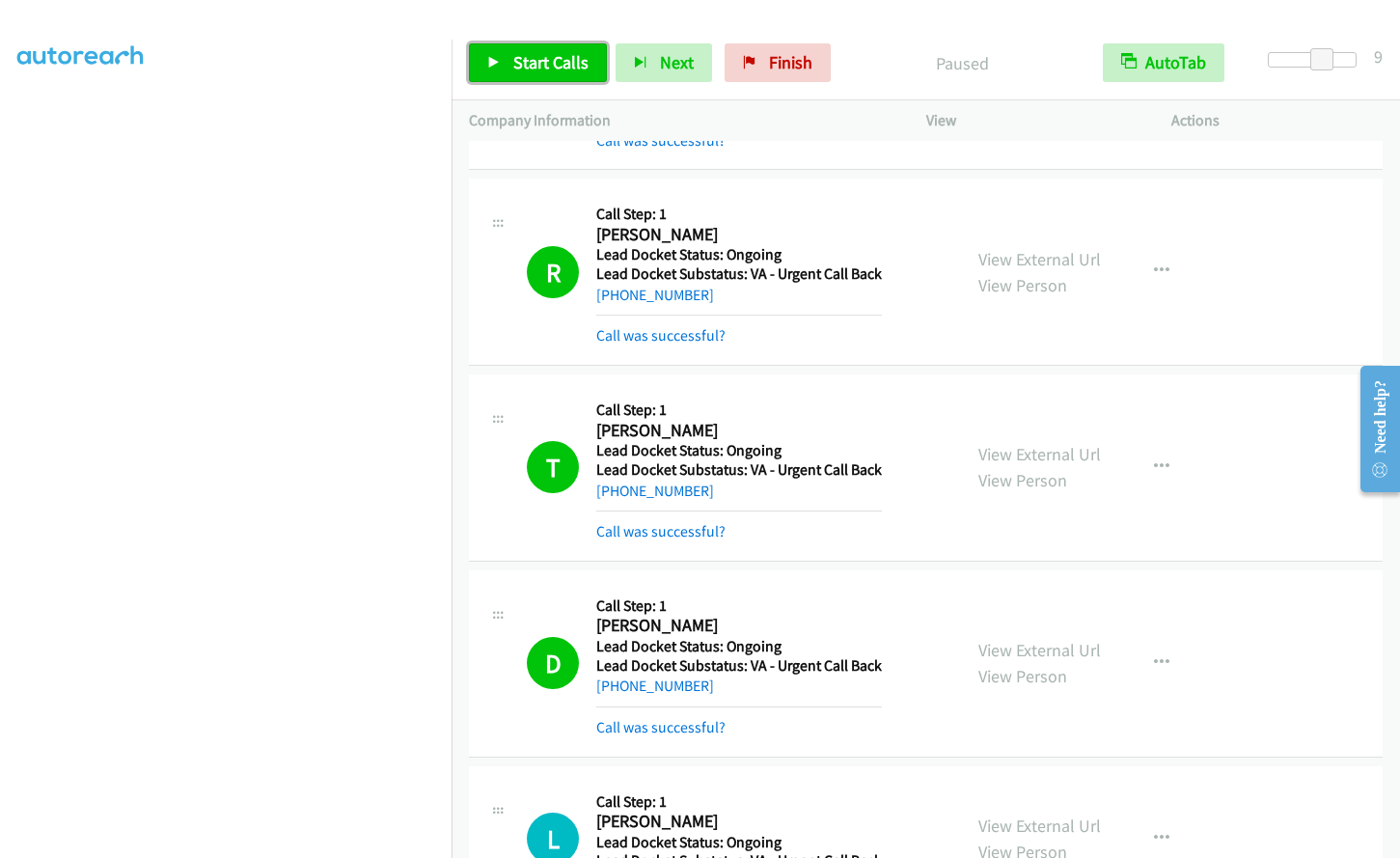
click at [548, 63] on span "Start Calls" at bounding box center [551, 62] width 76 height 22
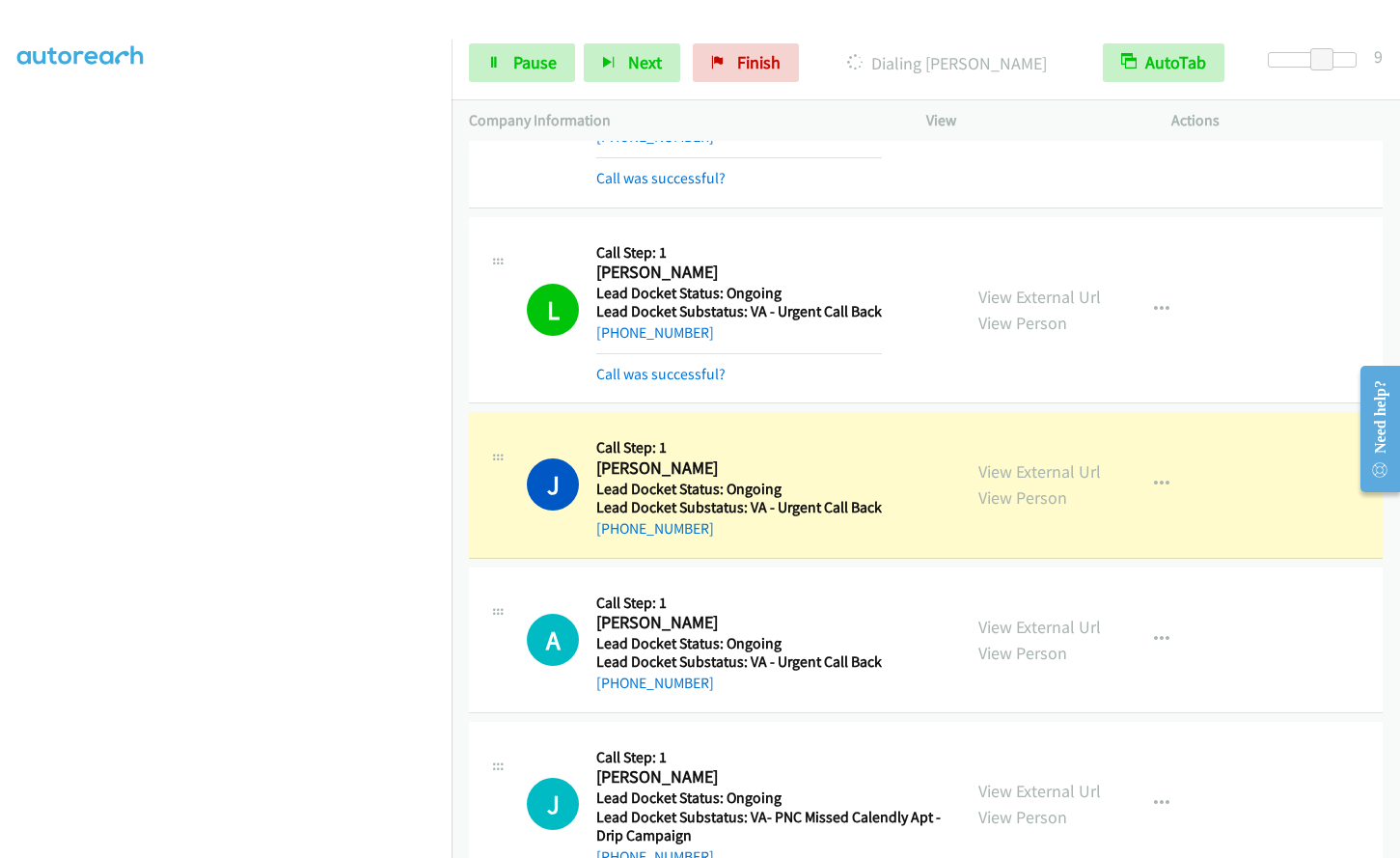
scroll to position [3865, 0]
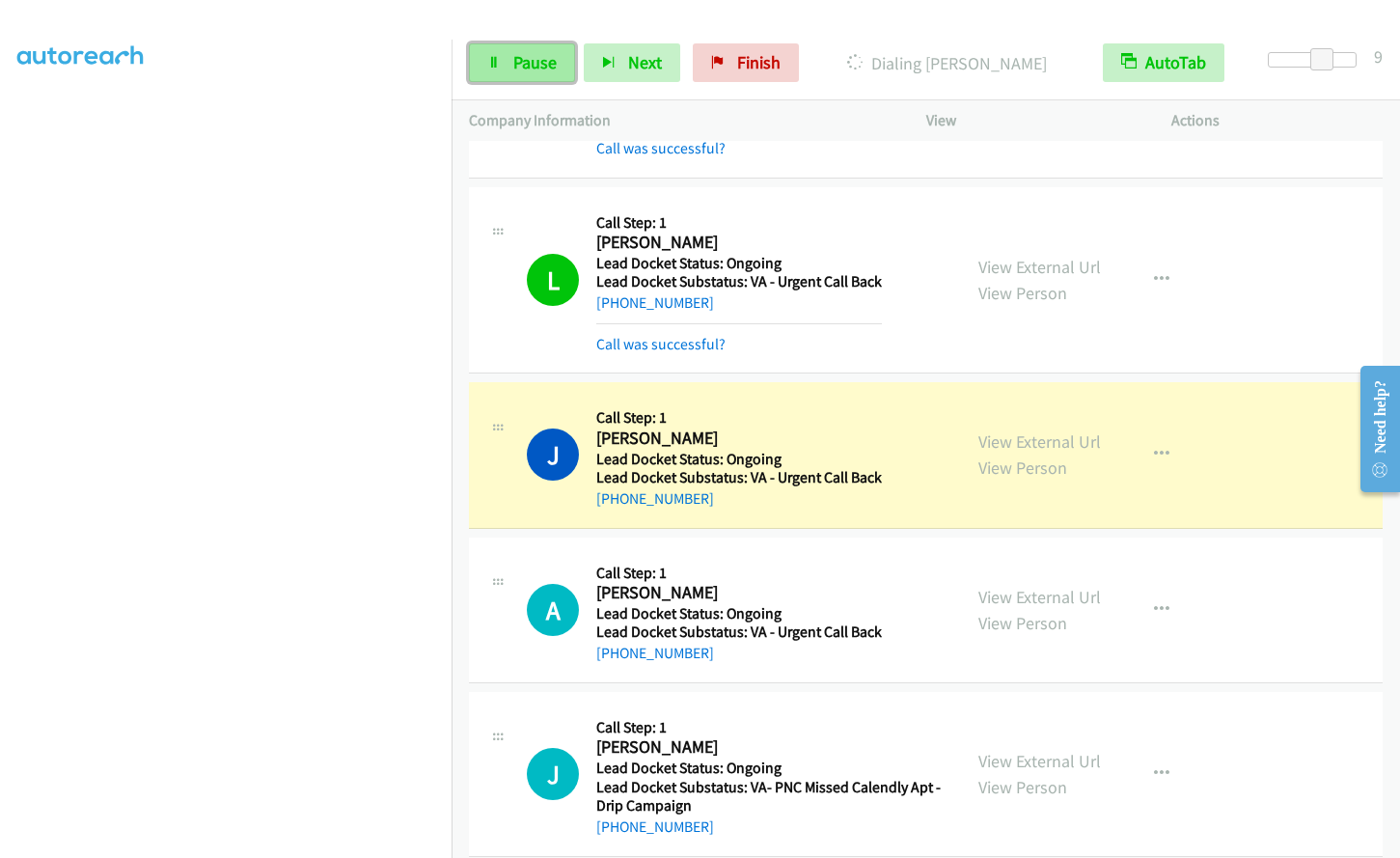
click at [485, 77] on link "Pause" at bounding box center [522, 63] width 107 height 39
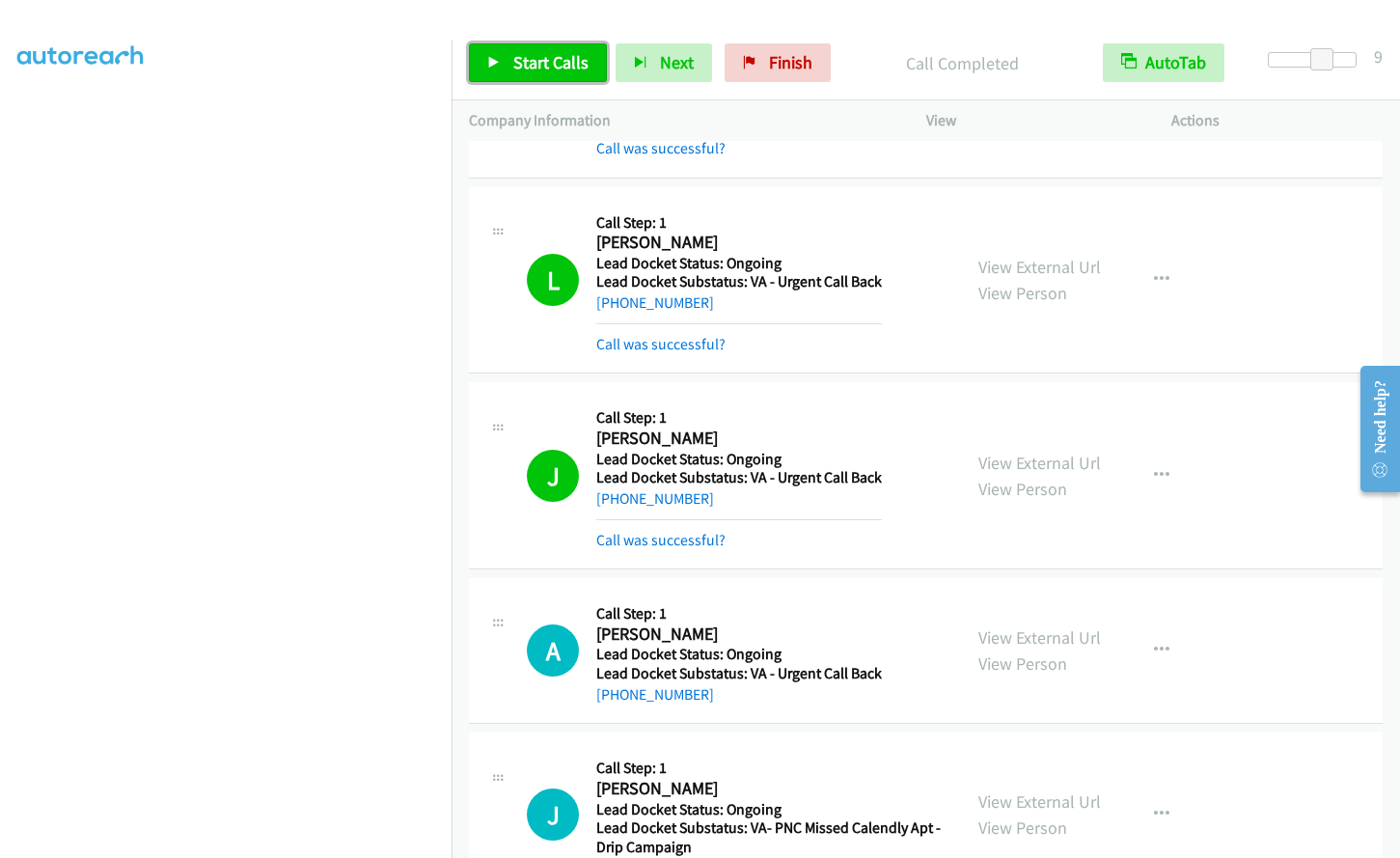
click at [518, 53] on span "Start Calls" at bounding box center [551, 62] width 76 height 22
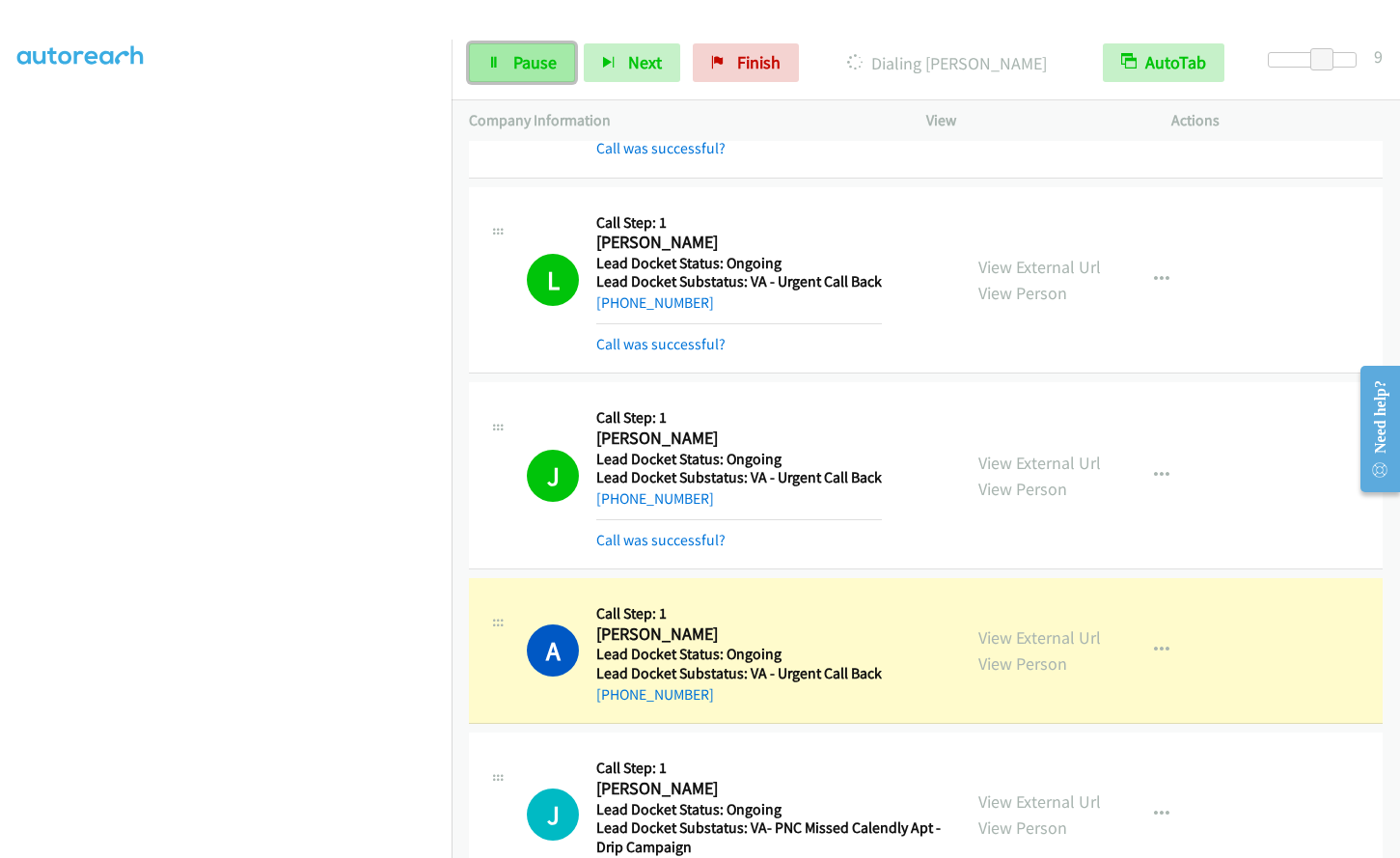
click at [494, 64] on icon at bounding box center [494, 64] width 14 height 14
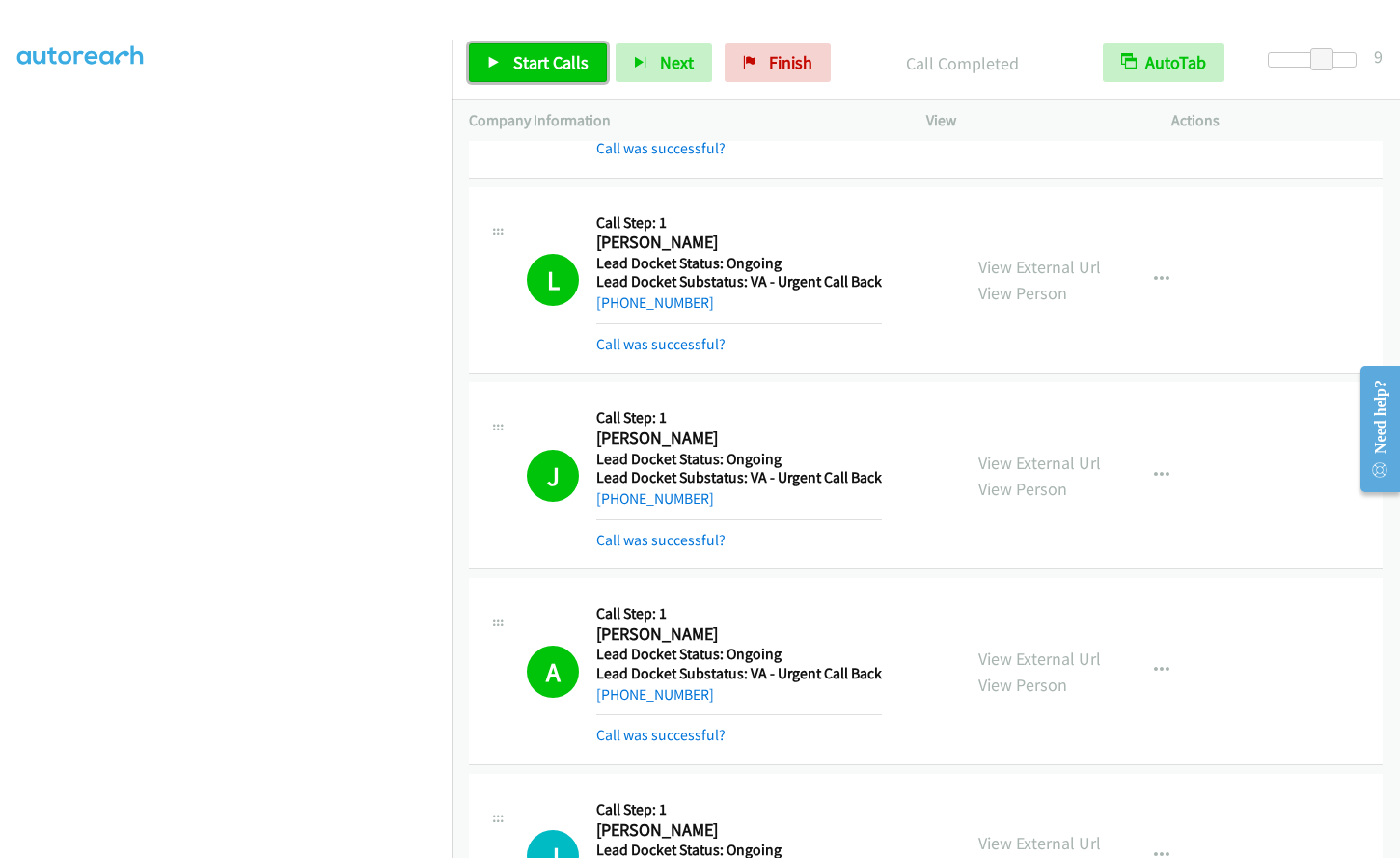
click at [533, 74] on link "Start Calls" at bounding box center [537, 63] width 138 height 39
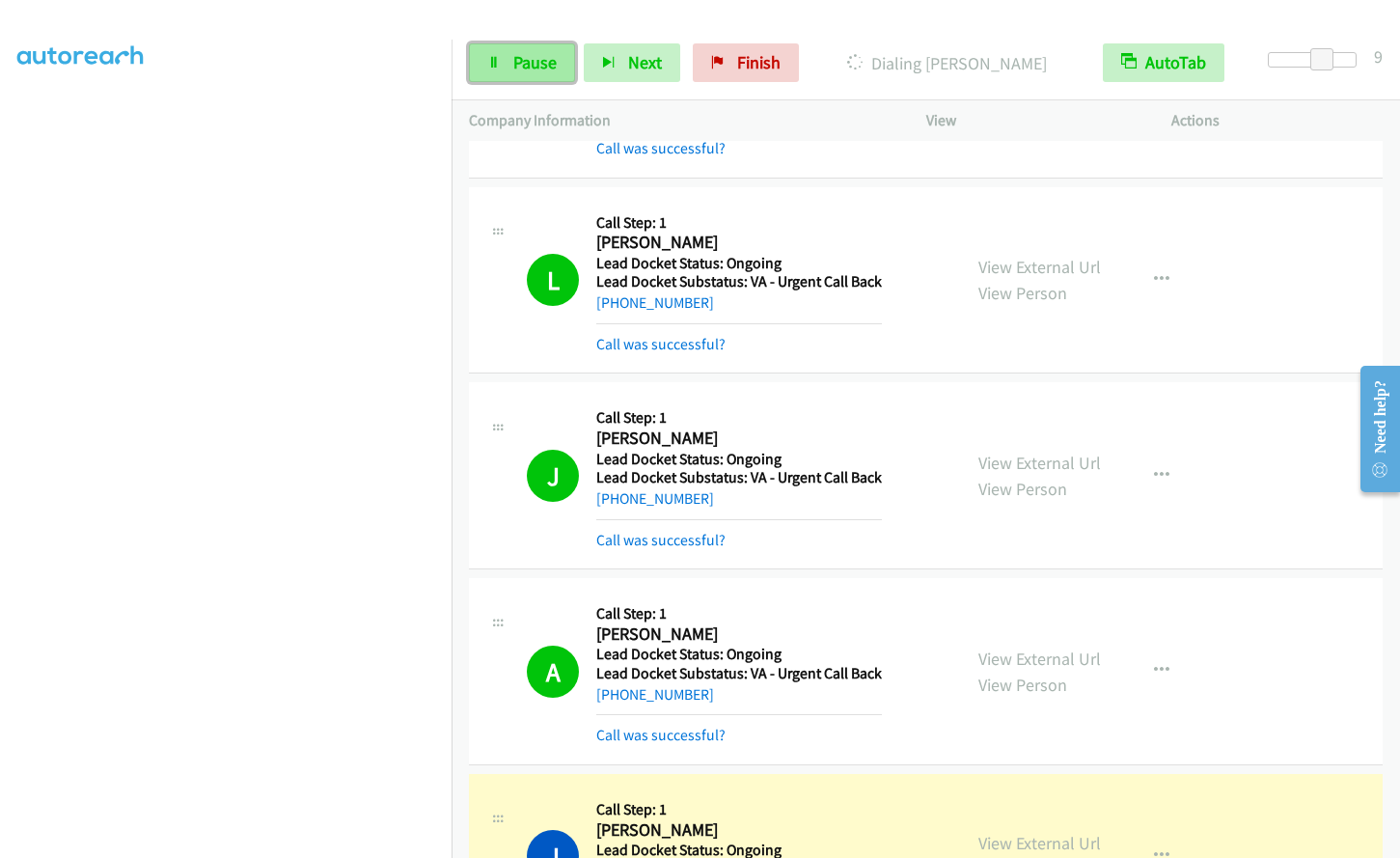
click at [516, 63] on span "Pause" at bounding box center [534, 62] width 44 height 22
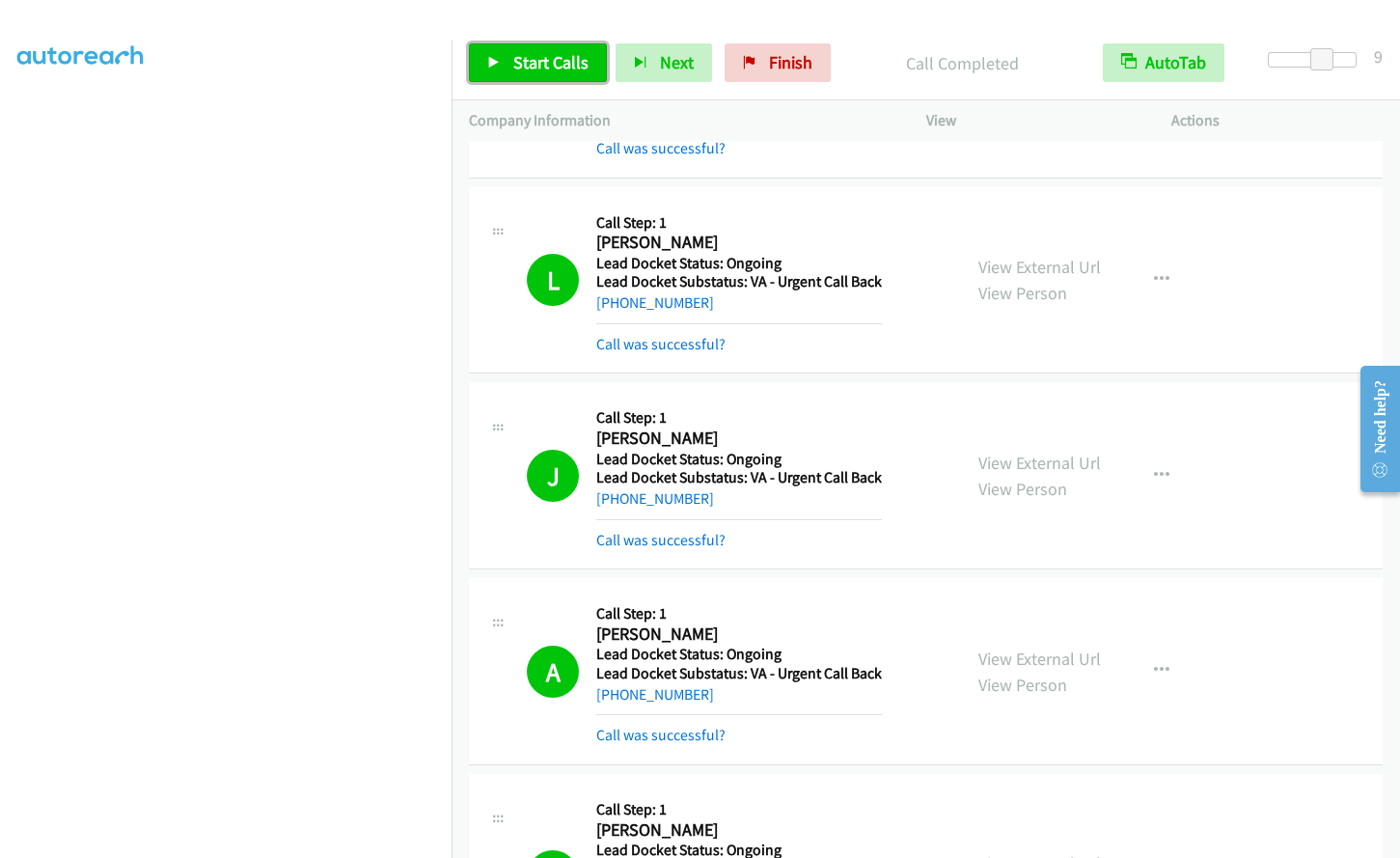
click at [510, 70] on link "Start Calls" at bounding box center [537, 63] width 138 height 39
click at [532, 45] on link "Pause" at bounding box center [522, 63] width 107 height 39
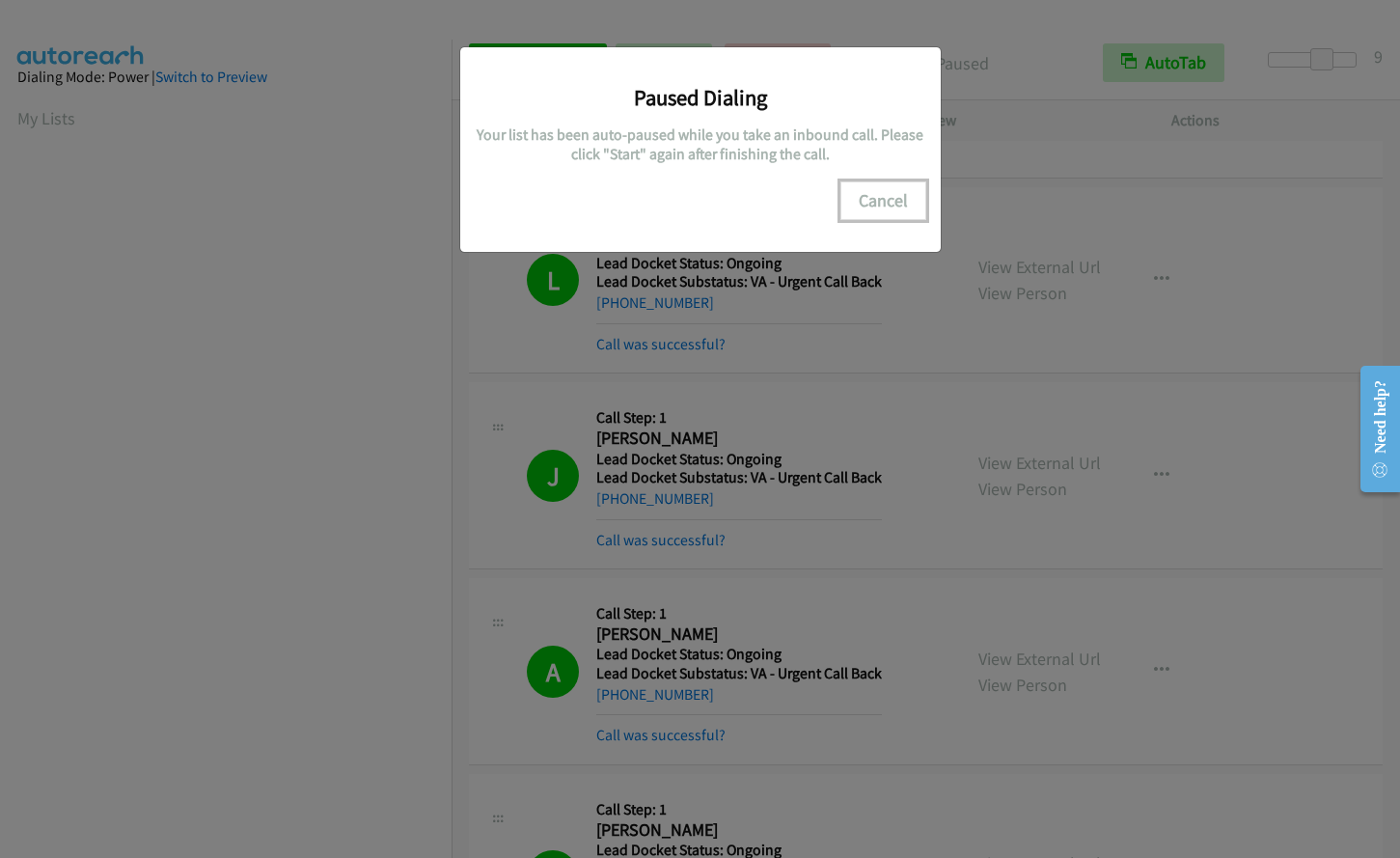
click at [875, 208] on button "Cancel" at bounding box center [883, 200] width 86 height 39
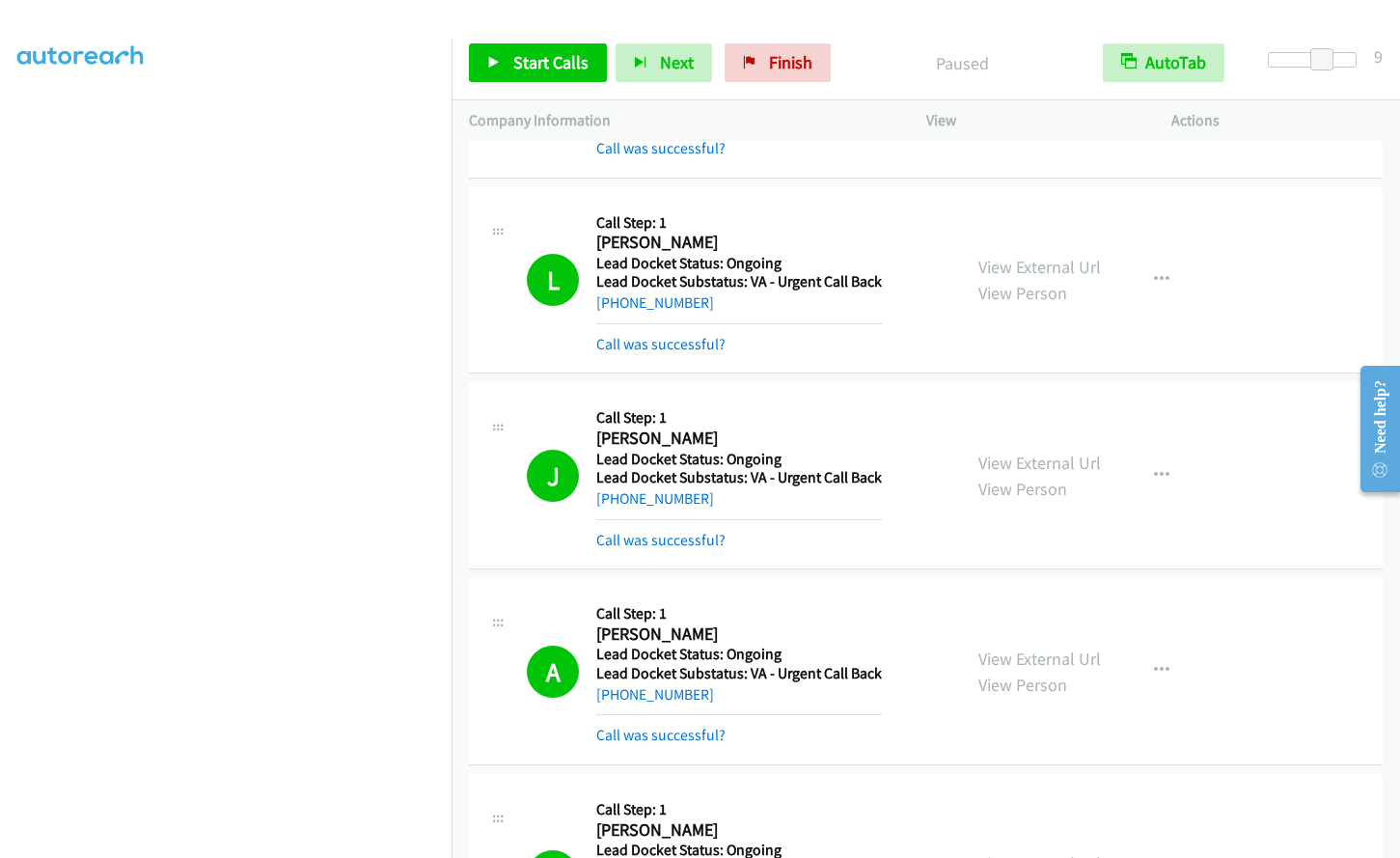
scroll to position [224, 0]
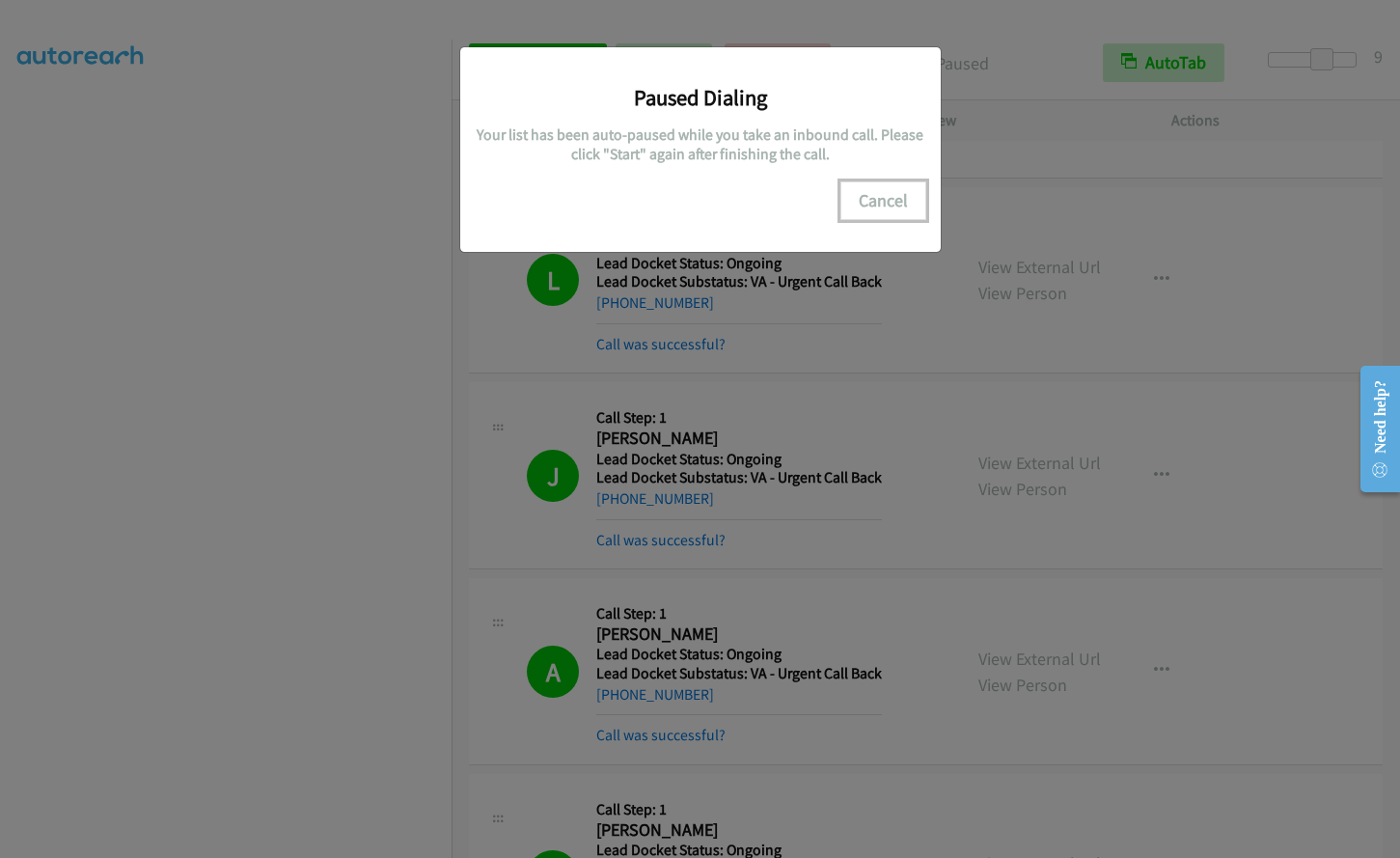
click at [876, 199] on button "Cancel" at bounding box center [883, 200] width 86 height 39
click at [882, 187] on button "Cancel" at bounding box center [883, 200] width 86 height 39
click at [894, 195] on button "Cancel" at bounding box center [883, 200] width 86 height 39
